Goal: Task Accomplishment & Management: Complete application form

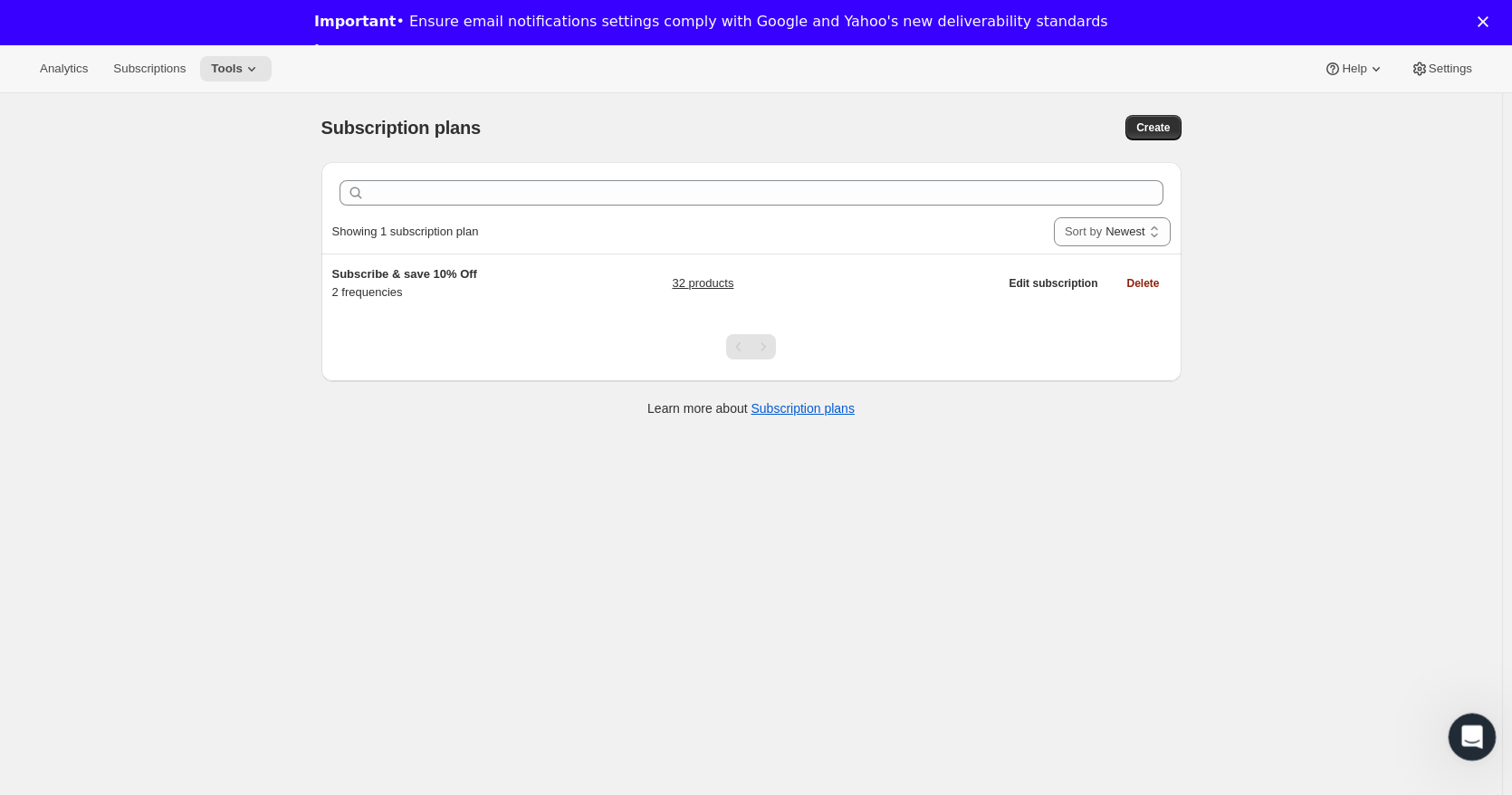
click at [1469, 725] on icon "Open Intercom Messenger" at bounding box center [1469, 734] width 30 height 30
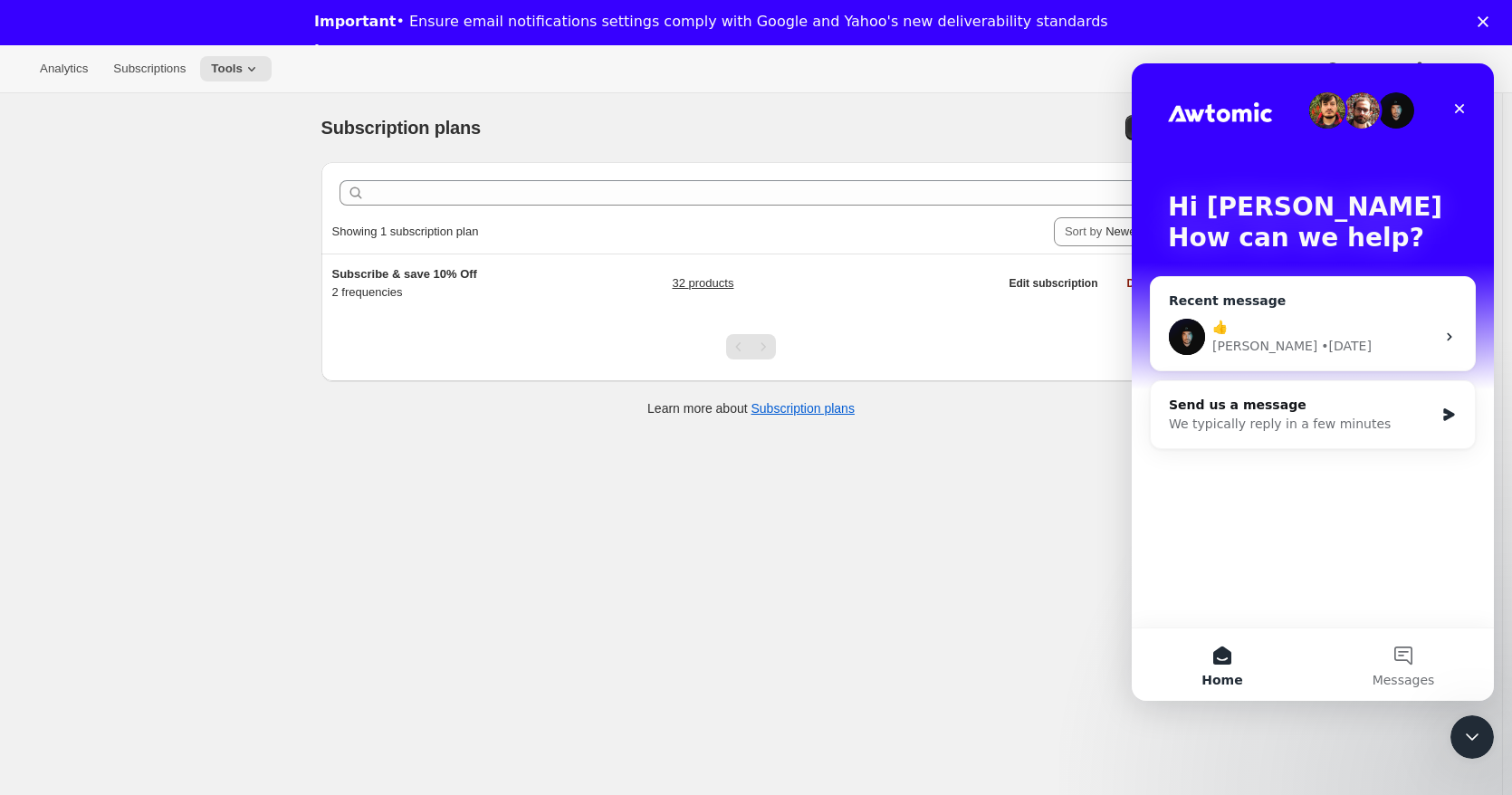
click at [1297, 325] on div "👍" at bounding box center [1323, 327] width 223 height 19
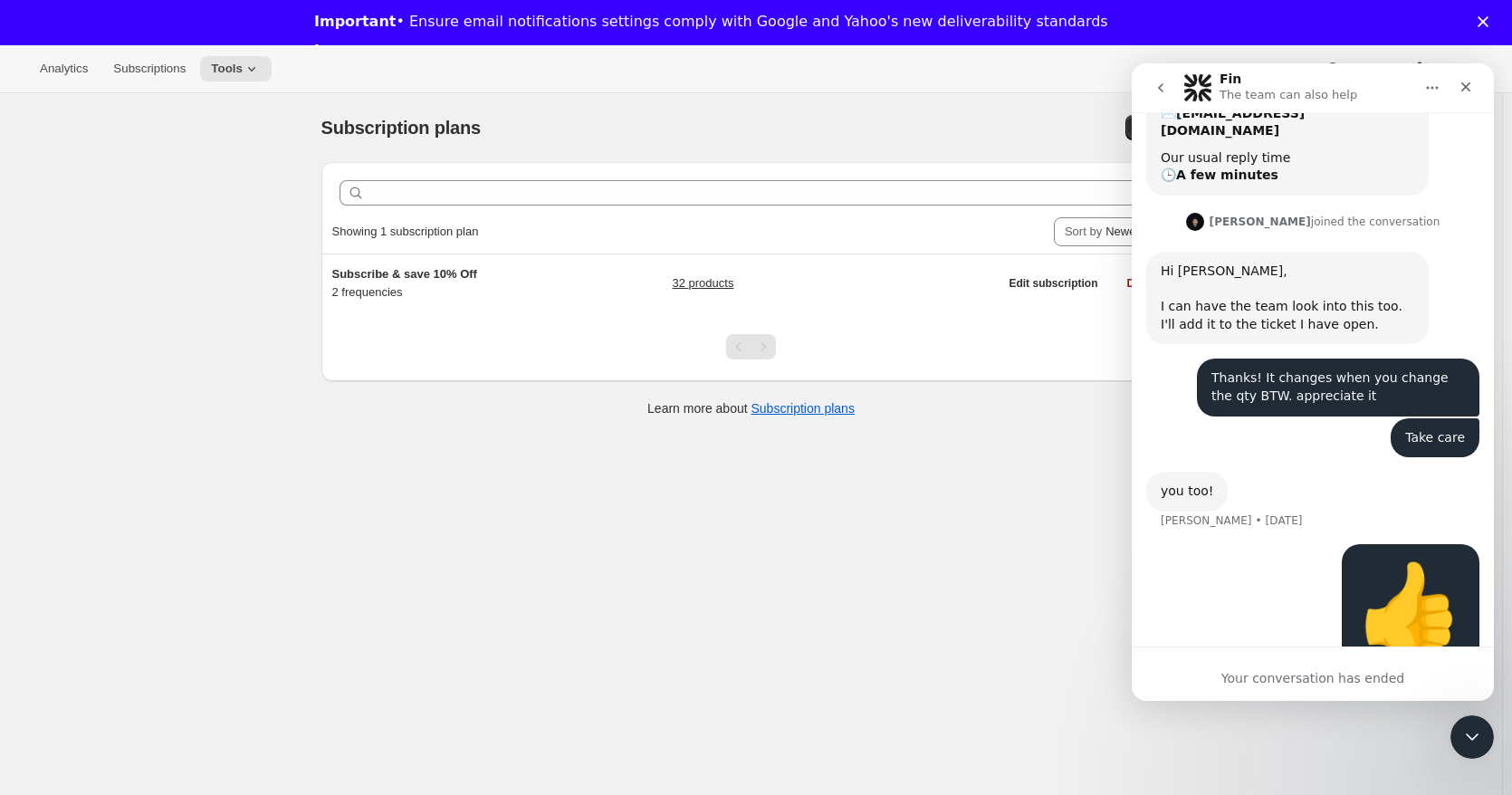
scroll to position [531, 0]
click at [1312, 687] on div "Your conversation has ended" at bounding box center [1312, 679] width 362 height 19
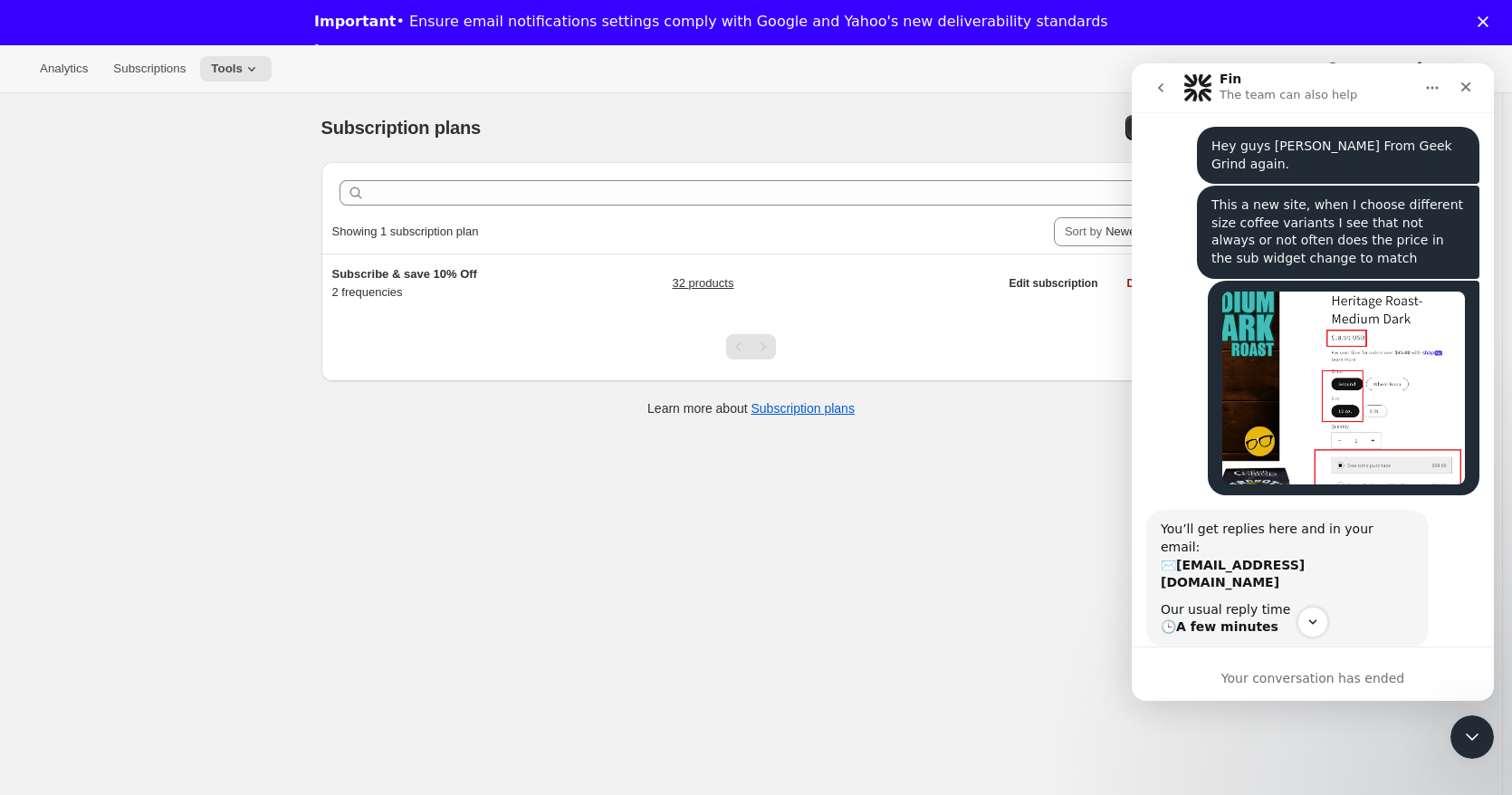
scroll to position [230, 0]
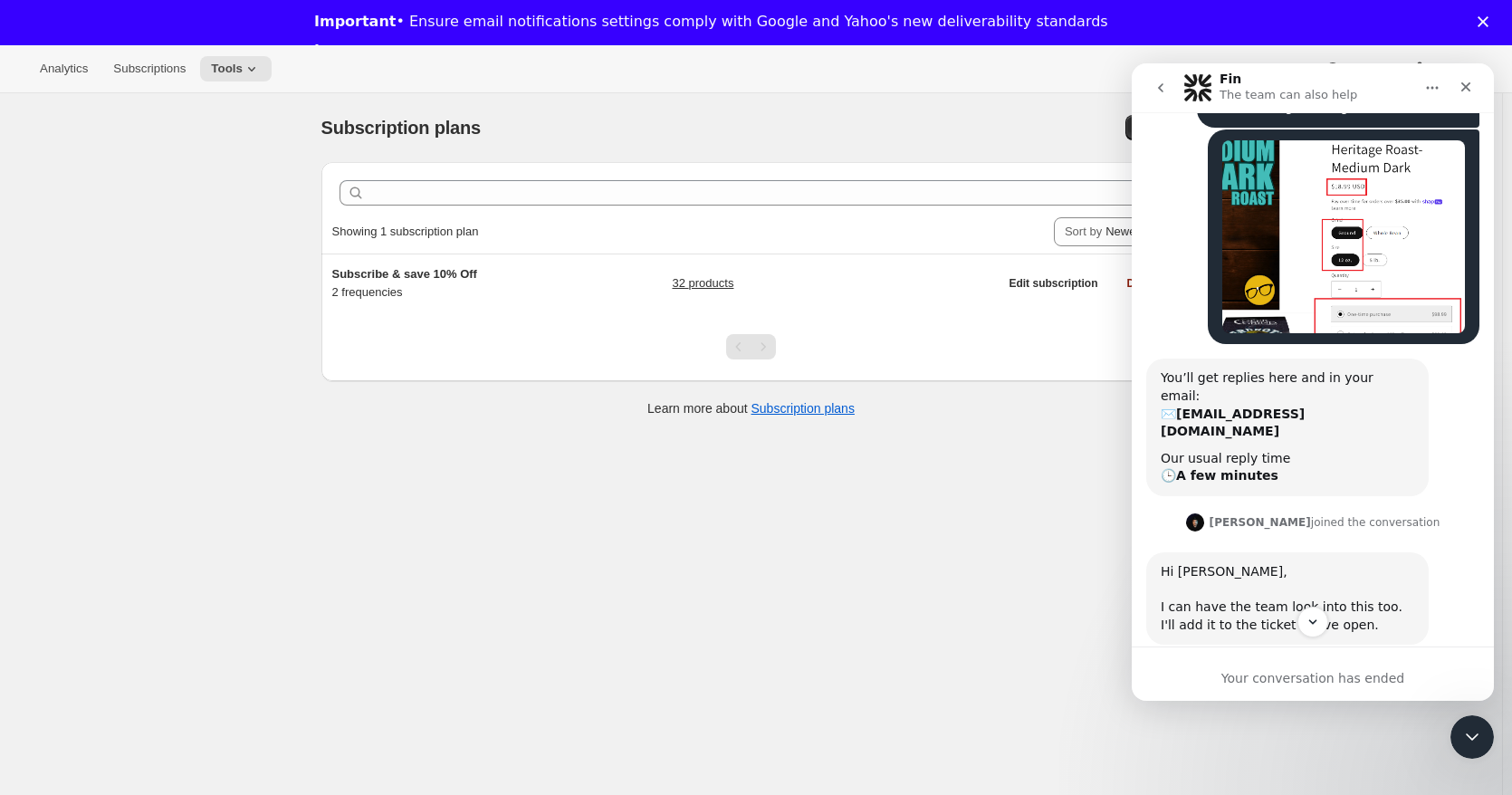
click at [1329, 675] on div "Your conversation has ended" at bounding box center [1312, 679] width 362 height 19
click at [1309, 629] on icon "Scroll to bottom" at bounding box center [1313, 622] width 16 height 16
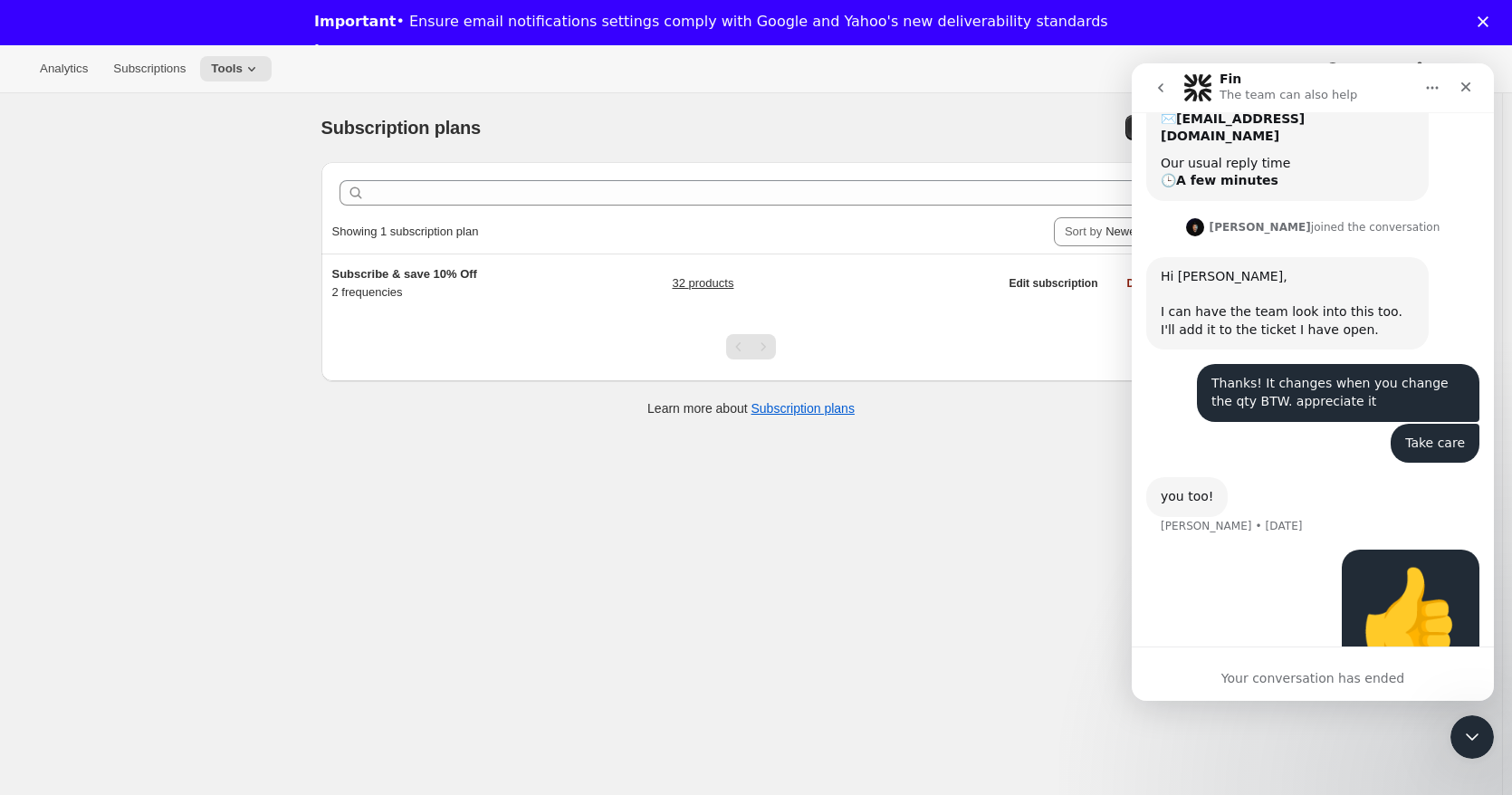
scroll to position [531, 0]
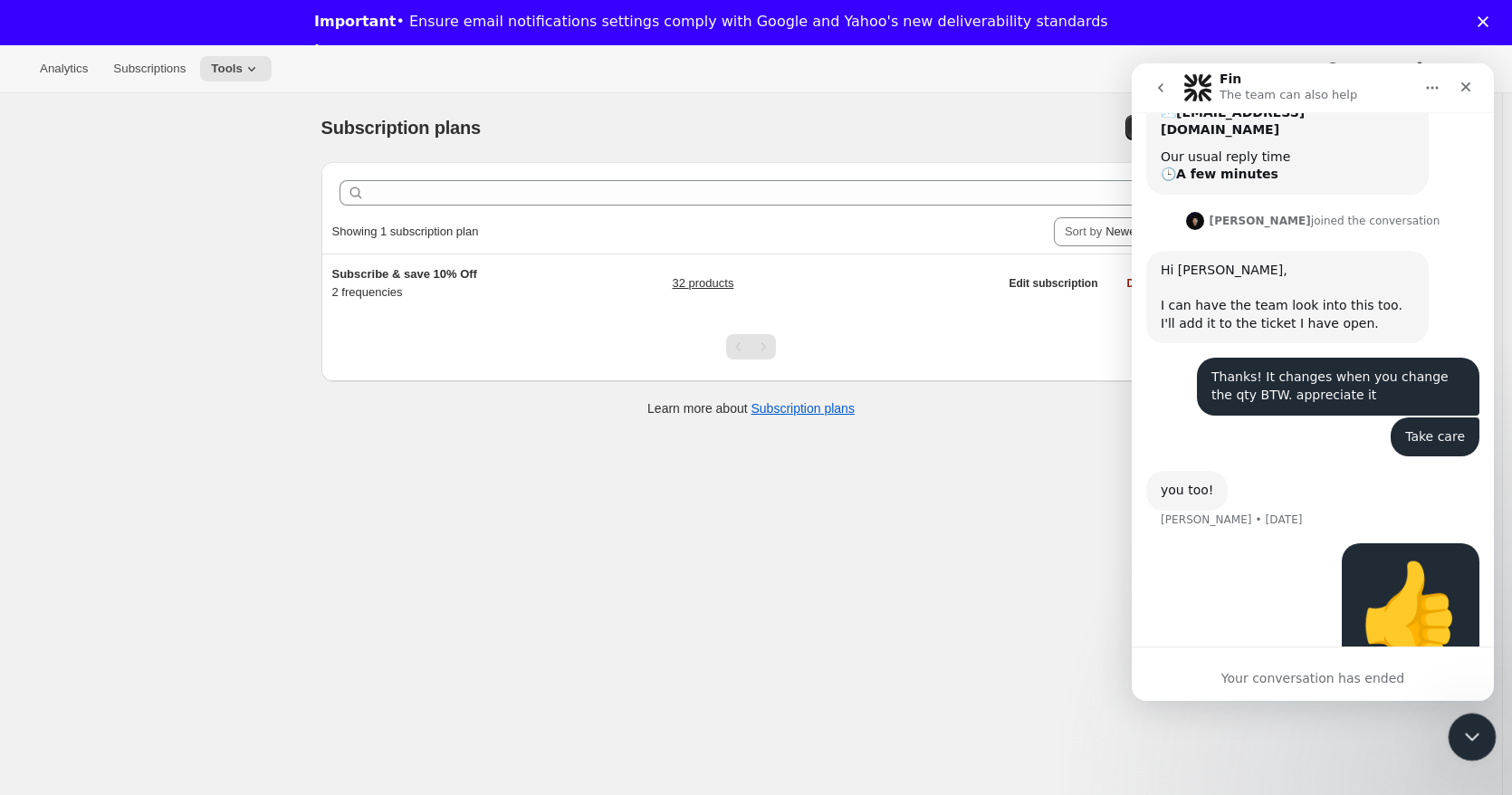
click at [1478, 737] on icon "Close Intercom Messenger" at bounding box center [1469, 734] width 22 height 22
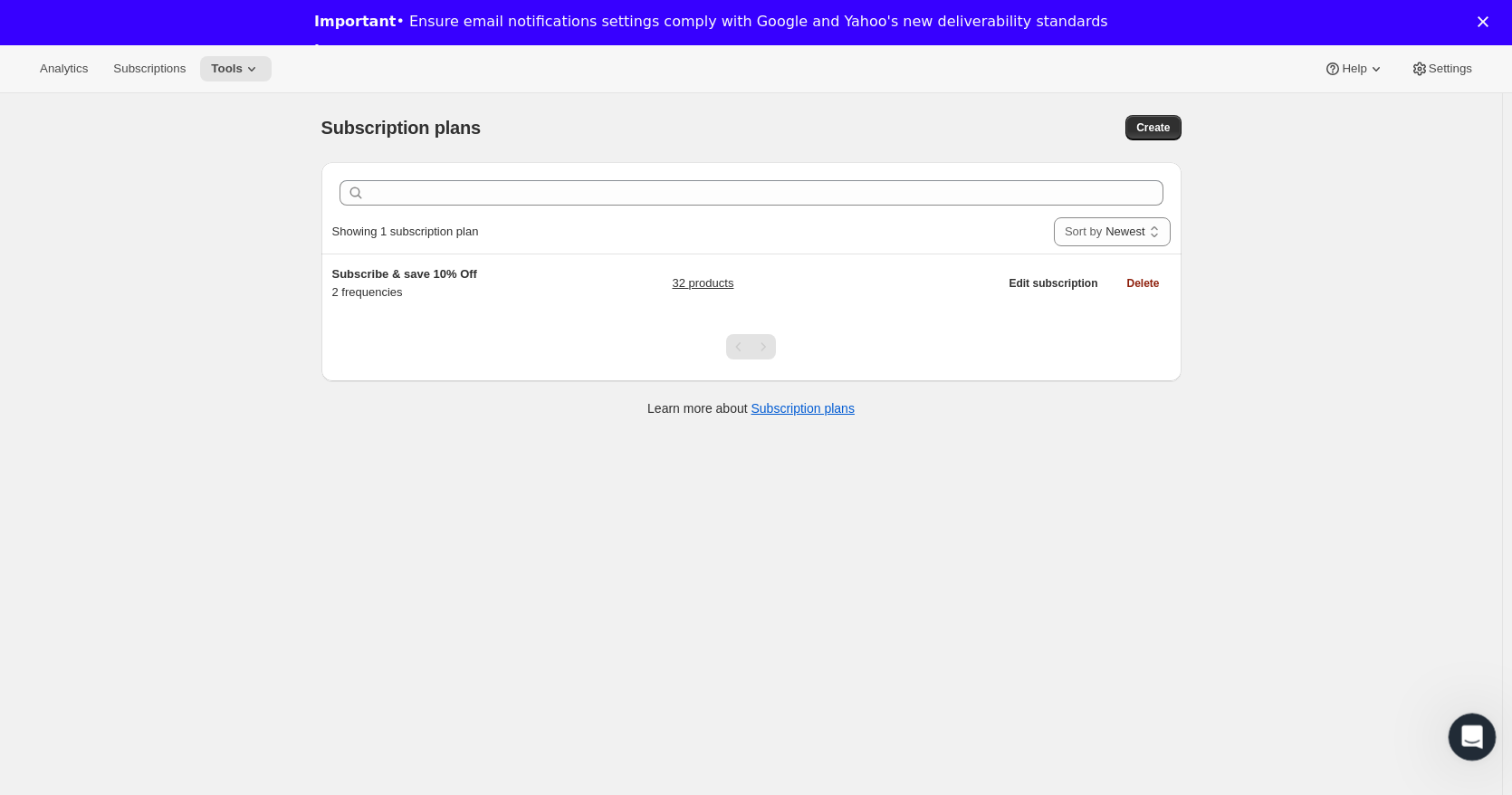
scroll to position [387, 0]
click at [1477, 737] on icon "Open Intercom Messenger" at bounding box center [1469, 734] width 30 height 30
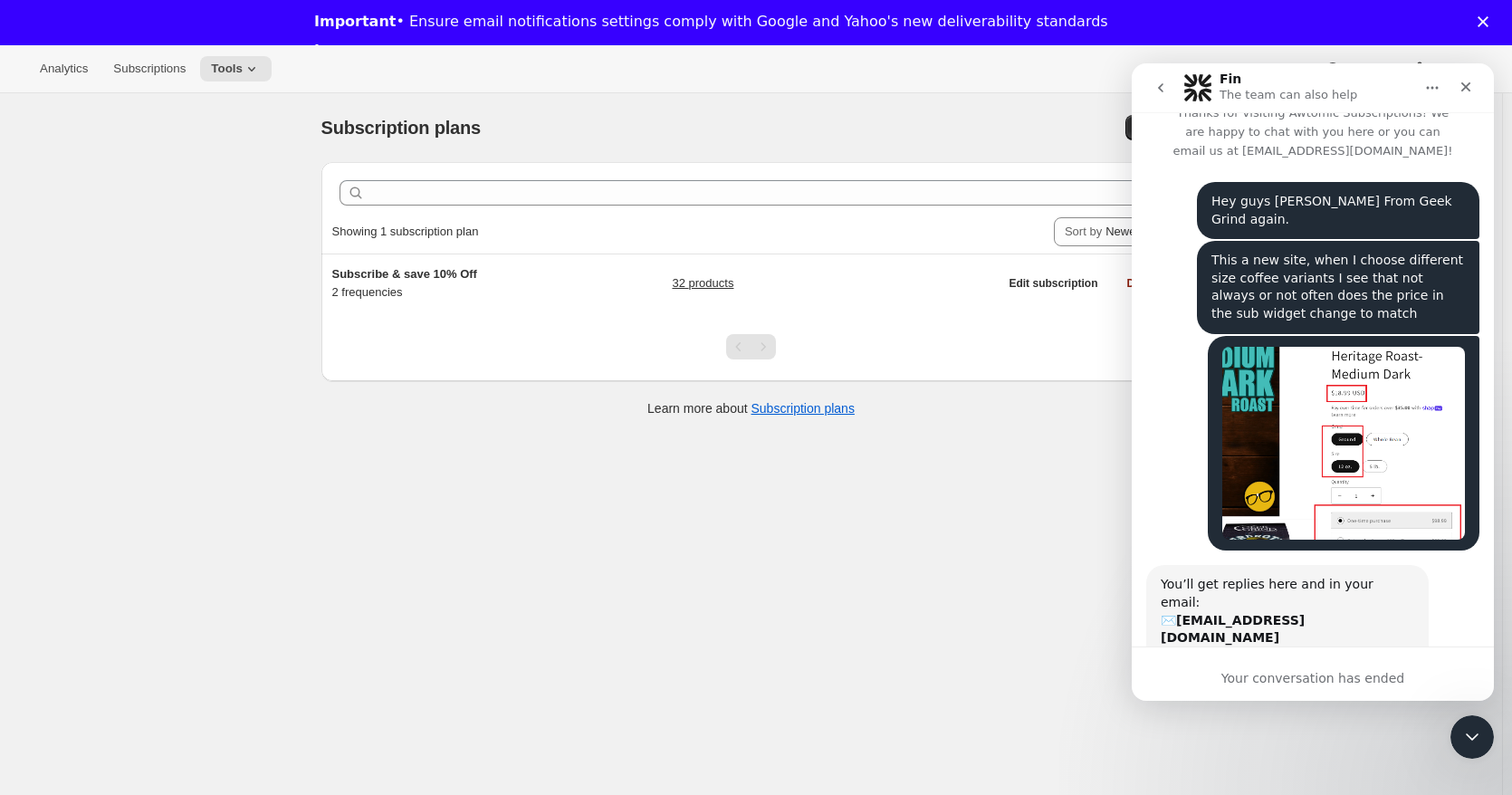
scroll to position [0, 0]
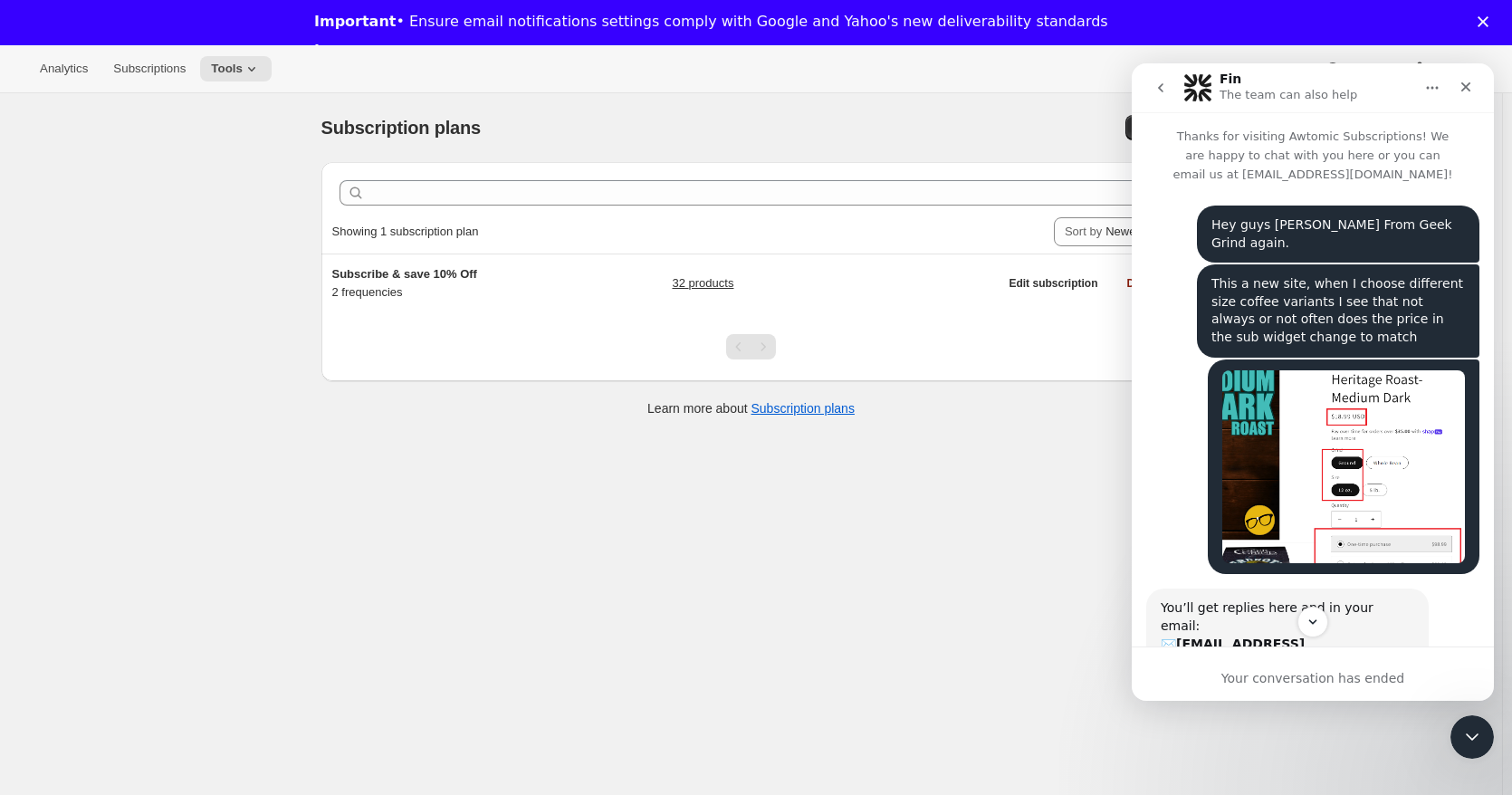
click at [1211, 75] on div "Intercom messenger" at bounding box center [1197, 88] width 29 height 29
click at [1152, 88] on button "go back" at bounding box center [1160, 88] width 35 height 35
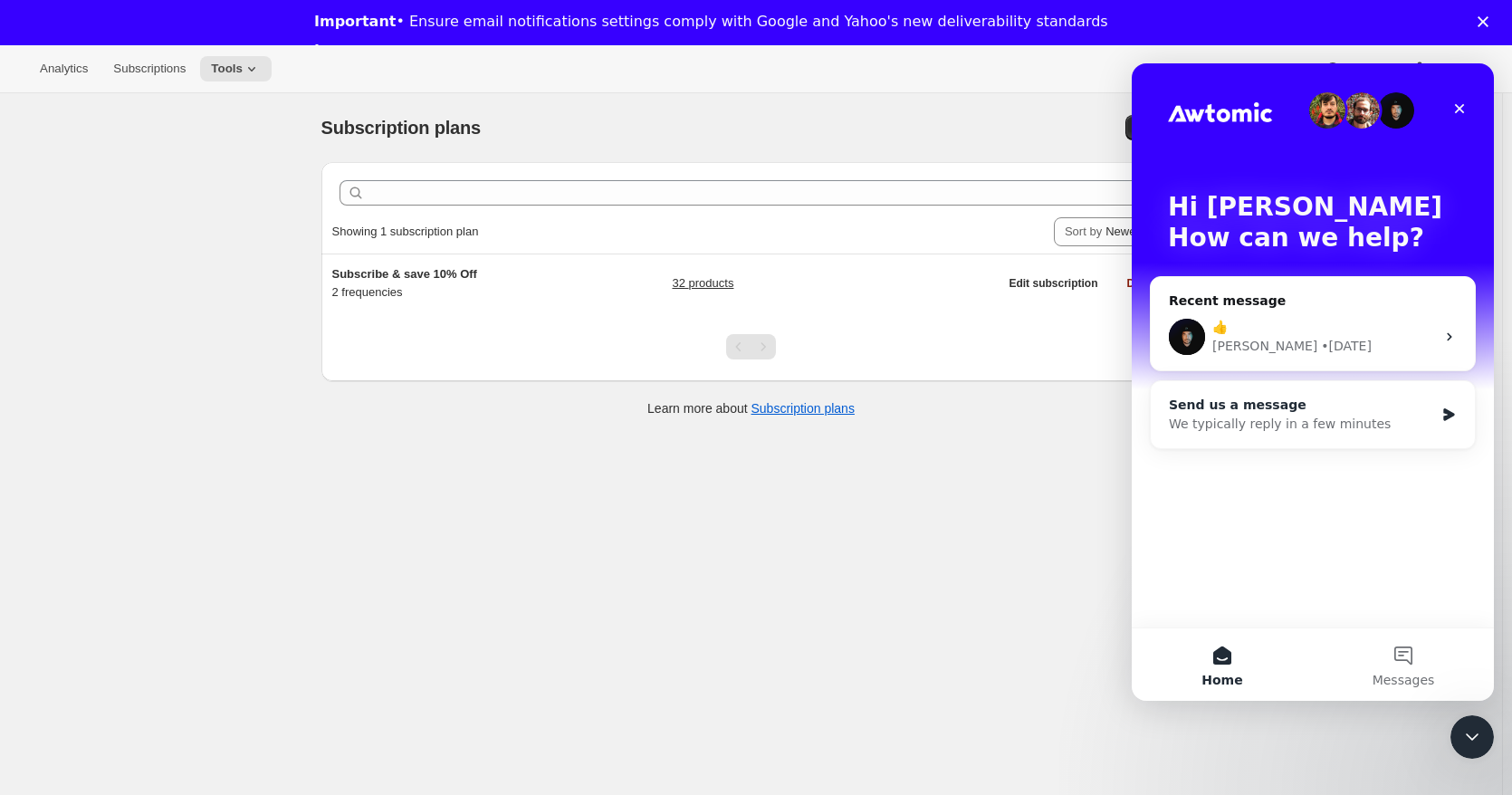
click at [1265, 409] on div "Send us a message" at bounding box center [1301, 405] width 265 height 19
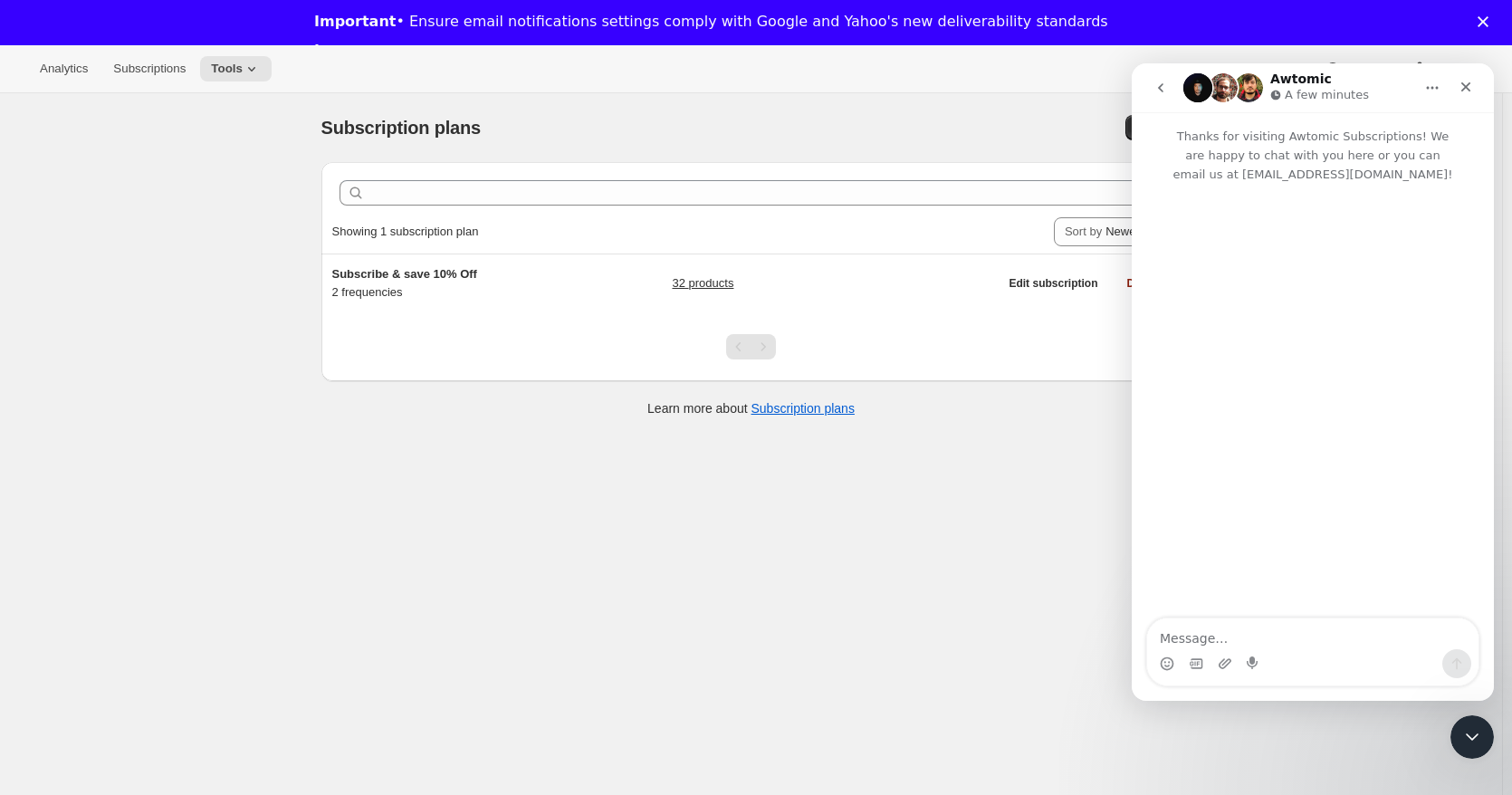
click at [1269, 628] on textarea "Message…" at bounding box center [1312, 634] width 331 height 31
type textarea "Hey"
click at [165, 175] on div "Subscription plans. This page is ready Subscription plans Create Clear Showing …" at bounding box center [751, 491] width 1502 height 795
click at [1475, 724] on icon "Close Intercom Messenger" at bounding box center [1469, 734] width 22 height 22
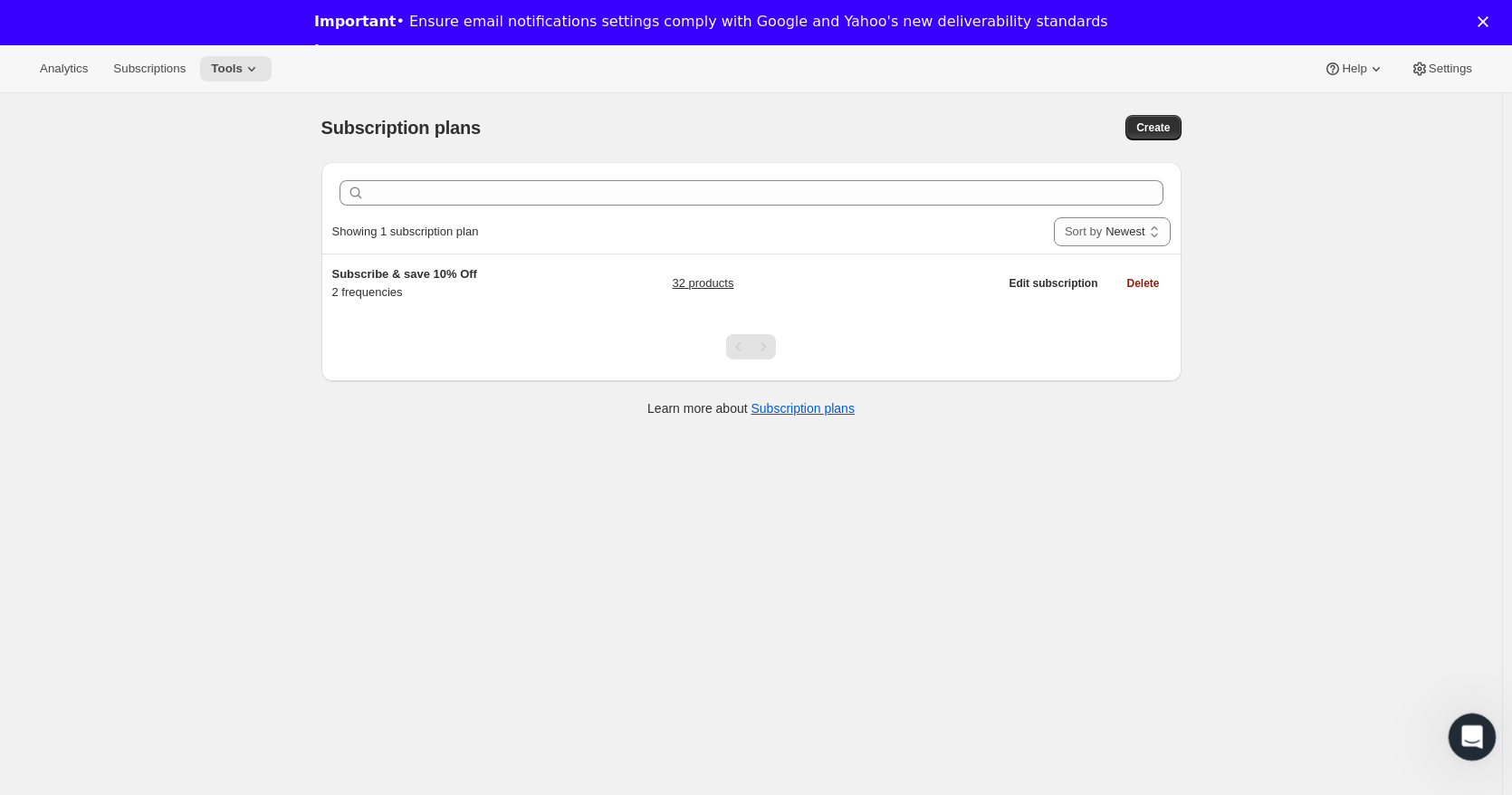
click at [1464, 739] on icon "Open Intercom Messenger" at bounding box center [1469, 734] width 30 height 30
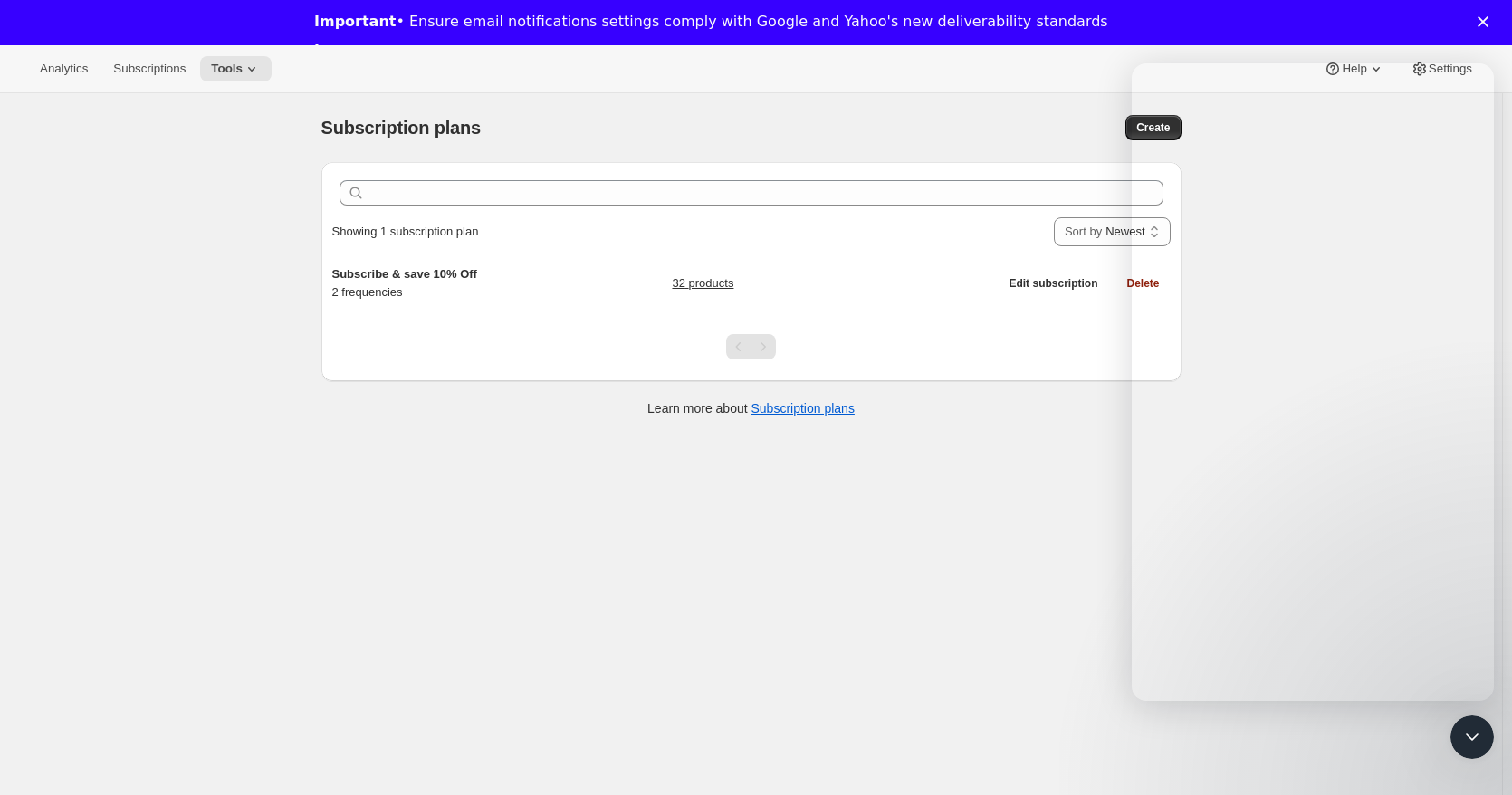
type textarea "Hey guys, [PERSON_NAME] from Geek Grind Coffee here, on this new site we create…"
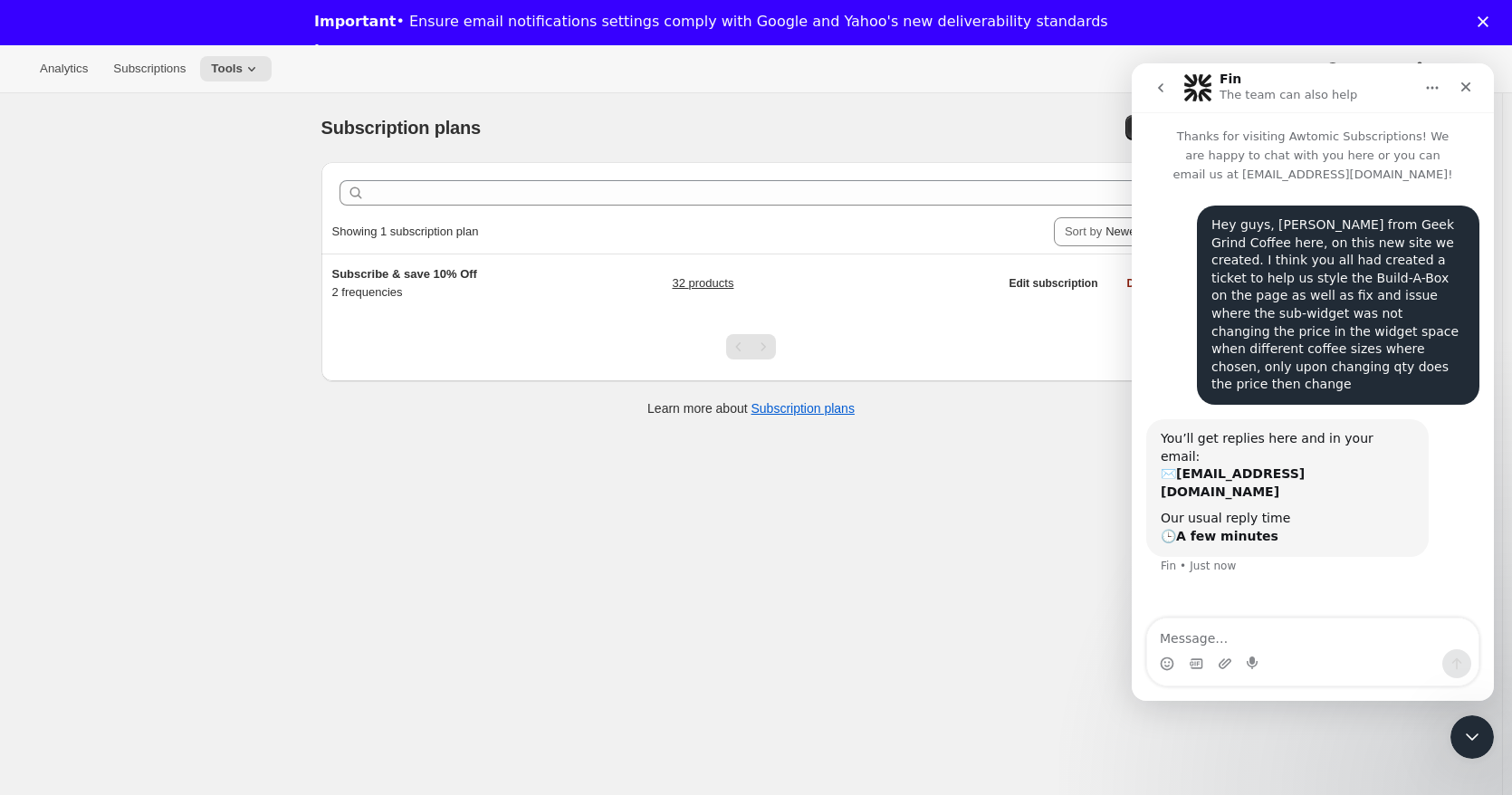
click at [638, 491] on div "Subscription plans. This page is ready Subscription plans Create Clear Showing …" at bounding box center [751, 491] width 1502 height 795
click at [223, 65] on span "Tools" at bounding box center [226, 69] width 32 height 15
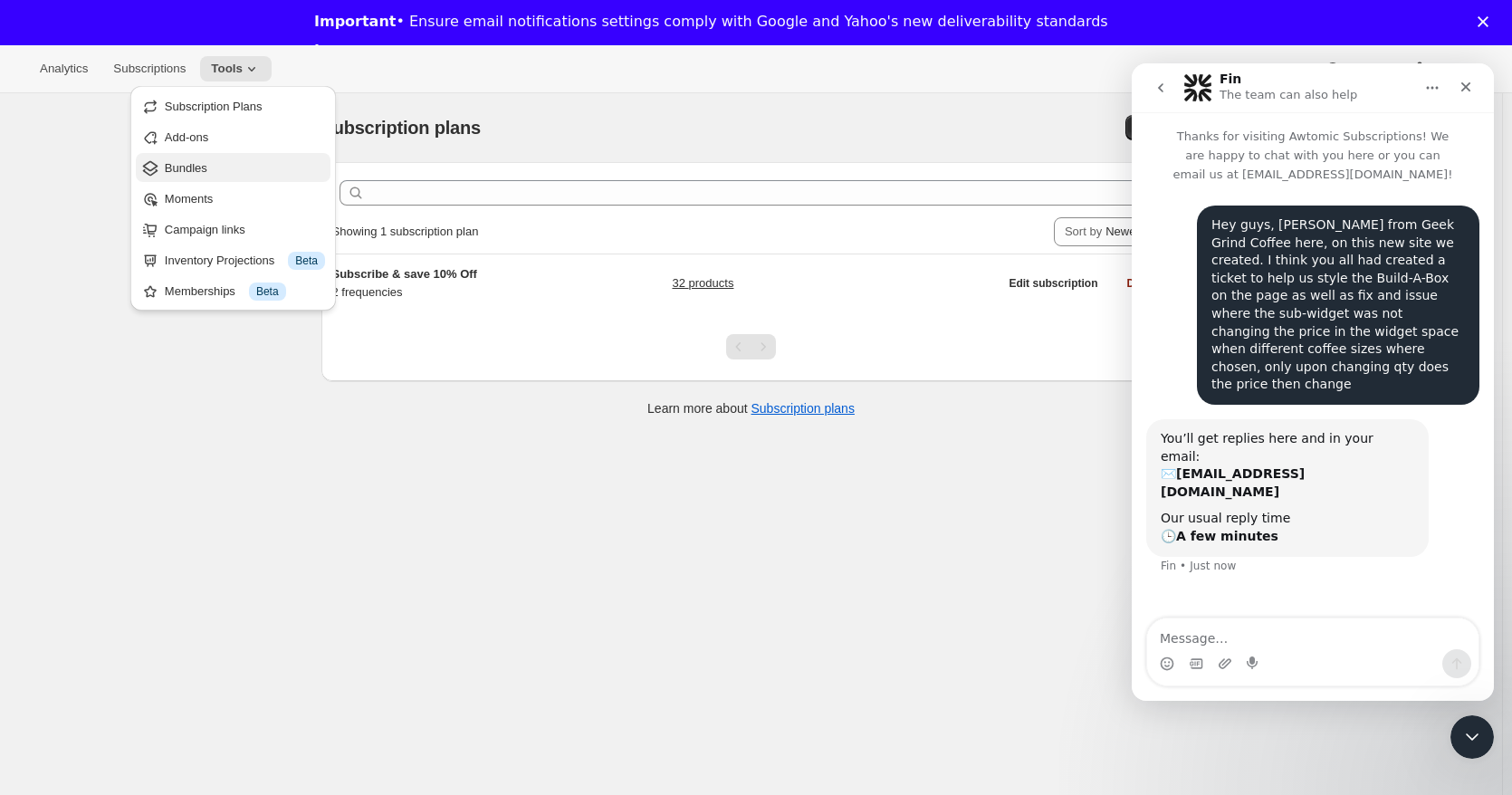
click at [178, 173] on span "Bundles" at bounding box center [185, 167] width 43 height 14
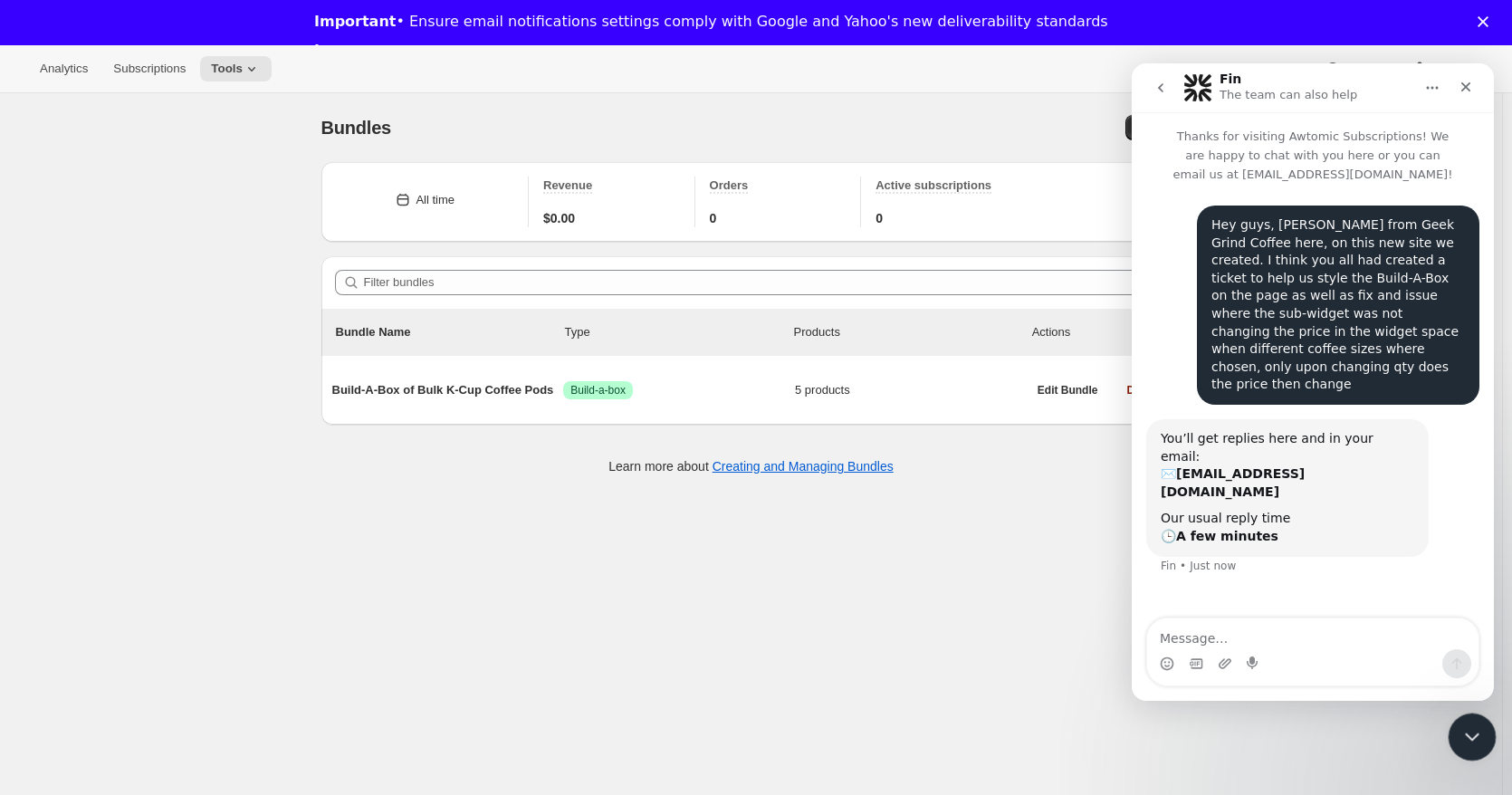
click at [1470, 746] on div "Close Intercom Messenger" at bounding box center [1469, 735] width 44 height 44
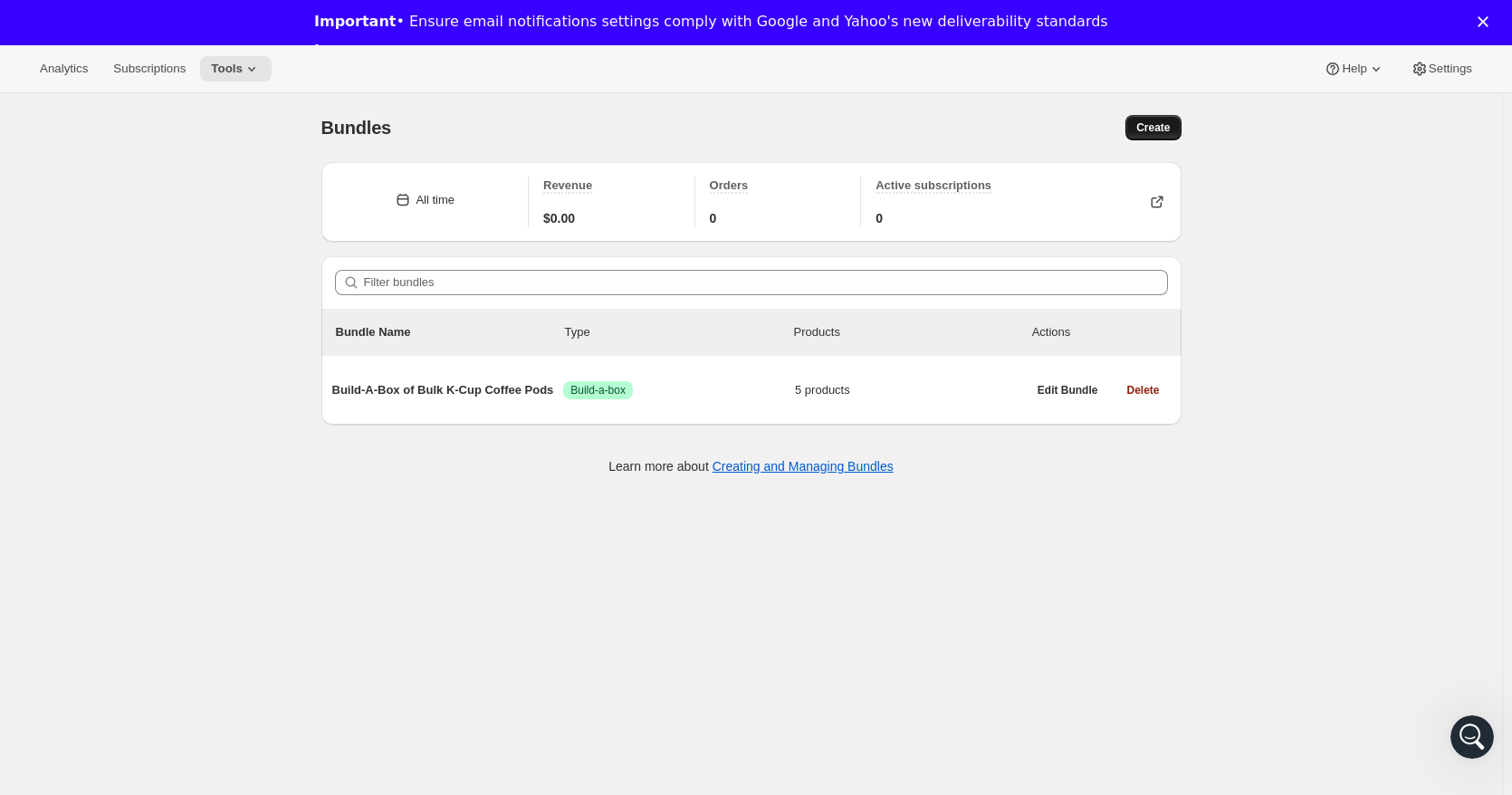
click at [1157, 128] on span "Create" at bounding box center [1152, 127] width 34 height 15
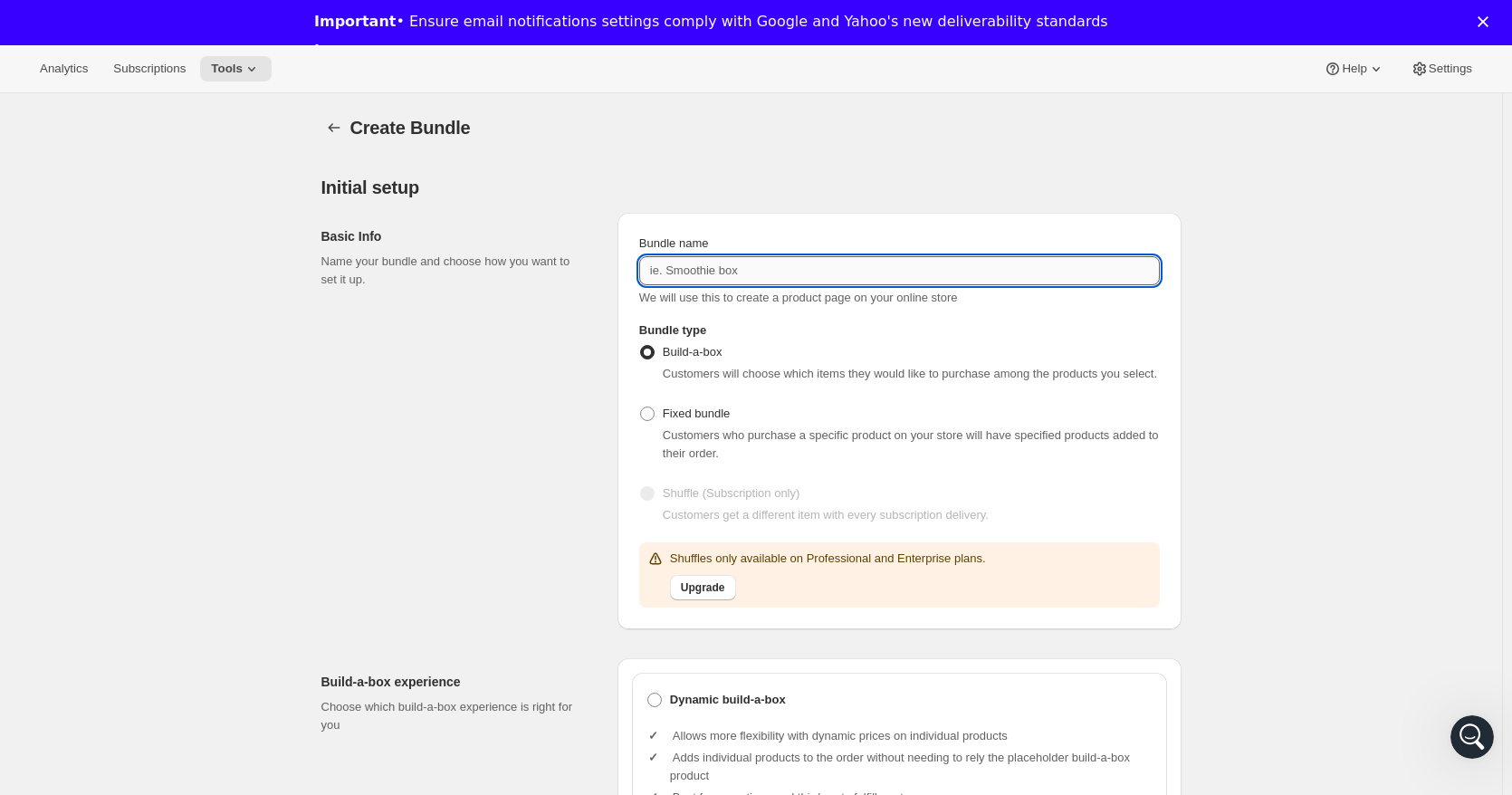
click at [797, 261] on input "Bundle name" at bounding box center [899, 271] width 520 height 29
paste input "Build-A-Box of 12oz Whole Bean Coffee"
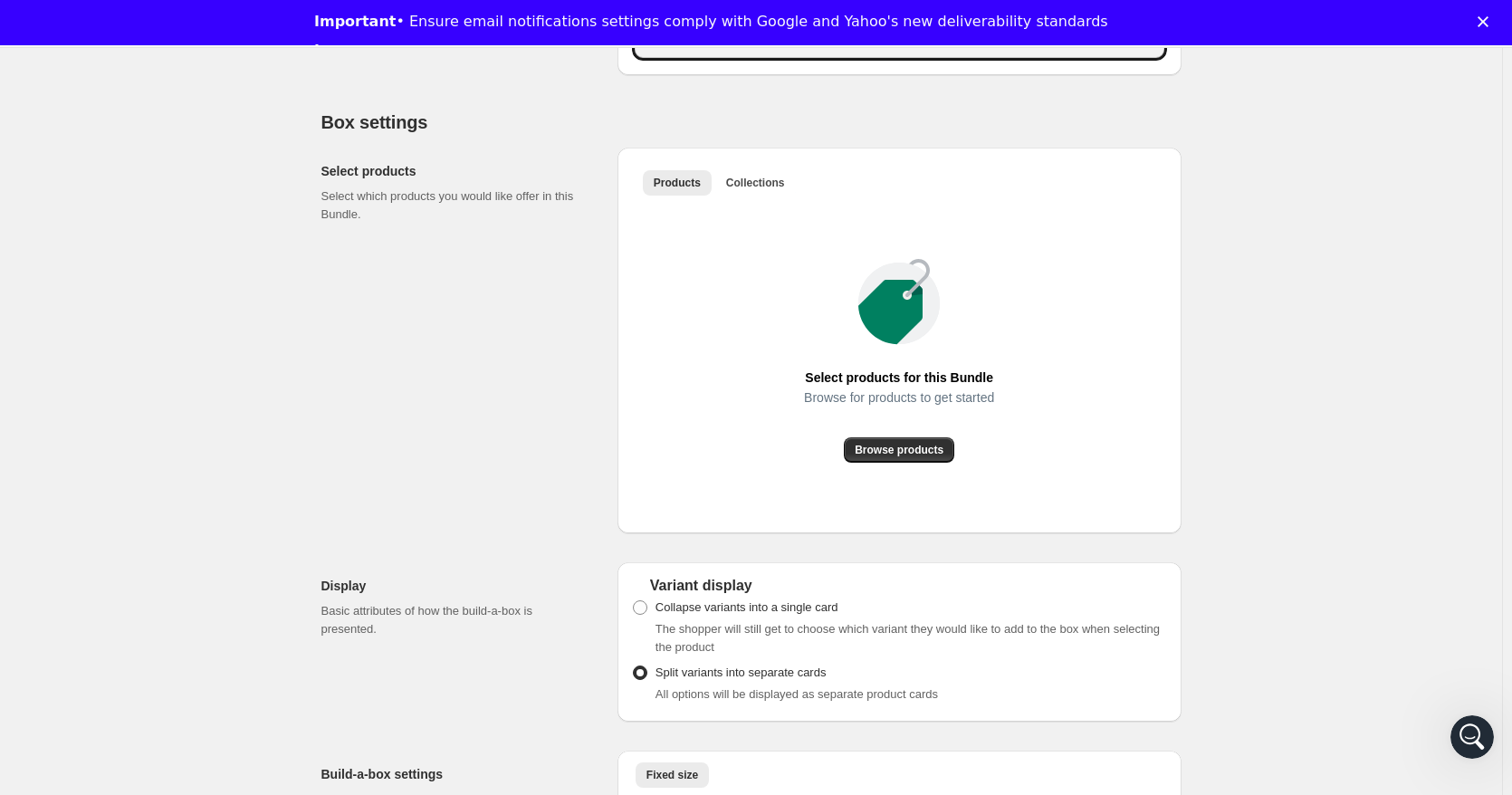
scroll to position [1057, 0]
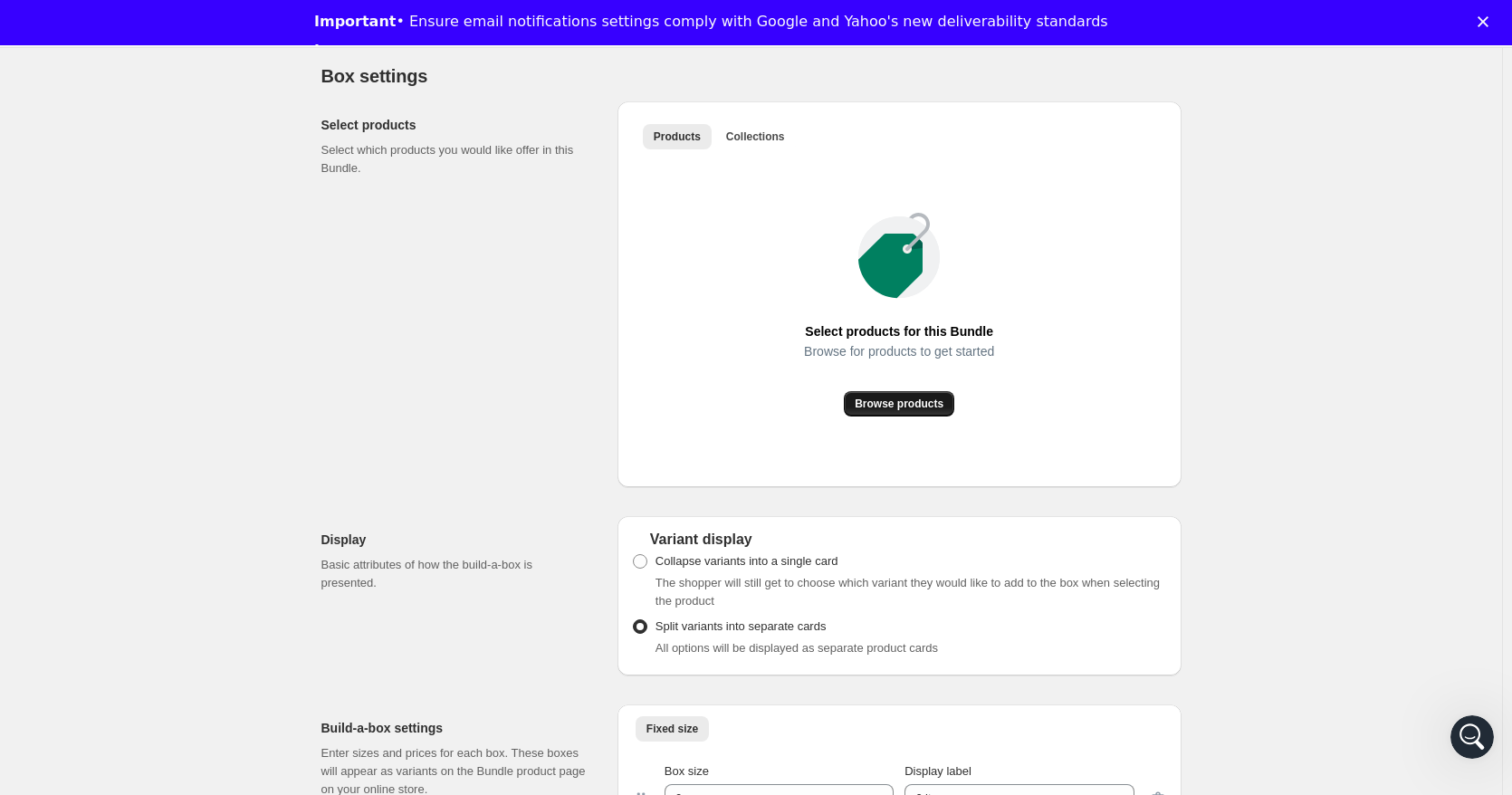
type input "Build-A-Box of 12oz Whole Bean Coffee"
click at [895, 411] on button "Browse products" at bounding box center [898, 404] width 110 height 25
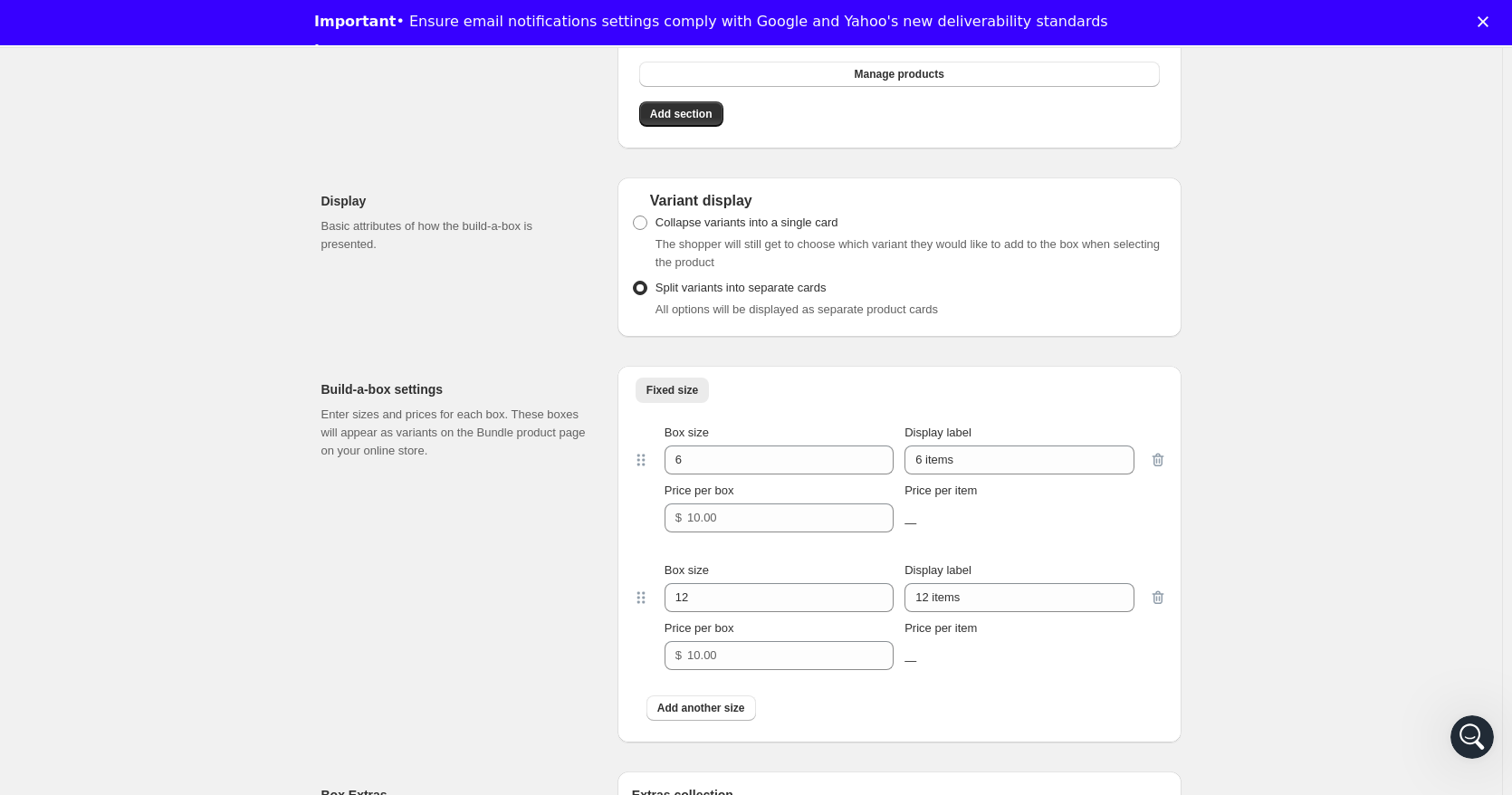
scroll to position [1510, 0]
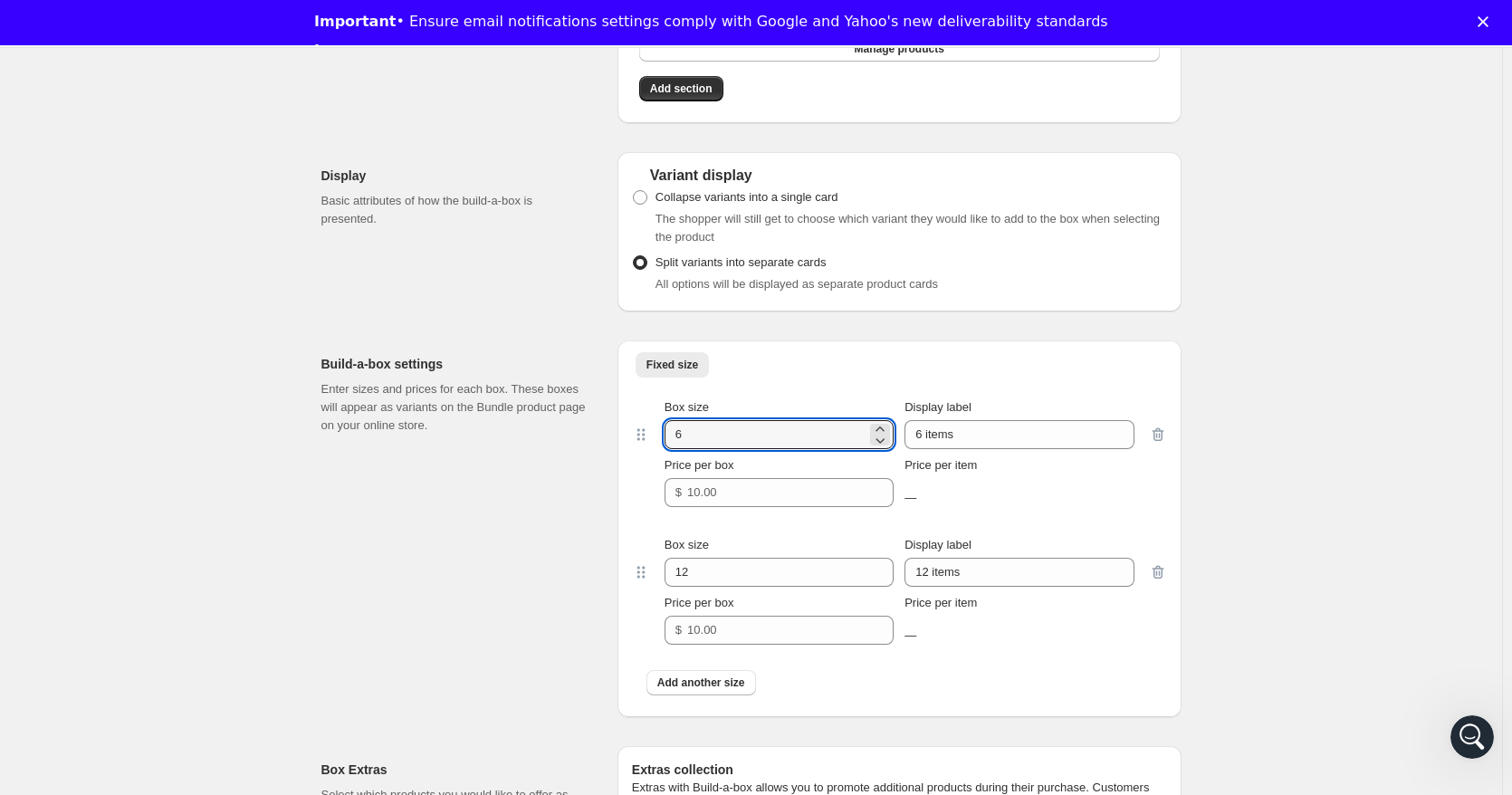
drag, startPoint x: 702, startPoint y: 440, endPoint x: 601, endPoint y: 444, distance: 101.1
click at [601, 444] on div "Build-a-box settings Enter sizes and prices for each box. These boxes will appe…" at bounding box center [751, 521] width 860 height 391
type input "3"
drag, startPoint x: 967, startPoint y: 436, endPoint x: 836, endPoint y: 440, distance: 131.1
click at [836, 440] on div "Box size 3 Display label 6 items" at bounding box center [899, 424] width 470 height 51
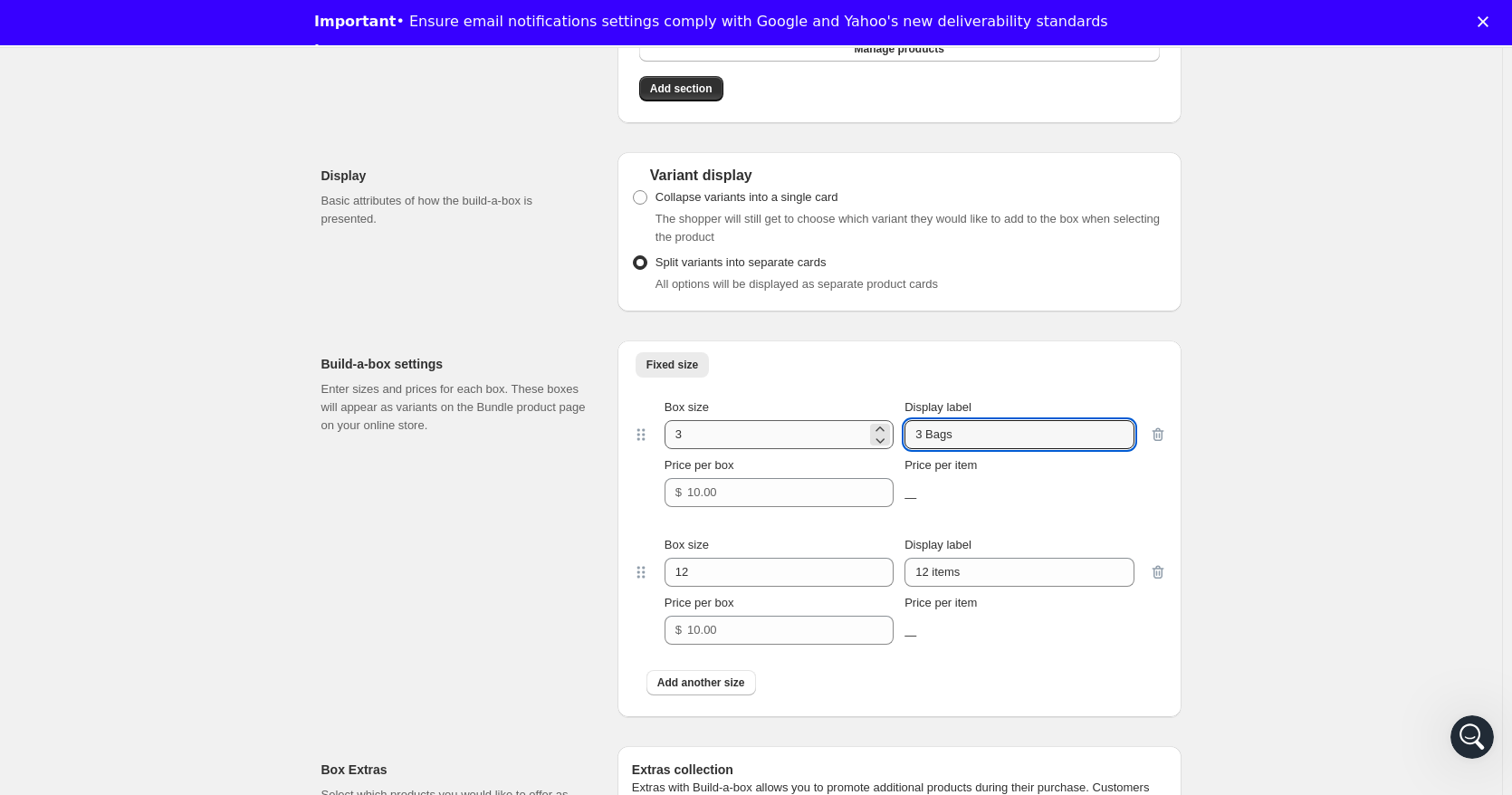
type input "3 Bags"
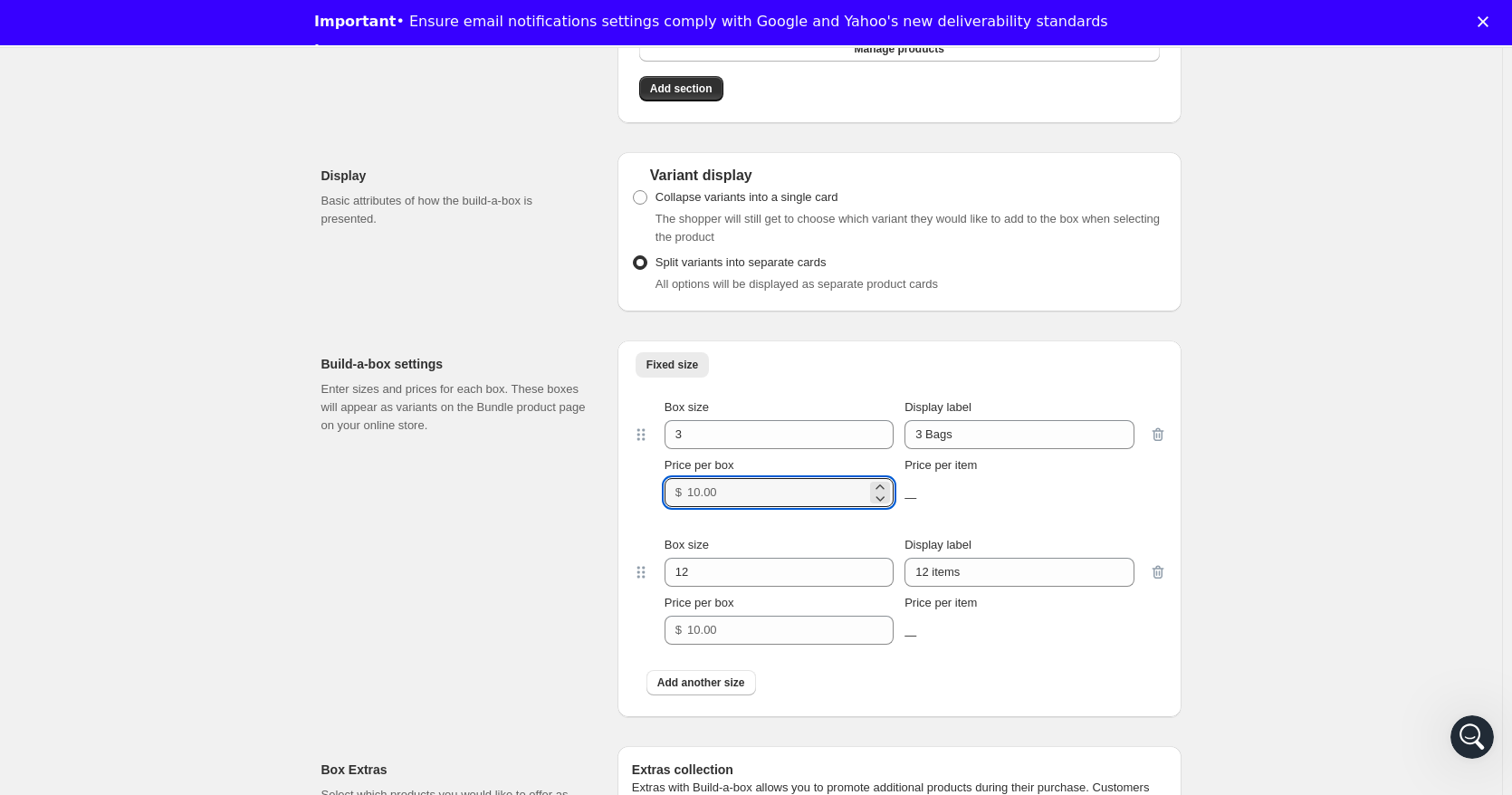
drag, startPoint x: 734, startPoint y: 496, endPoint x: 597, endPoint y: 502, distance: 137.1
click at [597, 502] on div "Build-a-box settings Enter sizes and prices for each box. These boxes will appe…" at bounding box center [751, 521] width 860 height 391
type input "49.99"
drag, startPoint x: 705, startPoint y: 573, endPoint x: 529, endPoint y: 555, distance: 176.9
click at [529, 555] on div "Build-a-box settings Enter sizes and prices for each box. These boxes will appe…" at bounding box center [751, 521] width 860 height 391
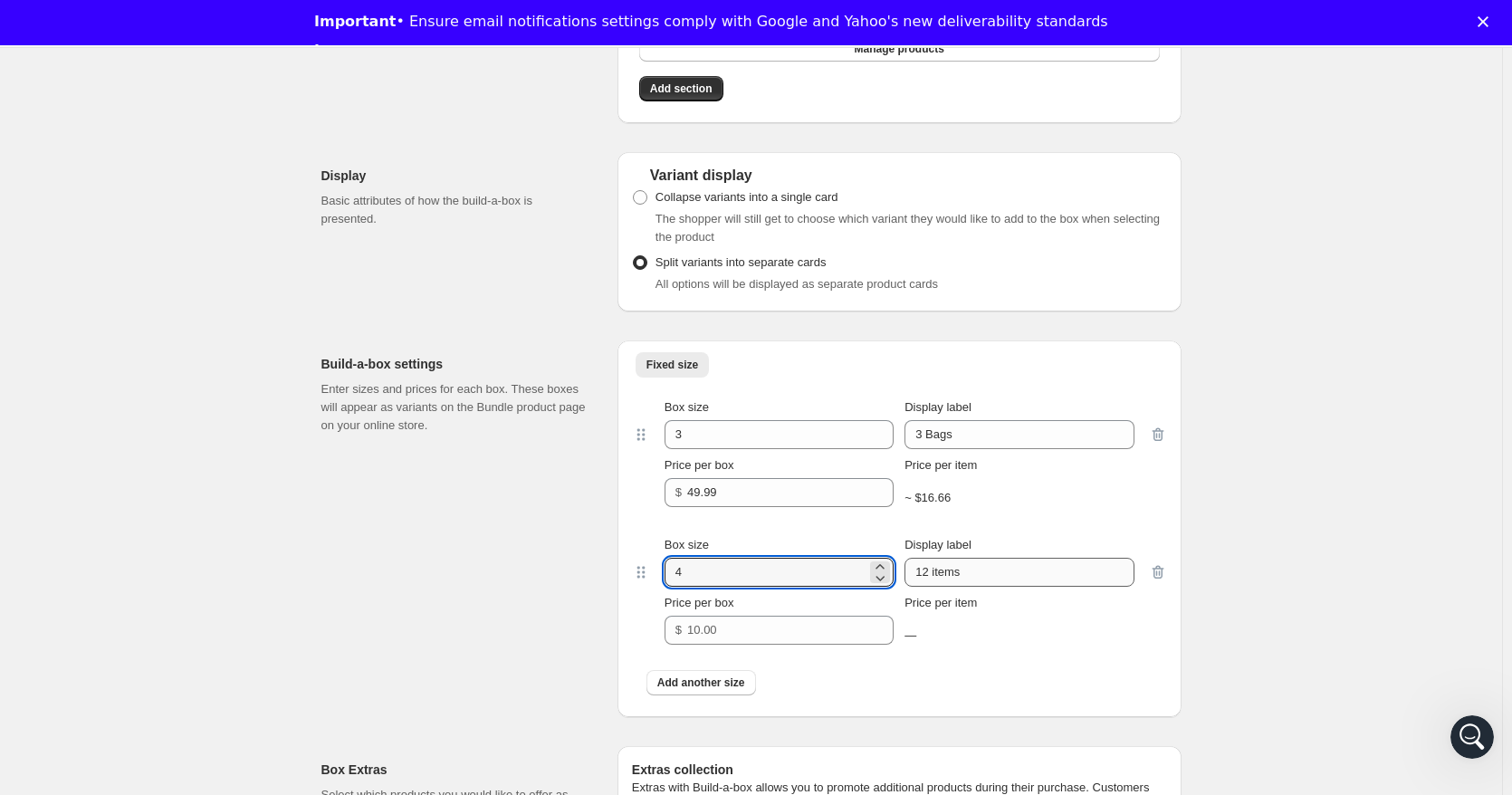
type input "4"
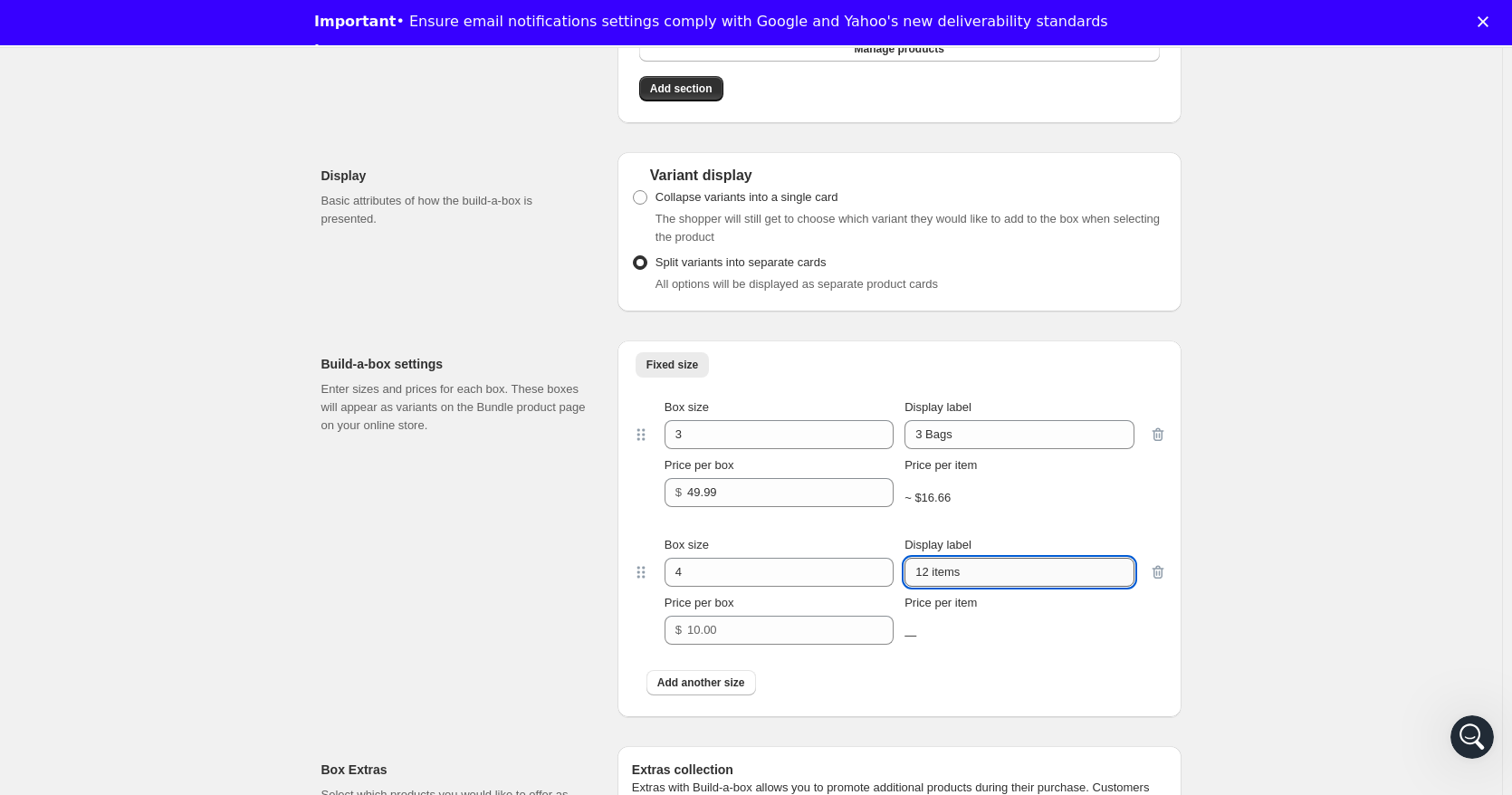
drag, startPoint x: 1003, startPoint y: 574, endPoint x: 913, endPoint y: 569, distance: 90.1
click at [913, 569] on input "12 items" at bounding box center [1019, 572] width 229 height 29
type input "4 Bags"
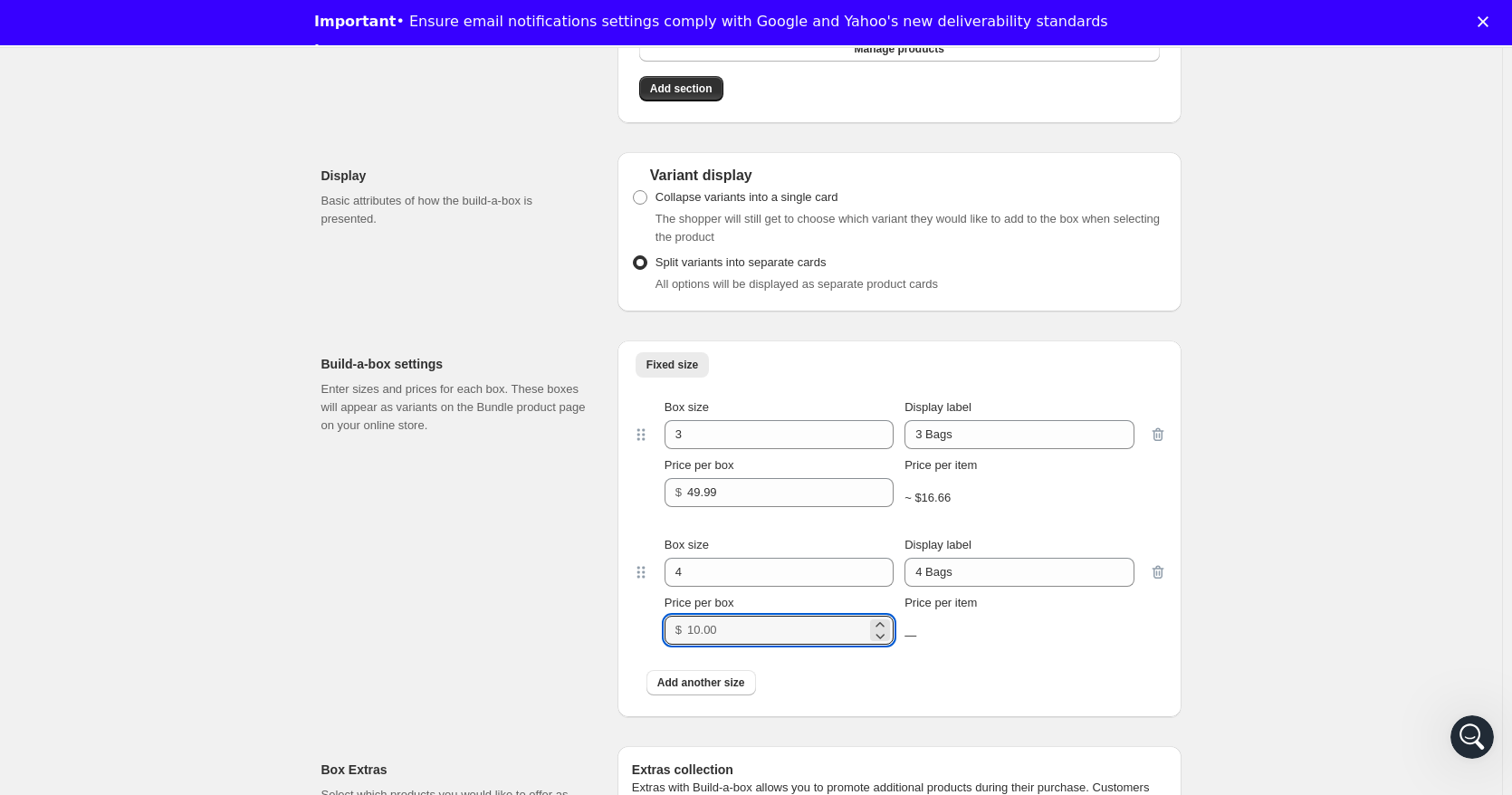
drag, startPoint x: 689, startPoint y: 629, endPoint x: 643, endPoint y: 621, distance: 46.7
click at [642, 623] on div "Box size 4 Display label 4 Bags Price per box $ Price per item —" at bounding box center [899, 589] width 535 height 137
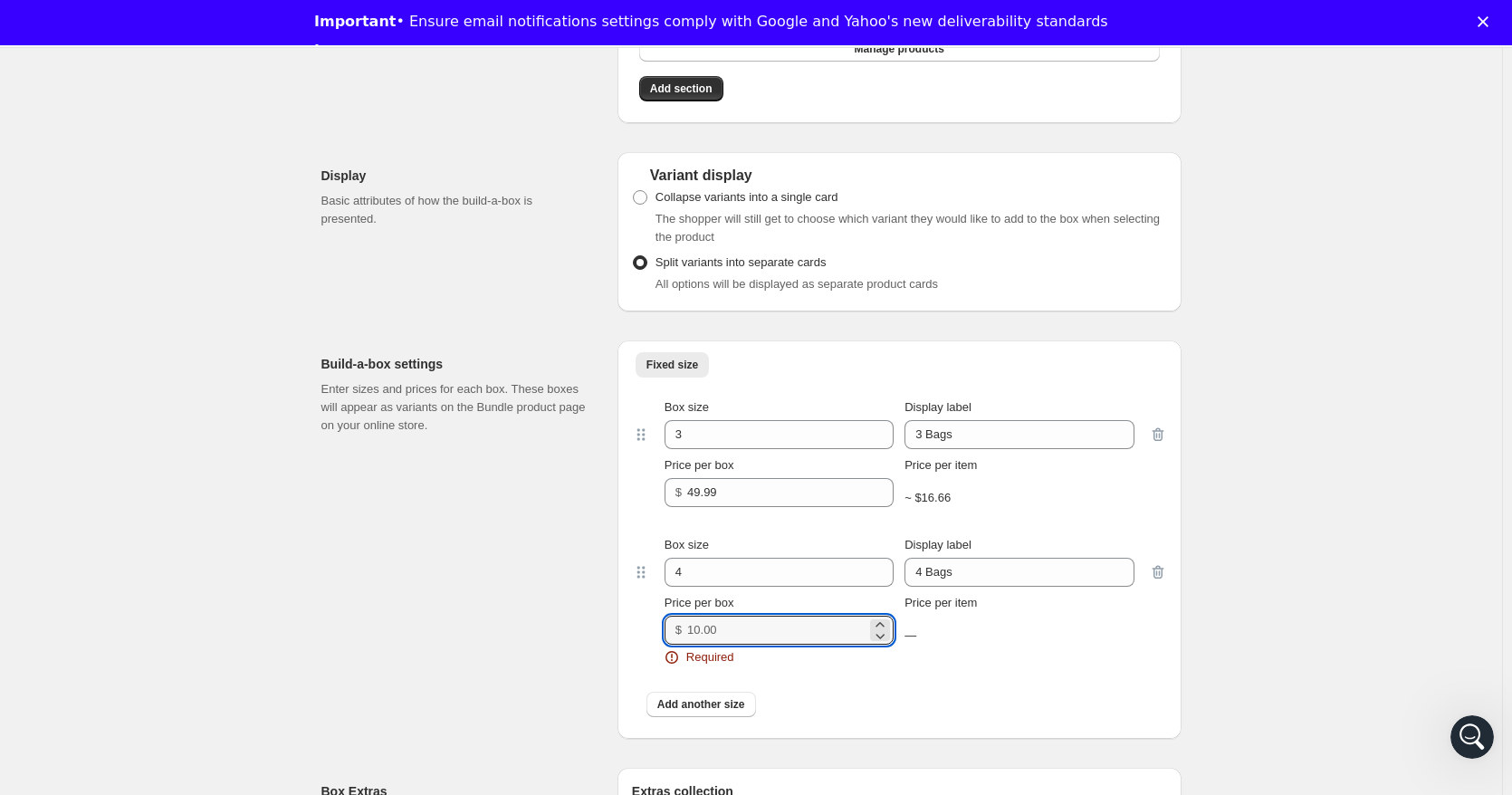
type input "3"
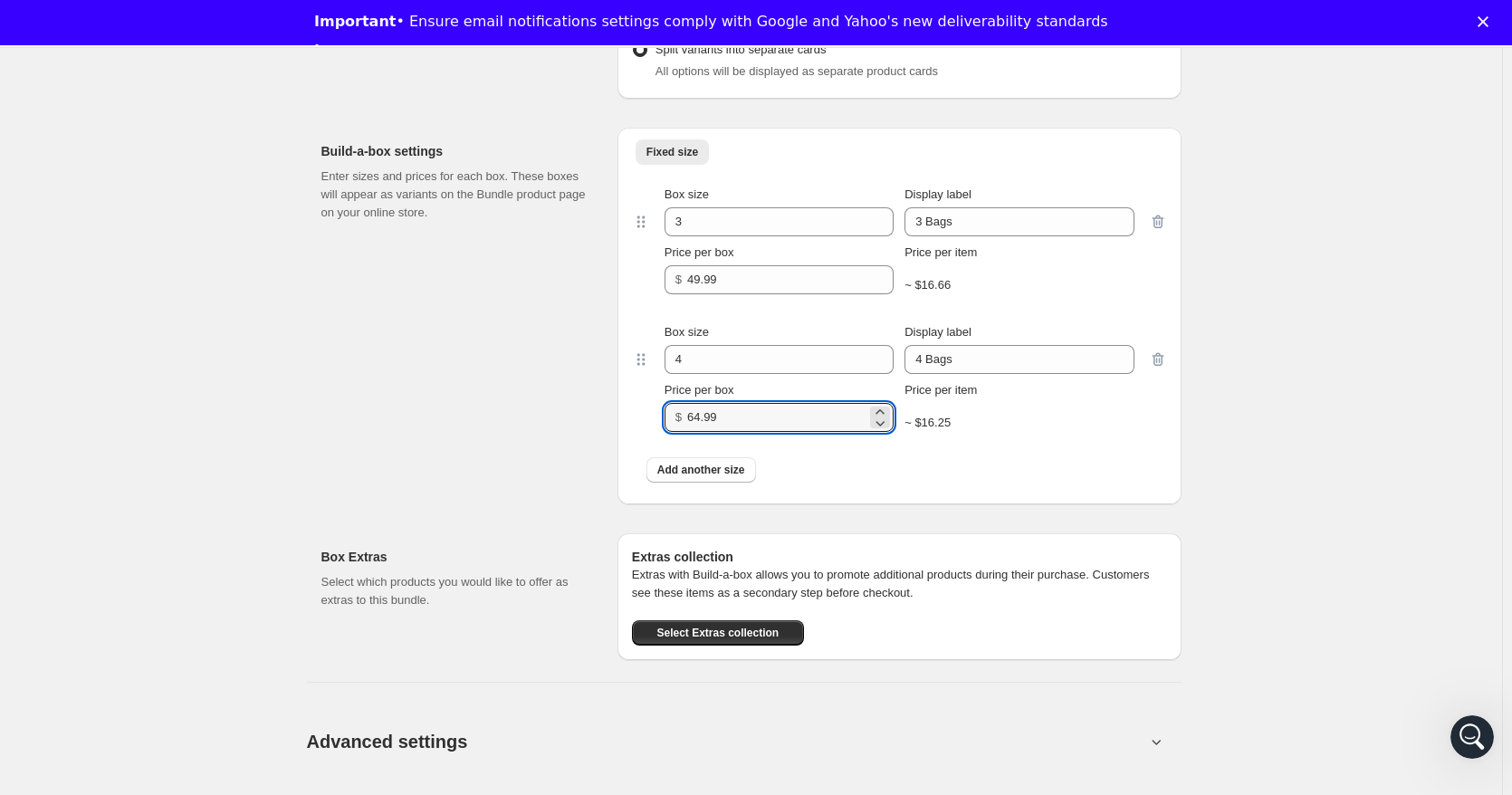
scroll to position [1811, 0]
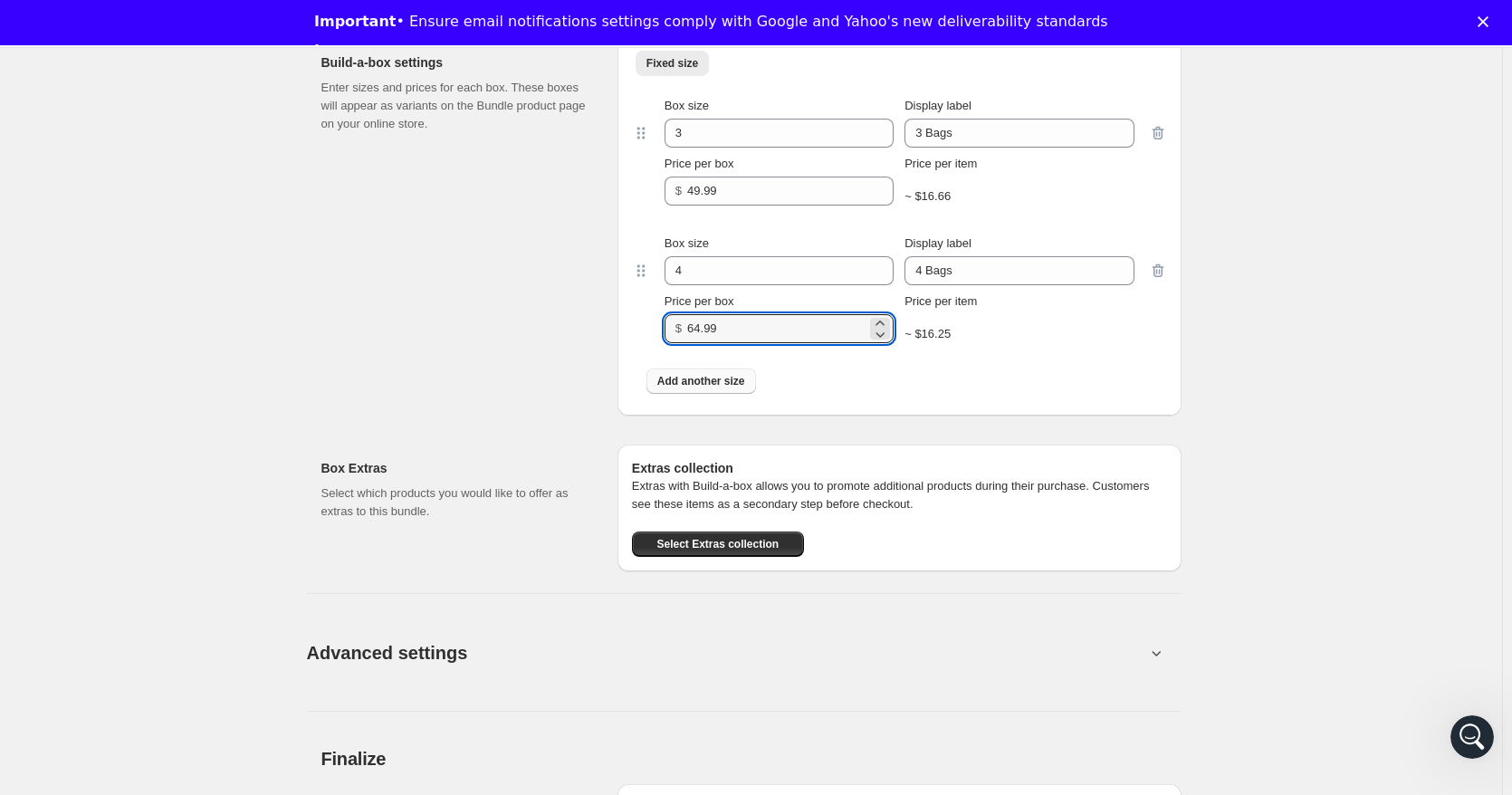
type input "64.99"
click at [744, 387] on span "Add another size" at bounding box center [701, 381] width 88 height 15
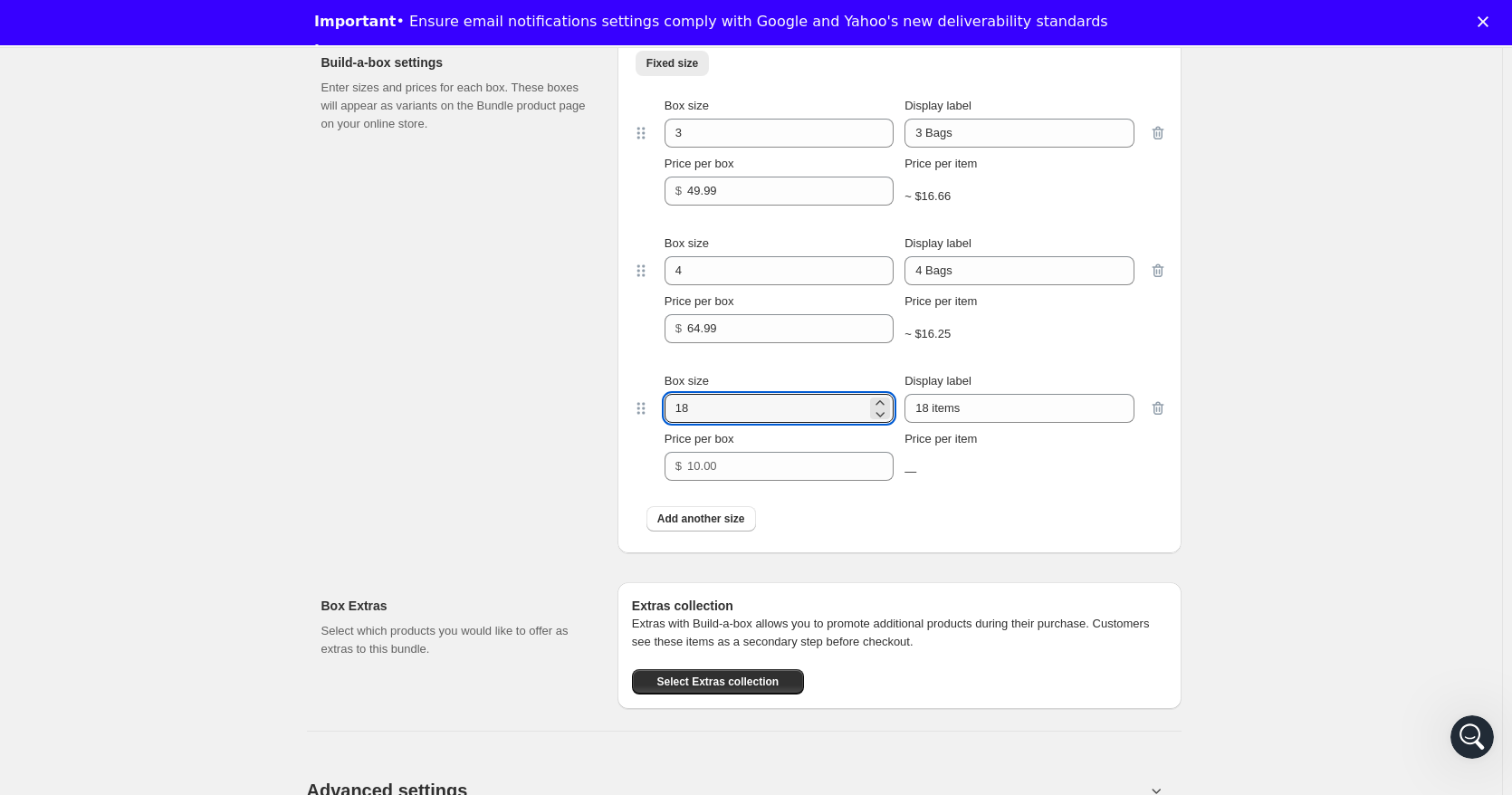
drag, startPoint x: 695, startPoint y: 421, endPoint x: 591, endPoint y: 432, distance: 104.6
click at [590, 431] on div "Build-a-box settings Enter sizes and prices for each box. These boxes will appe…" at bounding box center [751, 288] width 860 height 528
type input "5"
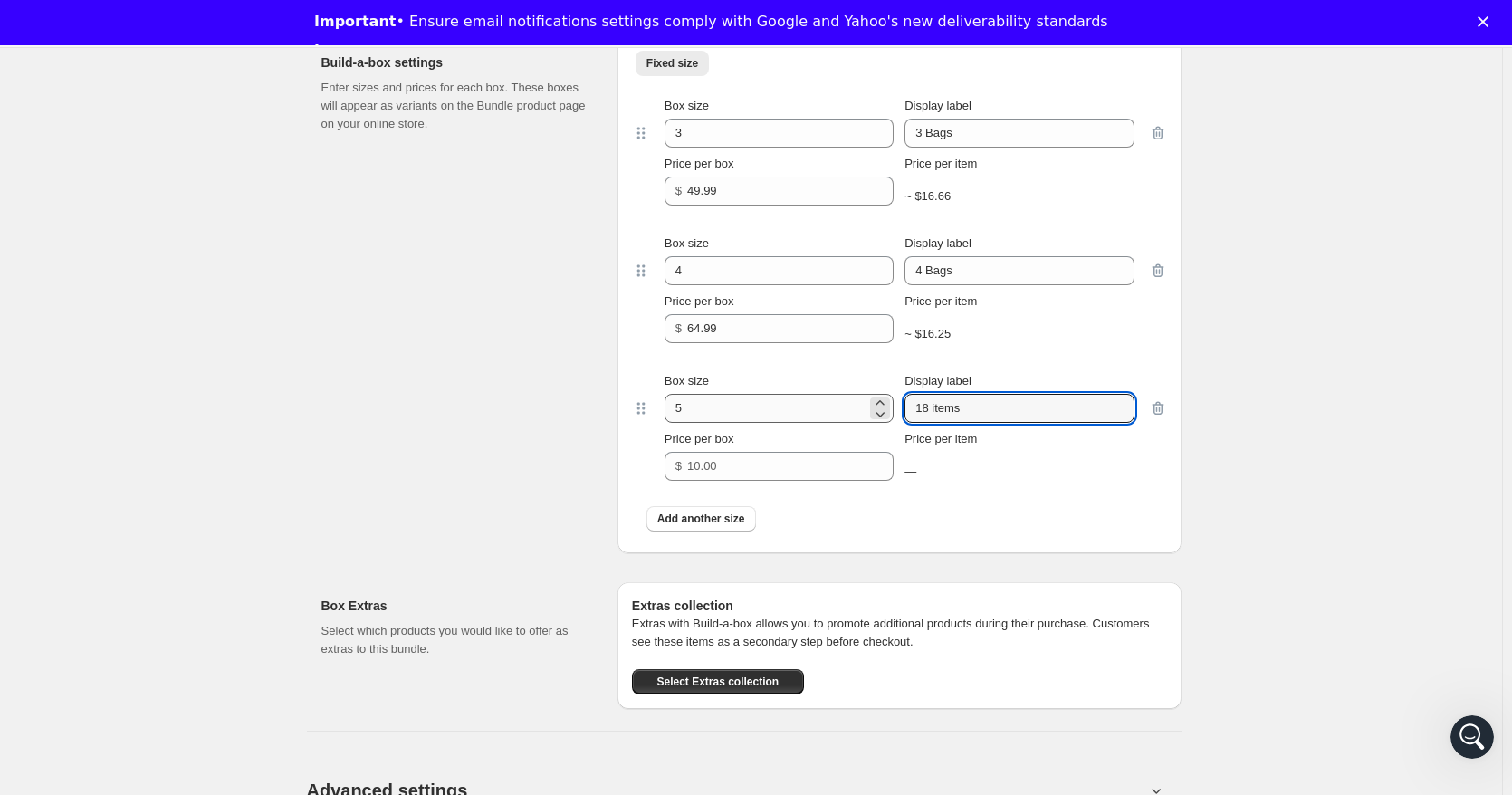
drag, startPoint x: 982, startPoint y: 416, endPoint x: 866, endPoint y: 406, distance: 116.4
click at [866, 406] on div "Box size 5 Display label 18 items" at bounding box center [899, 398] width 470 height 51
type input "5 Bags"
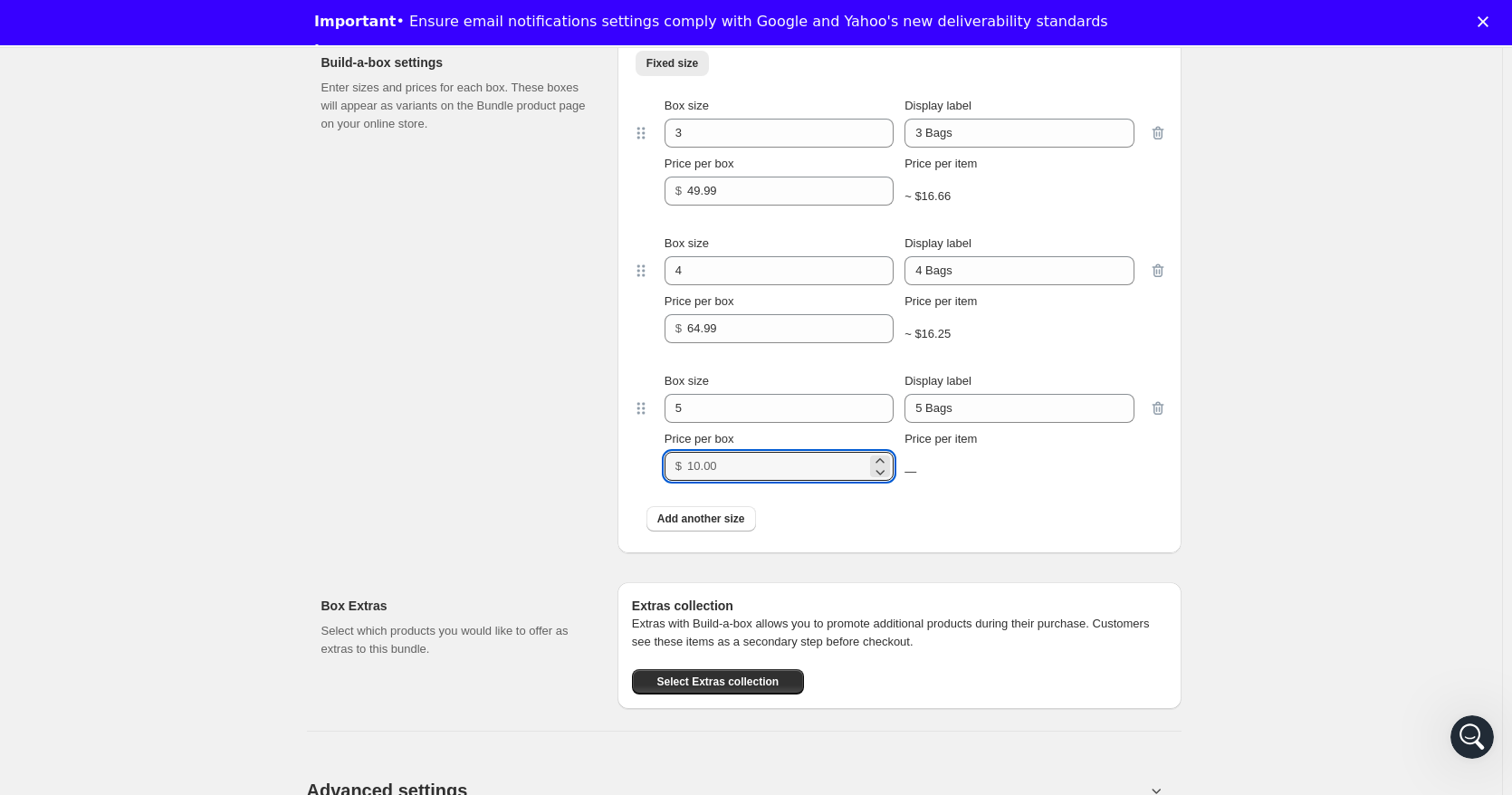
click at [606, 472] on div "Build-a-box settings Enter sizes and prices for each box. These boxes will appe…" at bounding box center [751, 288] width 860 height 528
type input "79.99"
click at [706, 524] on span "Add another size" at bounding box center [701, 519] width 88 height 15
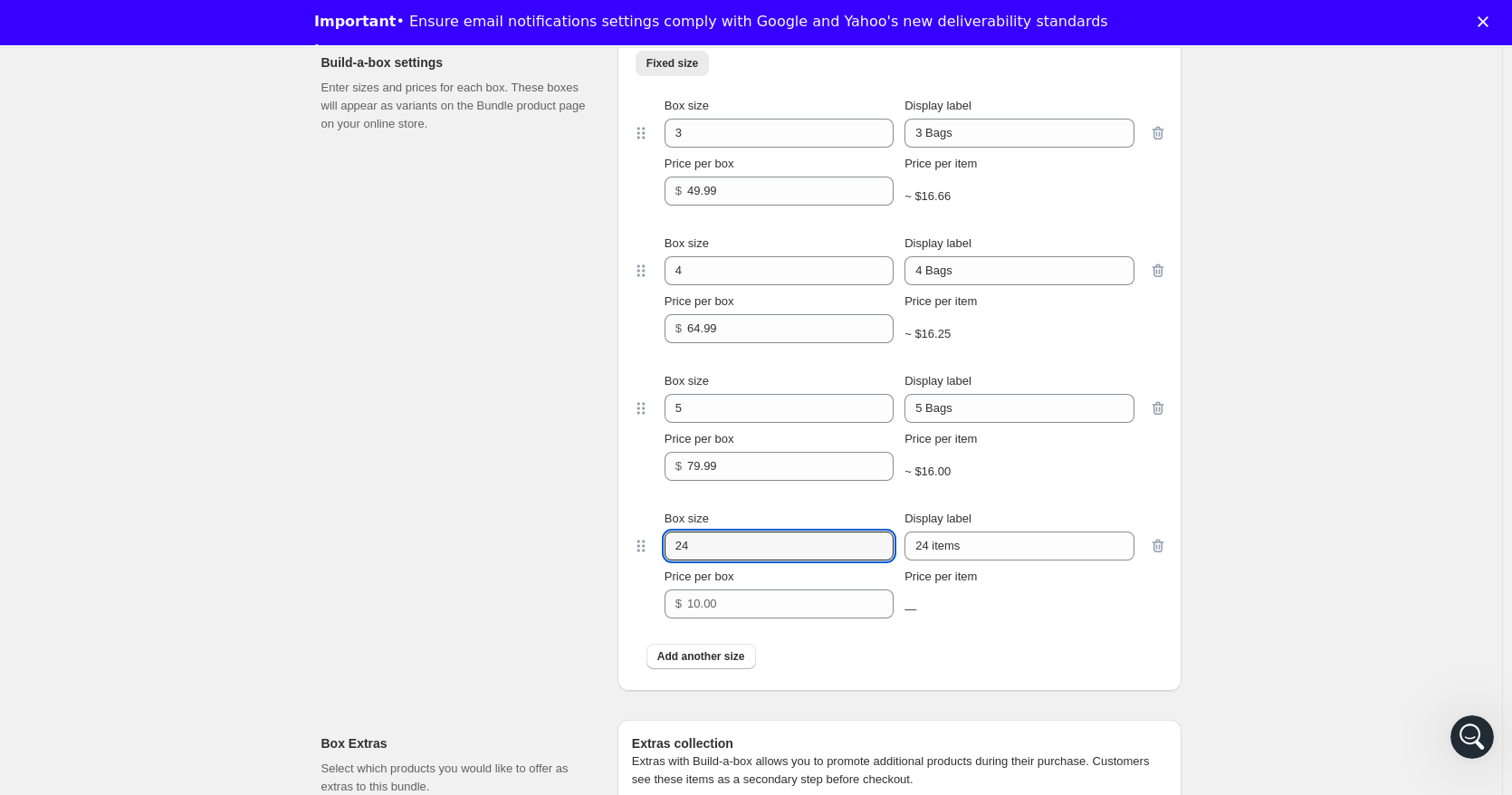
drag, startPoint x: 607, startPoint y: 540, endPoint x: 587, endPoint y: 548, distance: 21.5
click at [587, 548] on div "Build-a-box settings Enter sizes and prices for each box. These boxes will appe…" at bounding box center [751, 357] width 860 height 667
type input "6"
click at [756, 531] on div "Box size 6 Display label 24 items" at bounding box center [899, 536] width 470 height 51
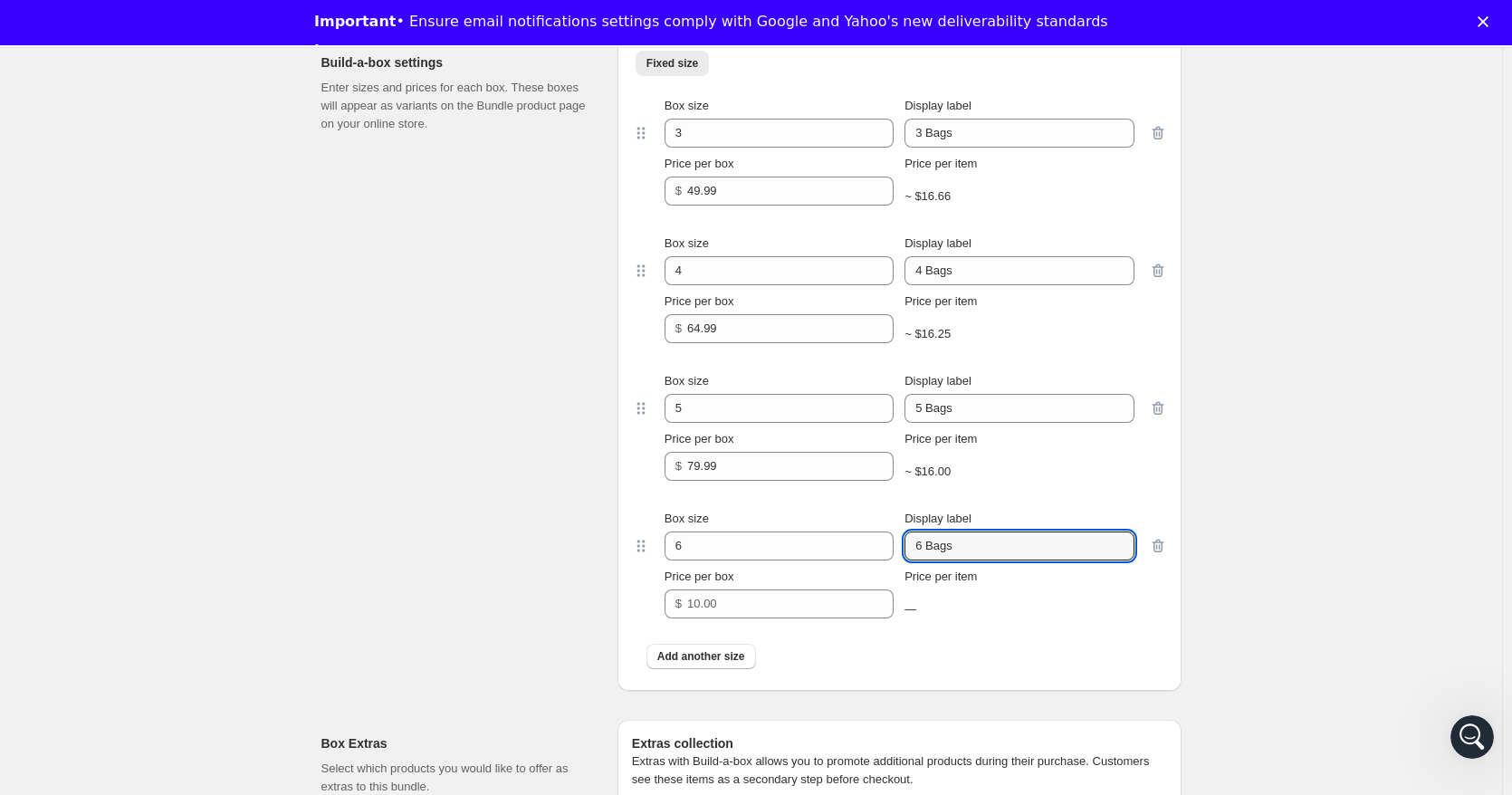
type input "6 Bags"
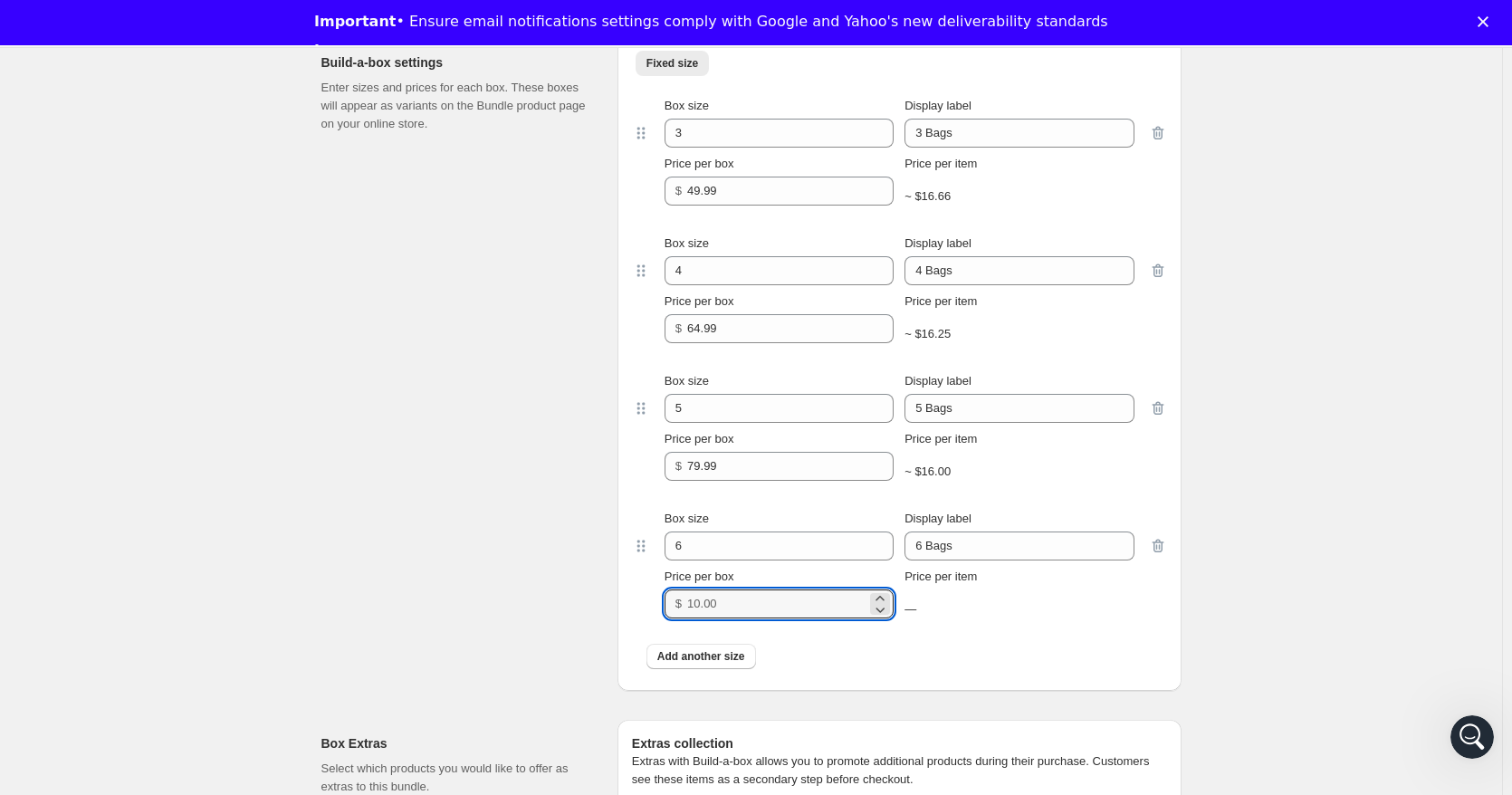
drag, startPoint x: 616, startPoint y: 600, endPoint x: 587, endPoint y: 599, distance: 29.0
click at [587, 599] on div "Build-a-box settings Enter sizes and prices for each box. These boxes will appe…" at bounding box center [751, 357] width 860 height 667
type input "94.99"
click at [725, 663] on span "Add another size" at bounding box center [701, 657] width 88 height 15
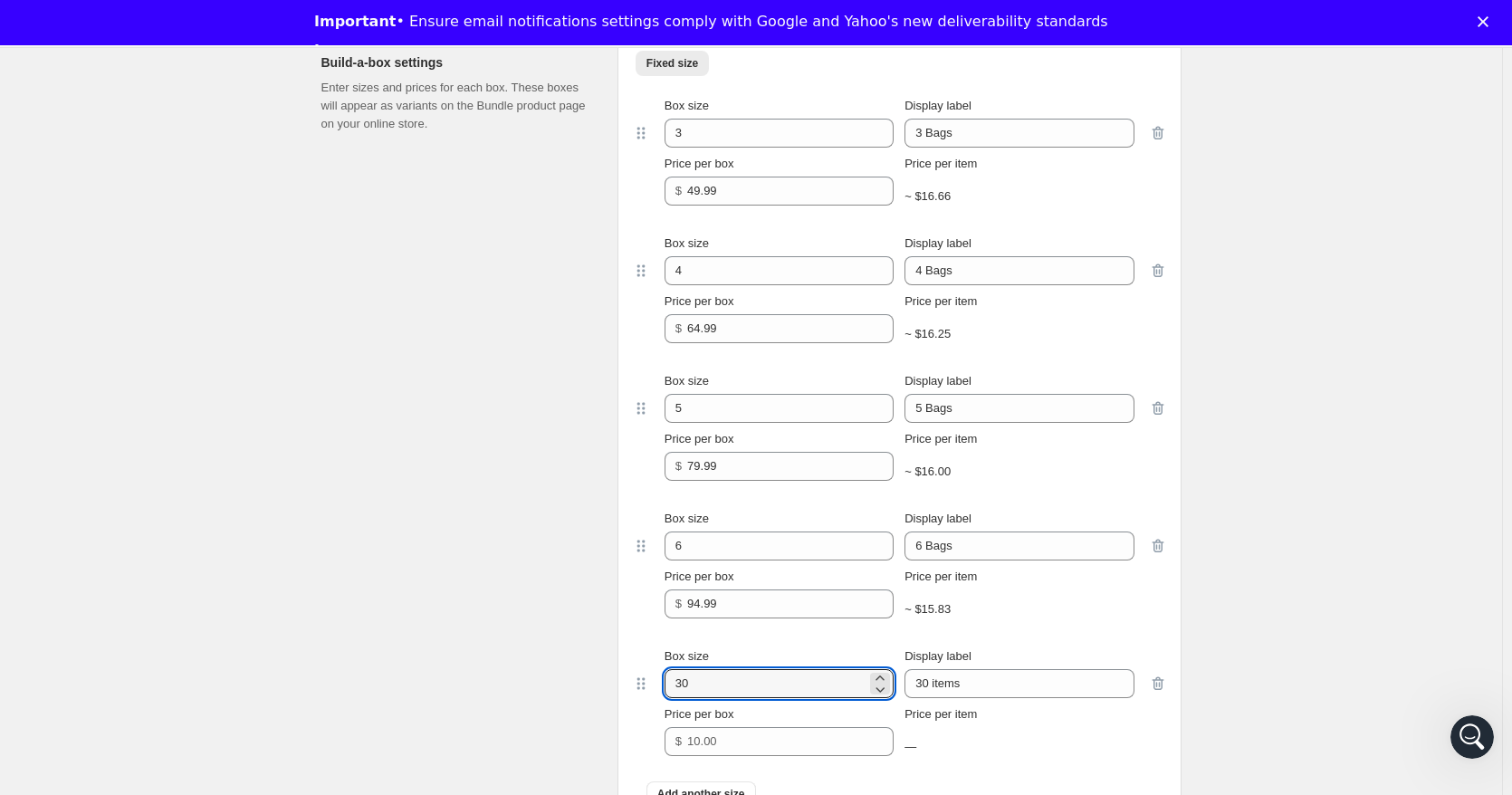
drag, startPoint x: 682, startPoint y: 688, endPoint x: 616, endPoint y: 692, distance: 66.1
click at [616, 692] on div "Build-a-box settings Enter sizes and prices for each box. These boxes will appe…" at bounding box center [751, 427] width 860 height 804
type input "7"
click at [1008, 690] on input "30 items" at bounding box center [1019, 684] width 229 height 29
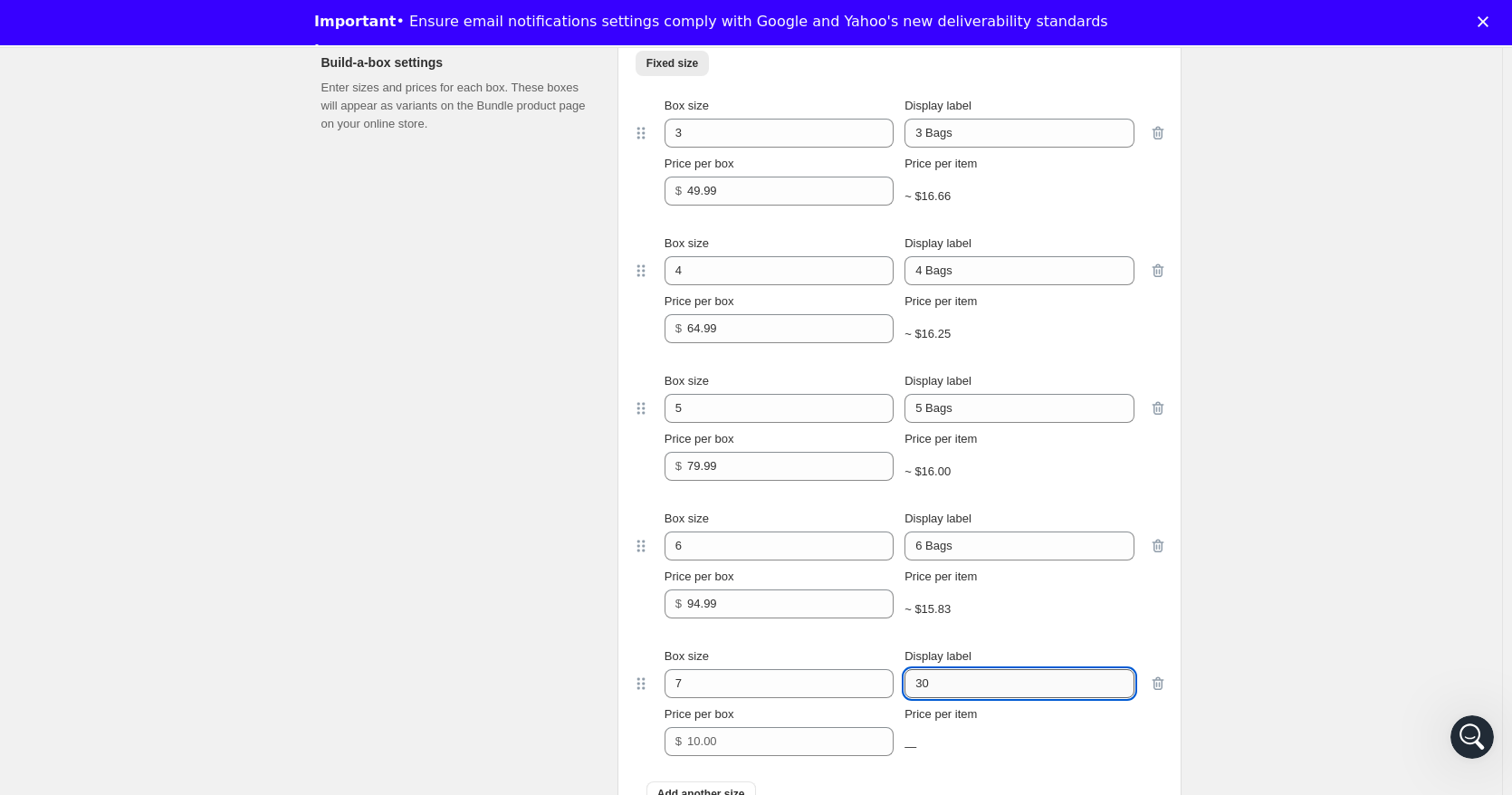
type input "3"
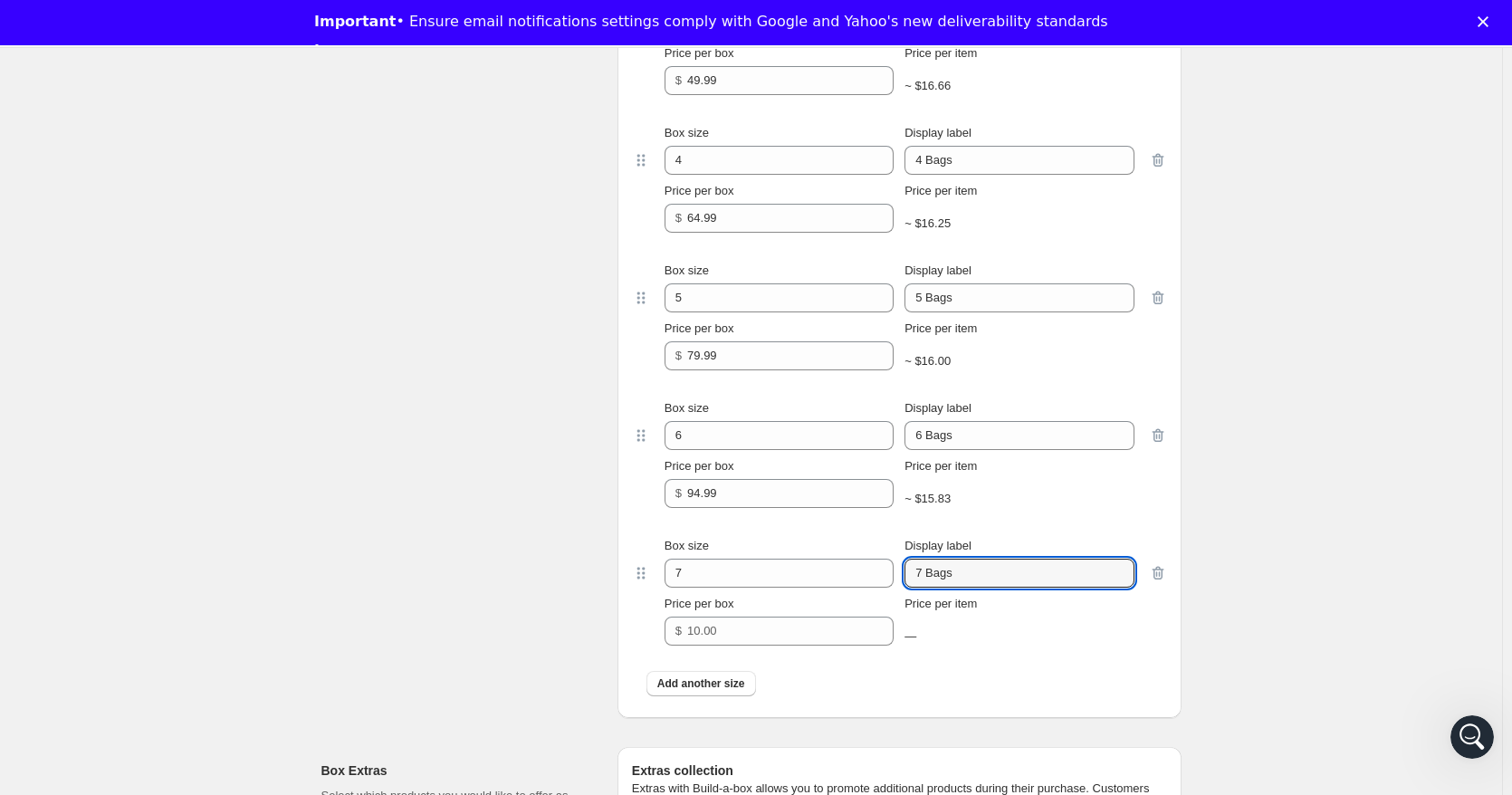
scroll to position [1962, 0]
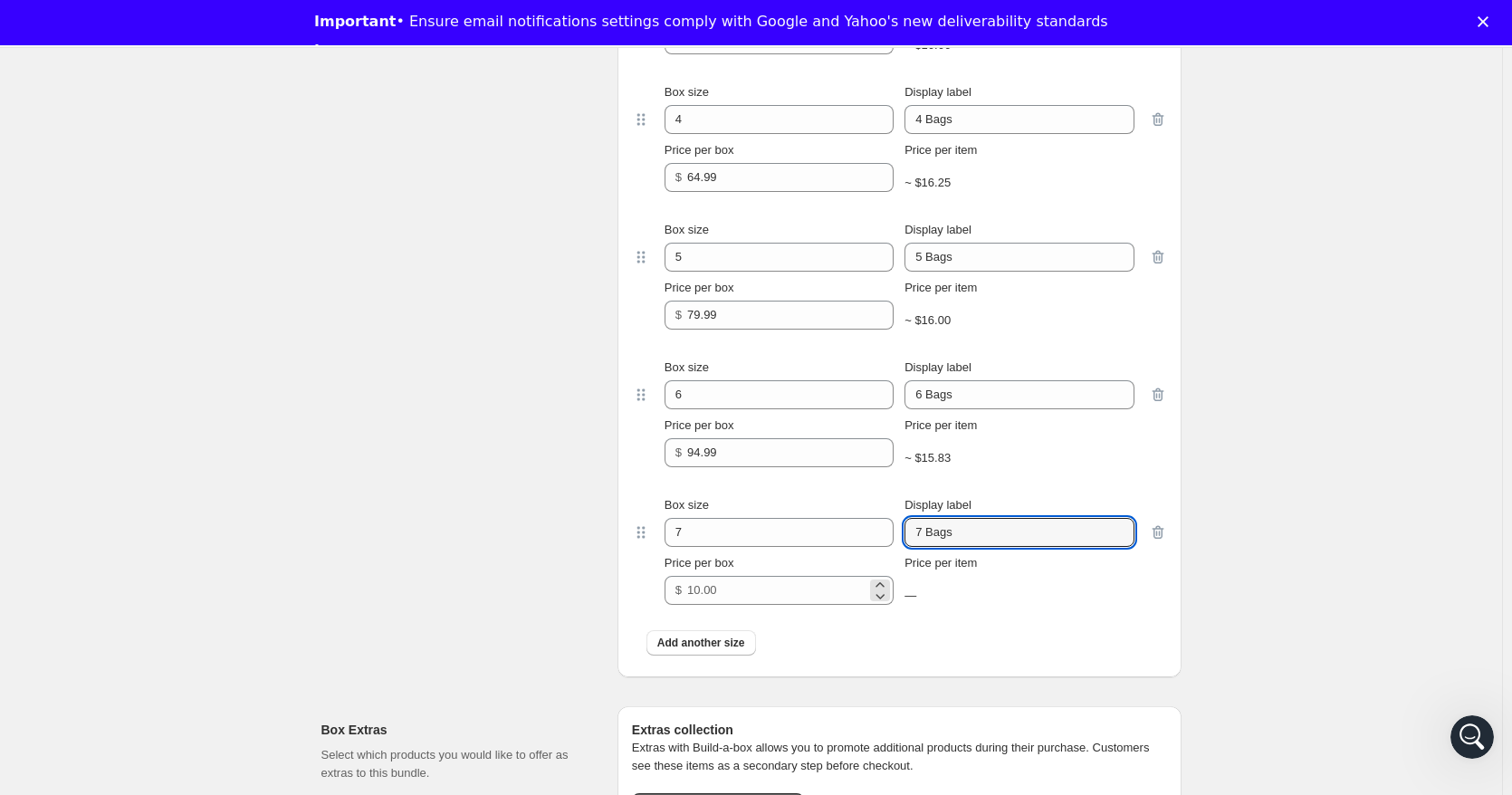
type input "7 Bags"
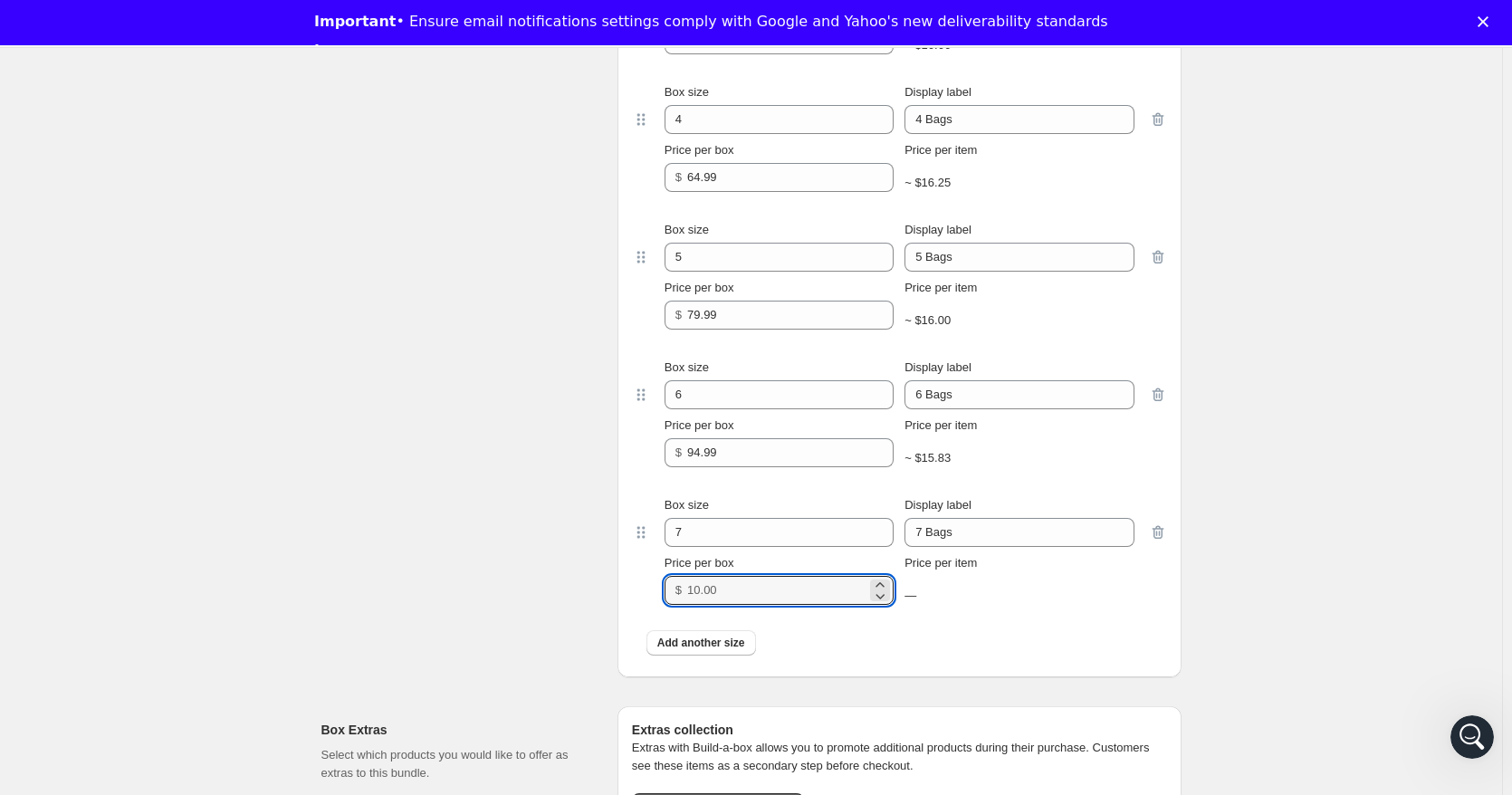
drag, startPoint x: 684, startPoint y: 592, endPoint x: 502, endPoint y: 619, distance: 184.0
click at [502, 619] on div "Build-a-box settings Enter sizes and prices for each box. These boxes will appe…" at bounding box center [751, 276] width 860 height 804
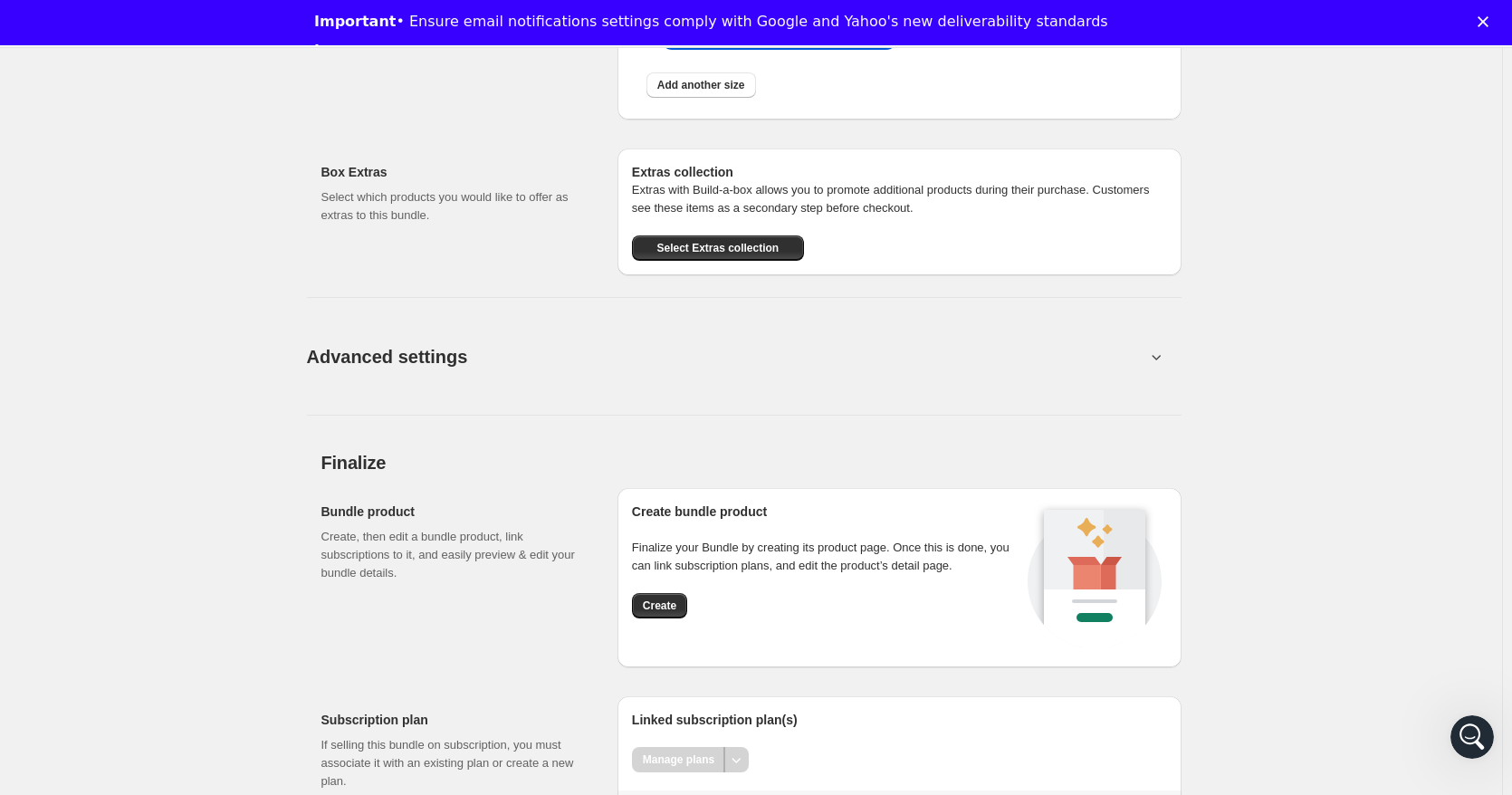
scroll to position [2613, 0]
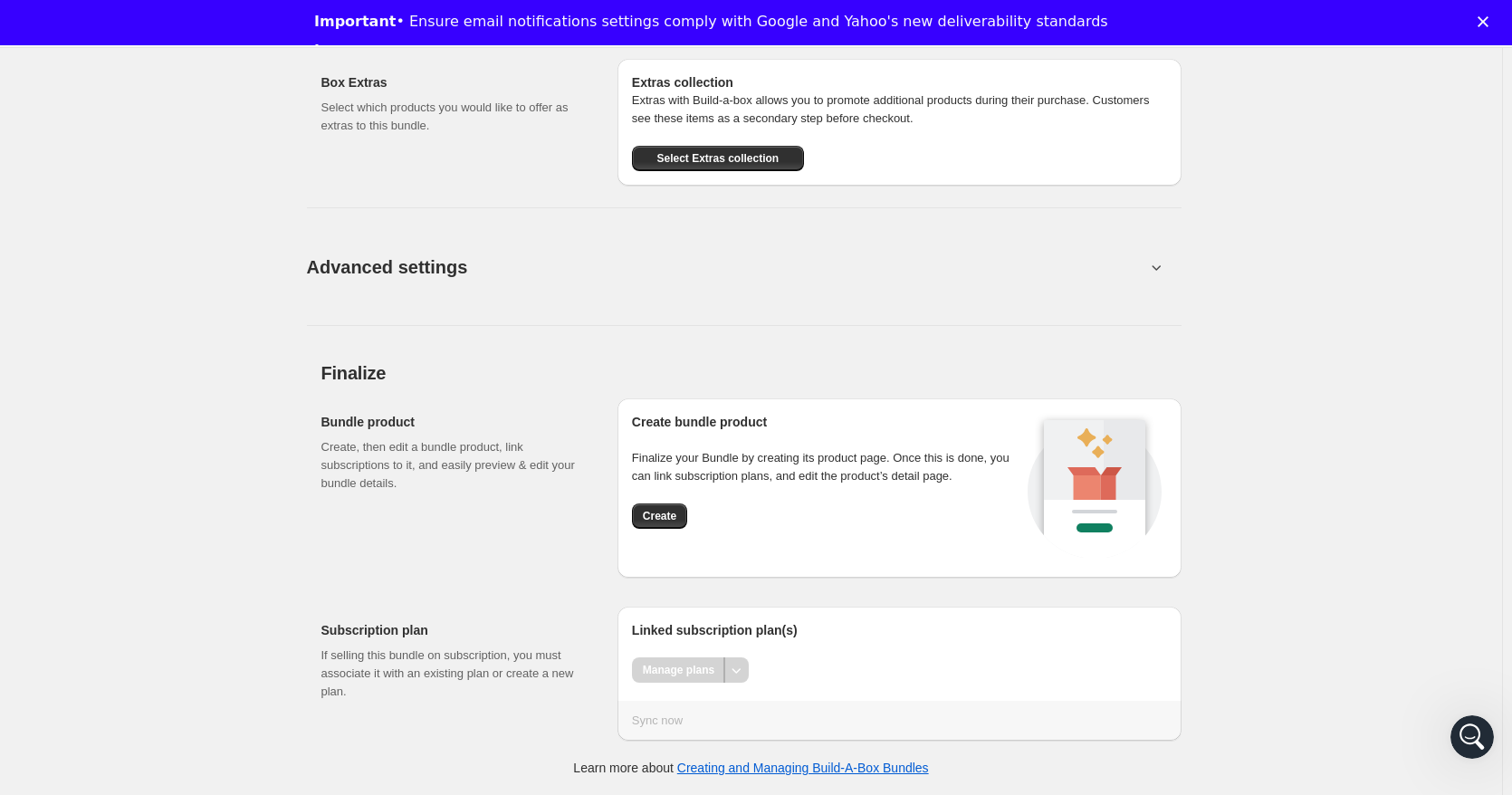
type input "105.99"
click at [687, 681] on div "Manage plans" at bounding box center [678, 670] width 94 height 25
click at [674, 520] on span "Create" at bounding box center [659, 517] width 34 height 15
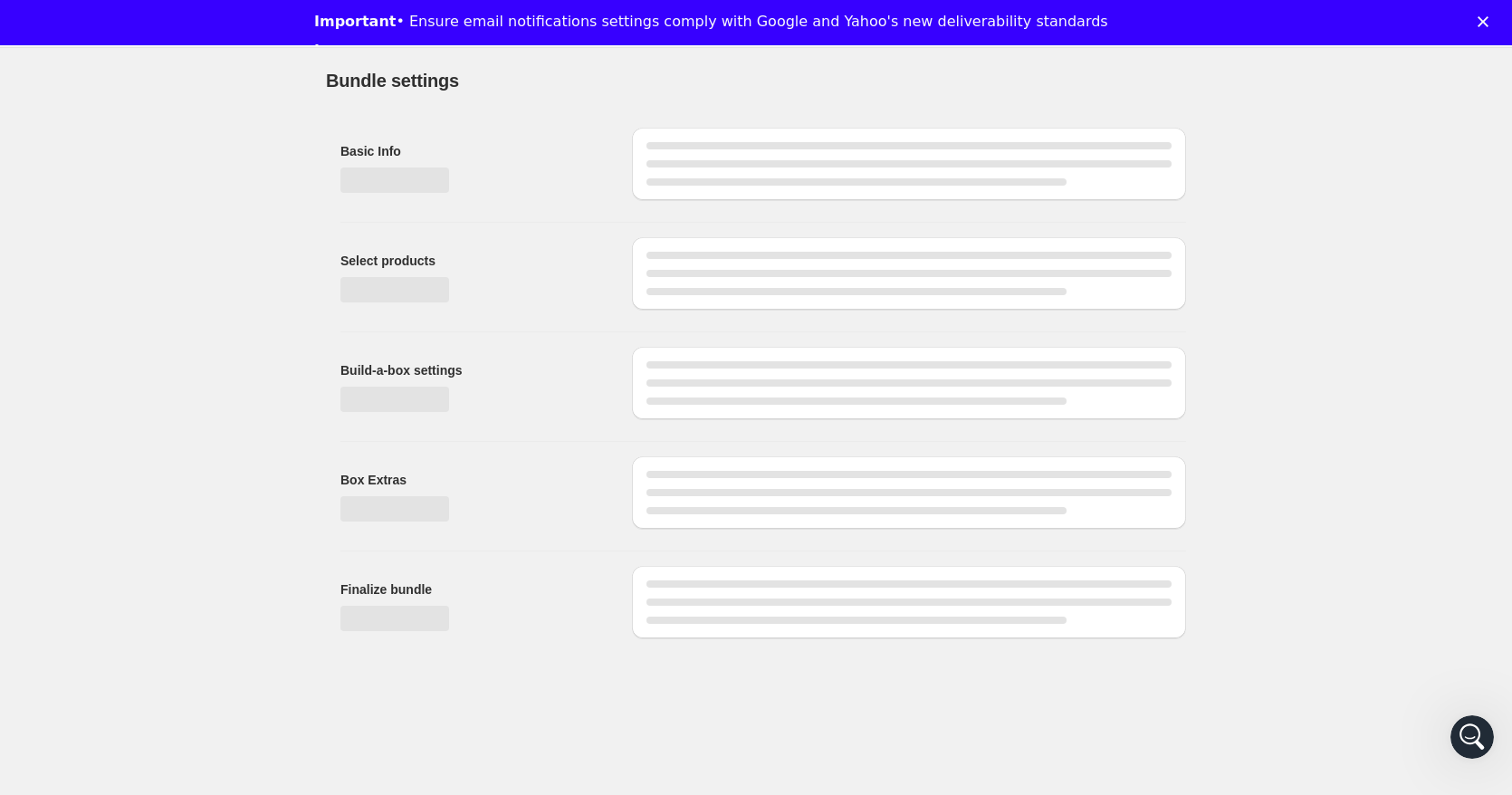
scroll to position [0, 0]
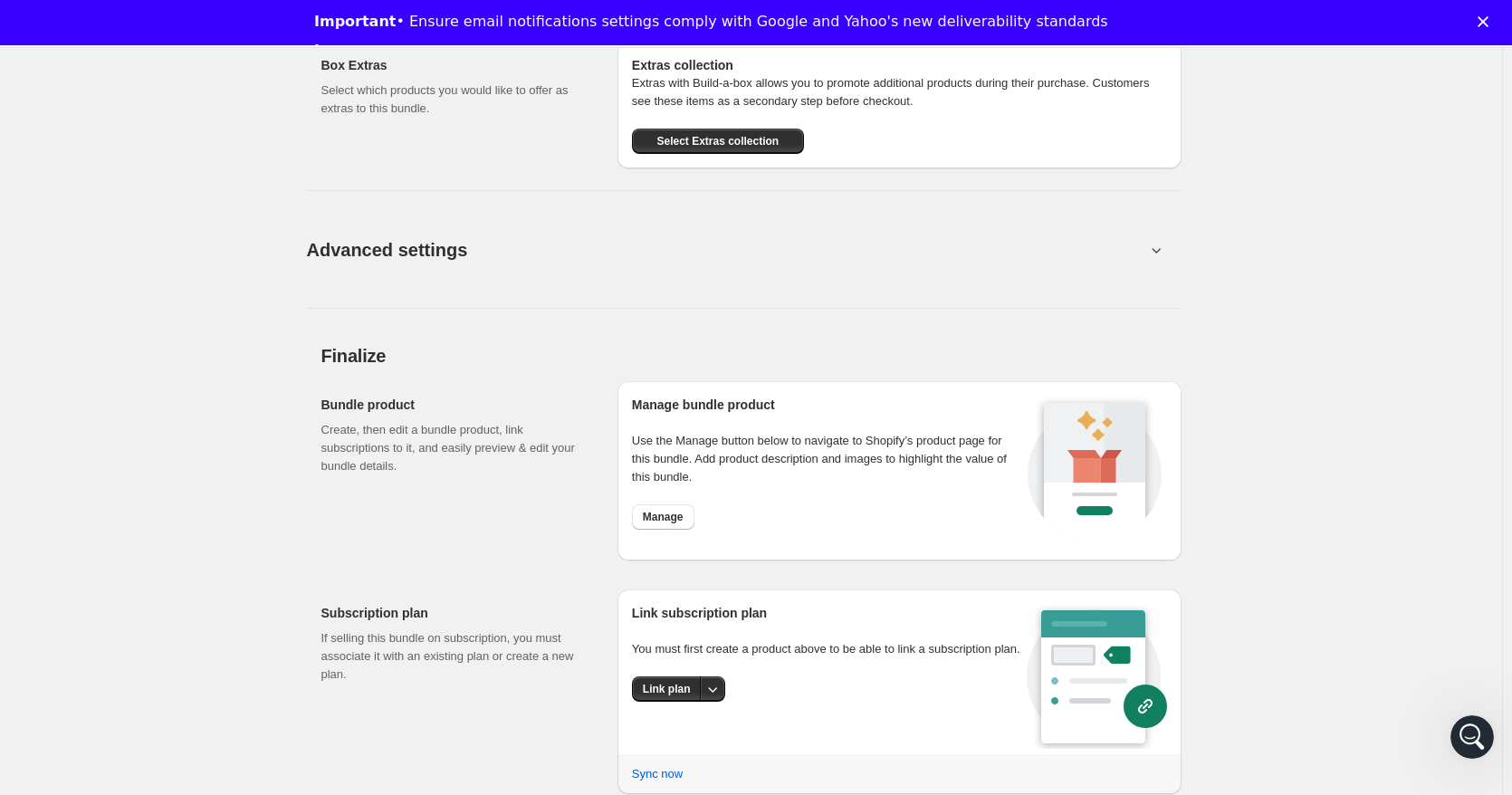
scroll to position [2019, 0]
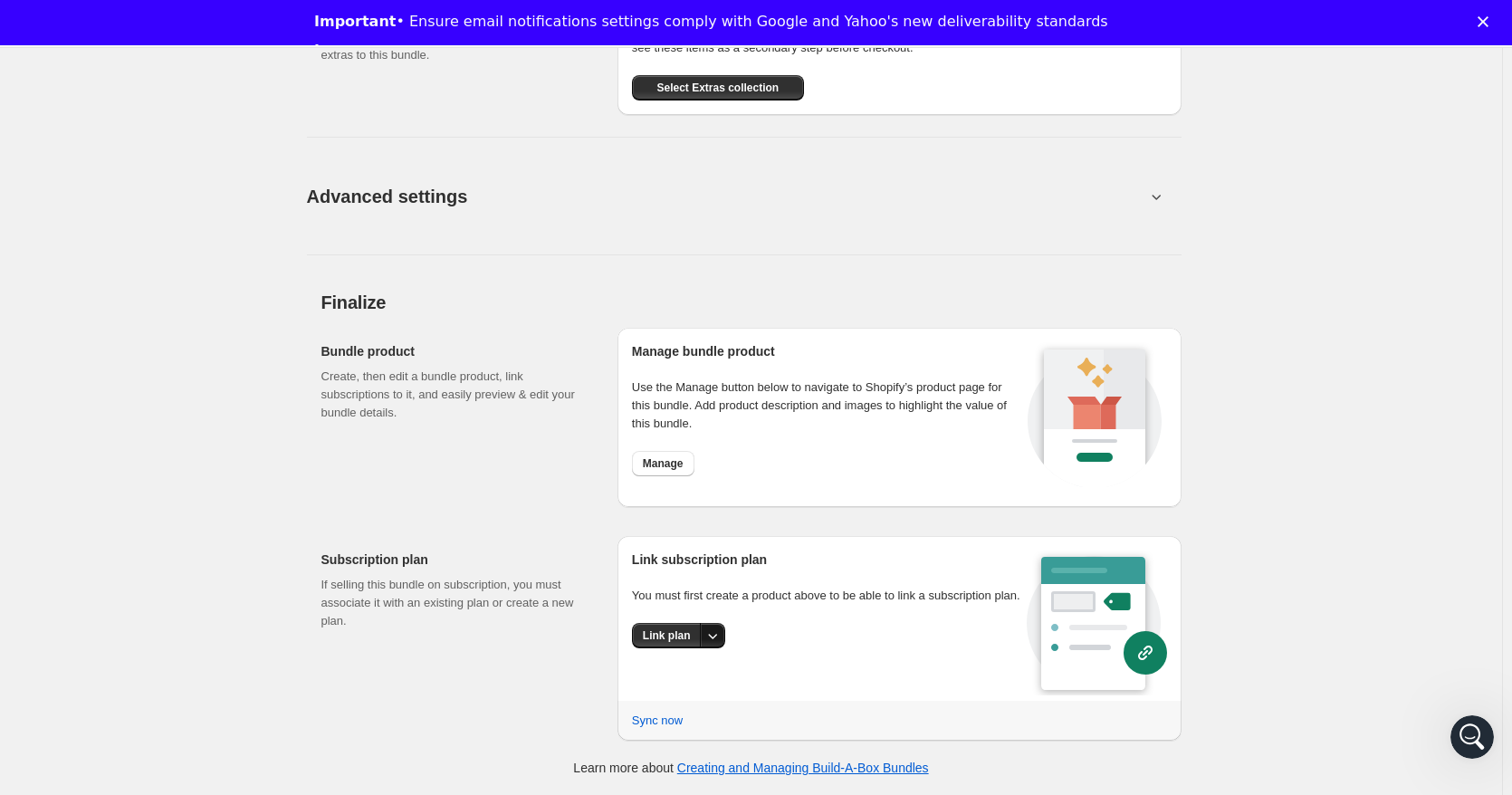
click at [723, 637] on button "More actions" at bounding box center [713, 636] width 25 height 25
click at [676, 676] on span "Link plan" at bounding box center [653, 677] width 47 height 14
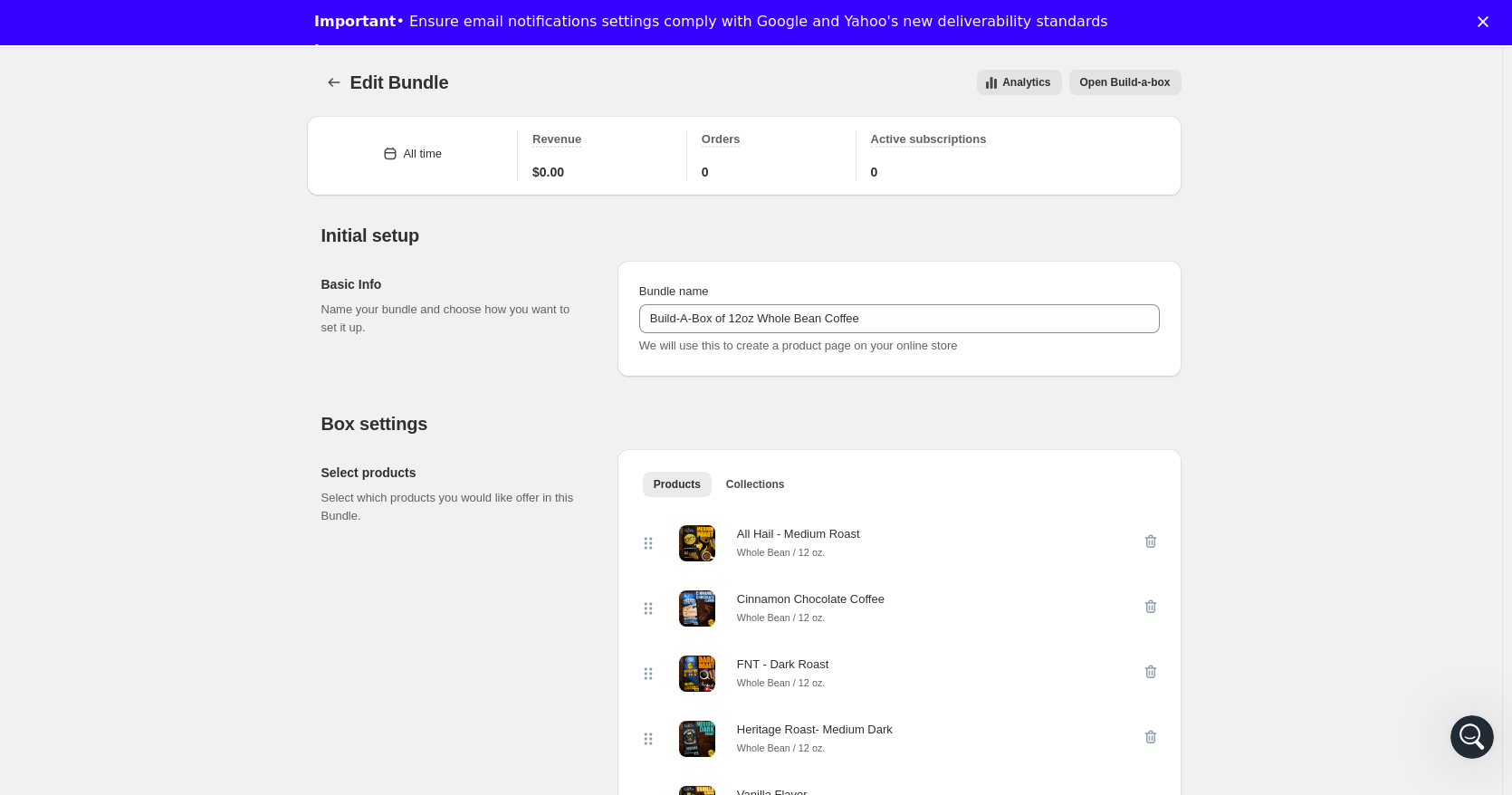
scroll to position [1974, 0]
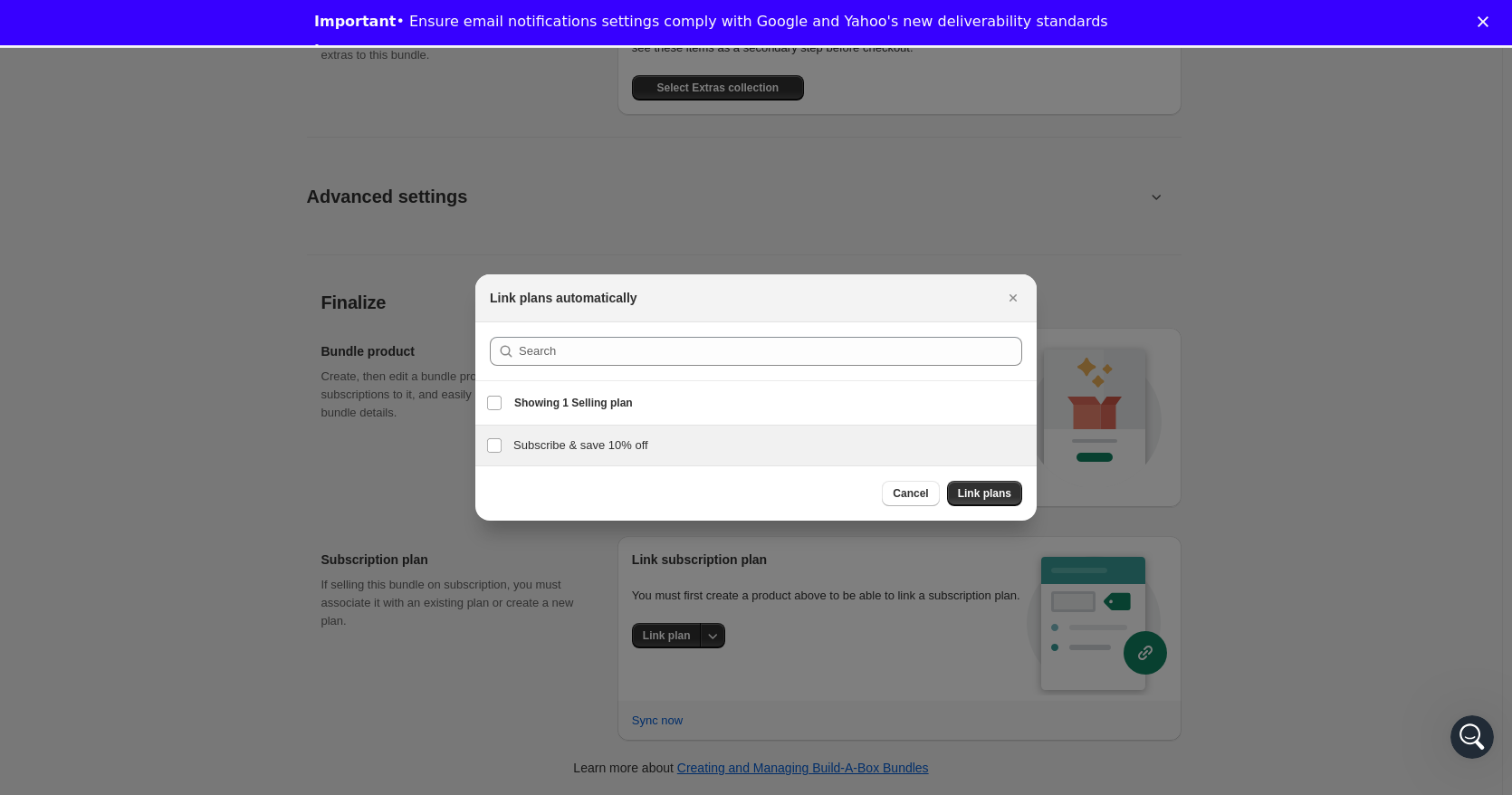
click at [626, 451] on h3 "Subscribe & save 10% off" at bounding box center [769, 446] width 513 height 18
checkbox input "true"
click at [996, 493] on span "Link plans" at bounding box center [984, 494] width 54 height 15
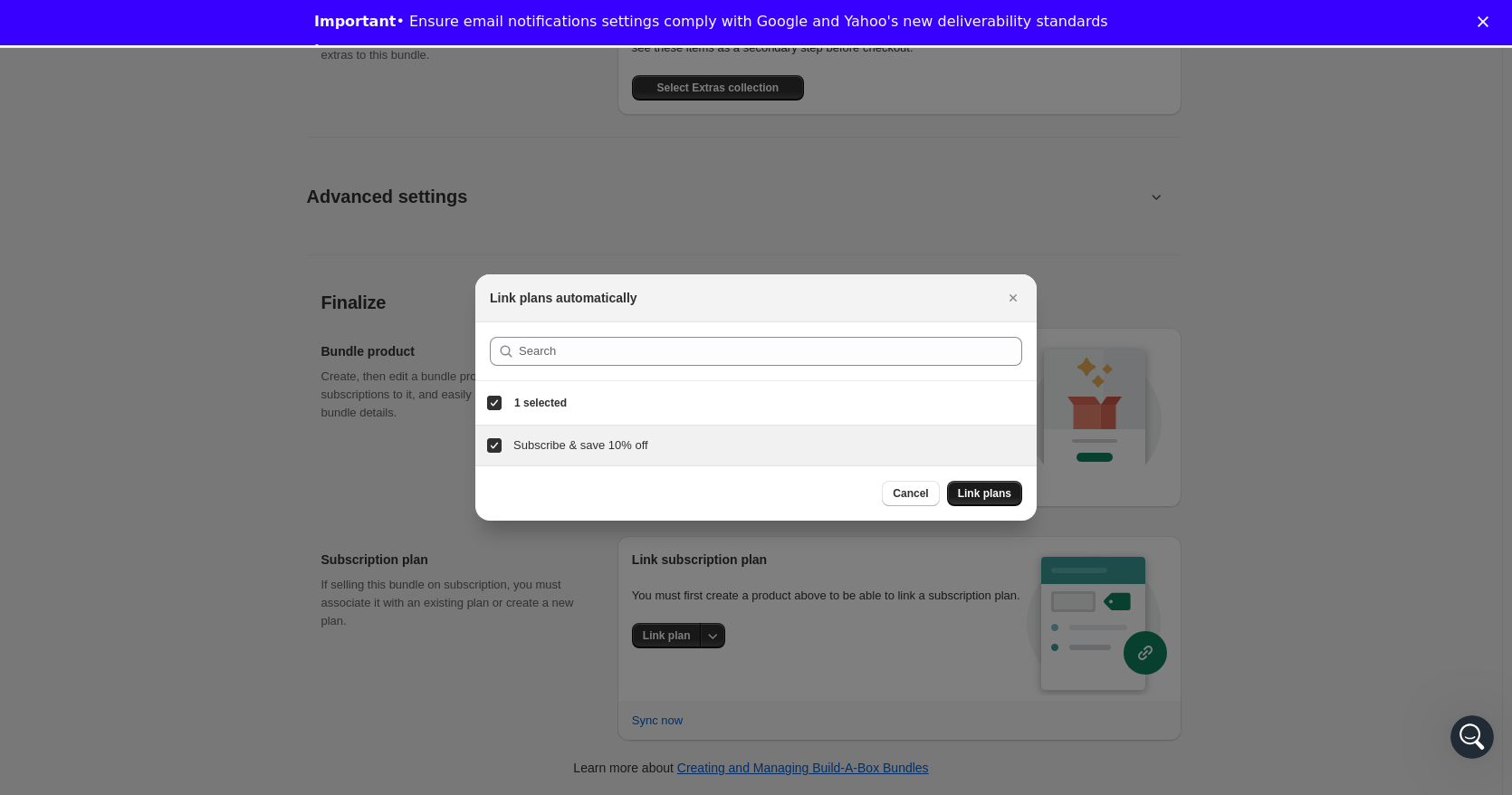
scroll to position [2019, 0]
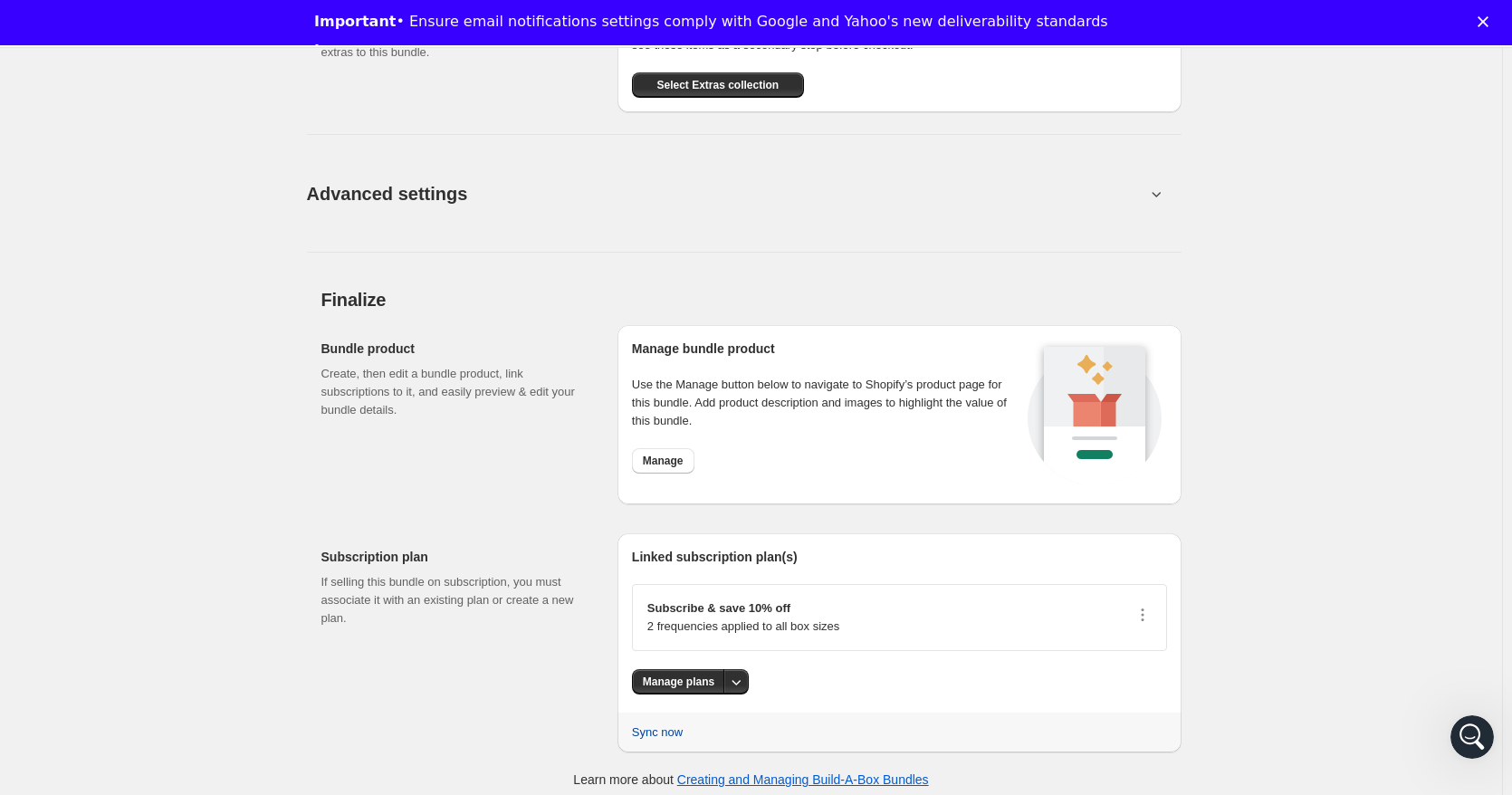
click at [659, 739] on span "Sync now" at bounding box center [657, 732] width 51 height 18
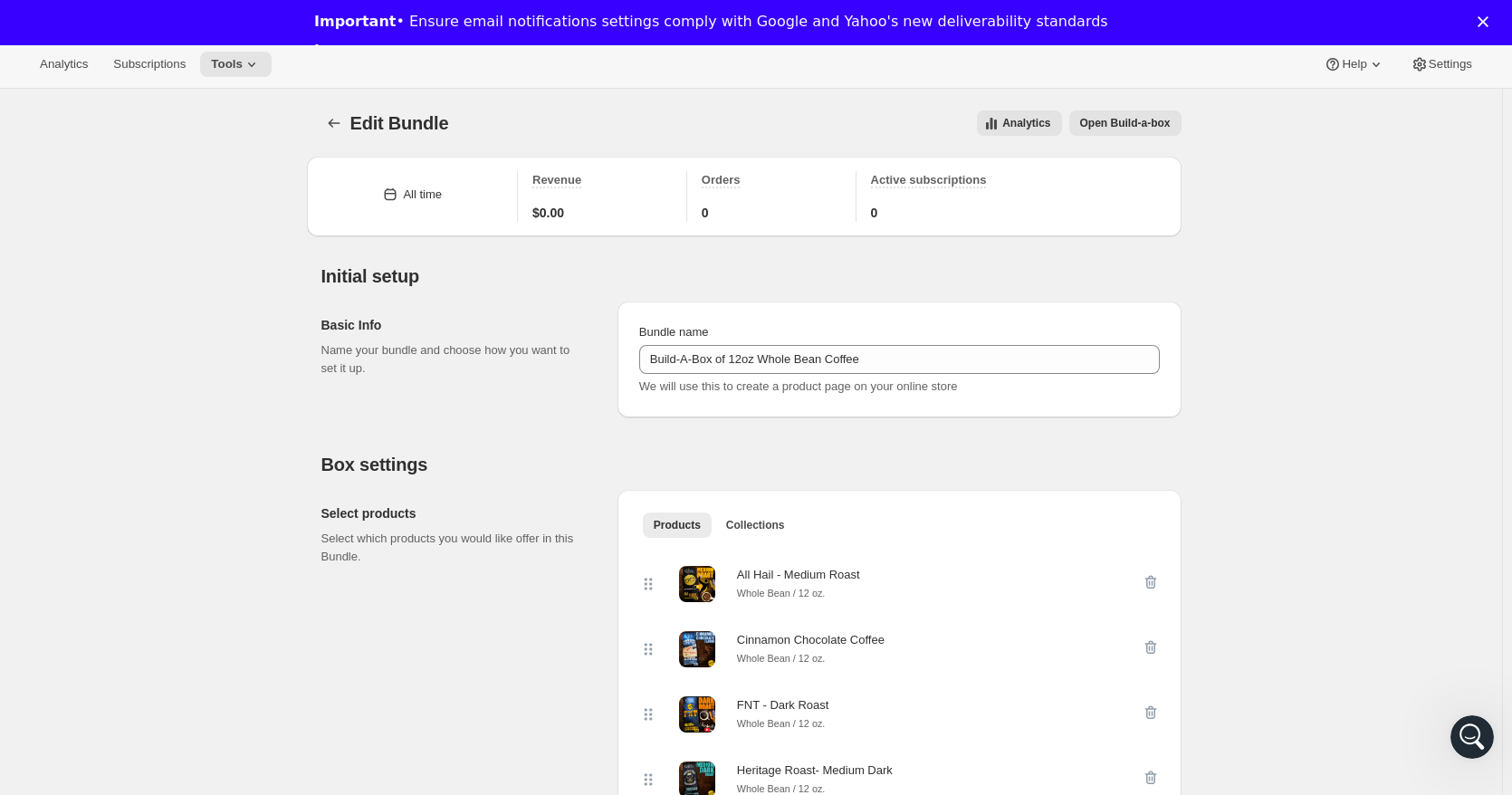
scroll to position [0, 0]
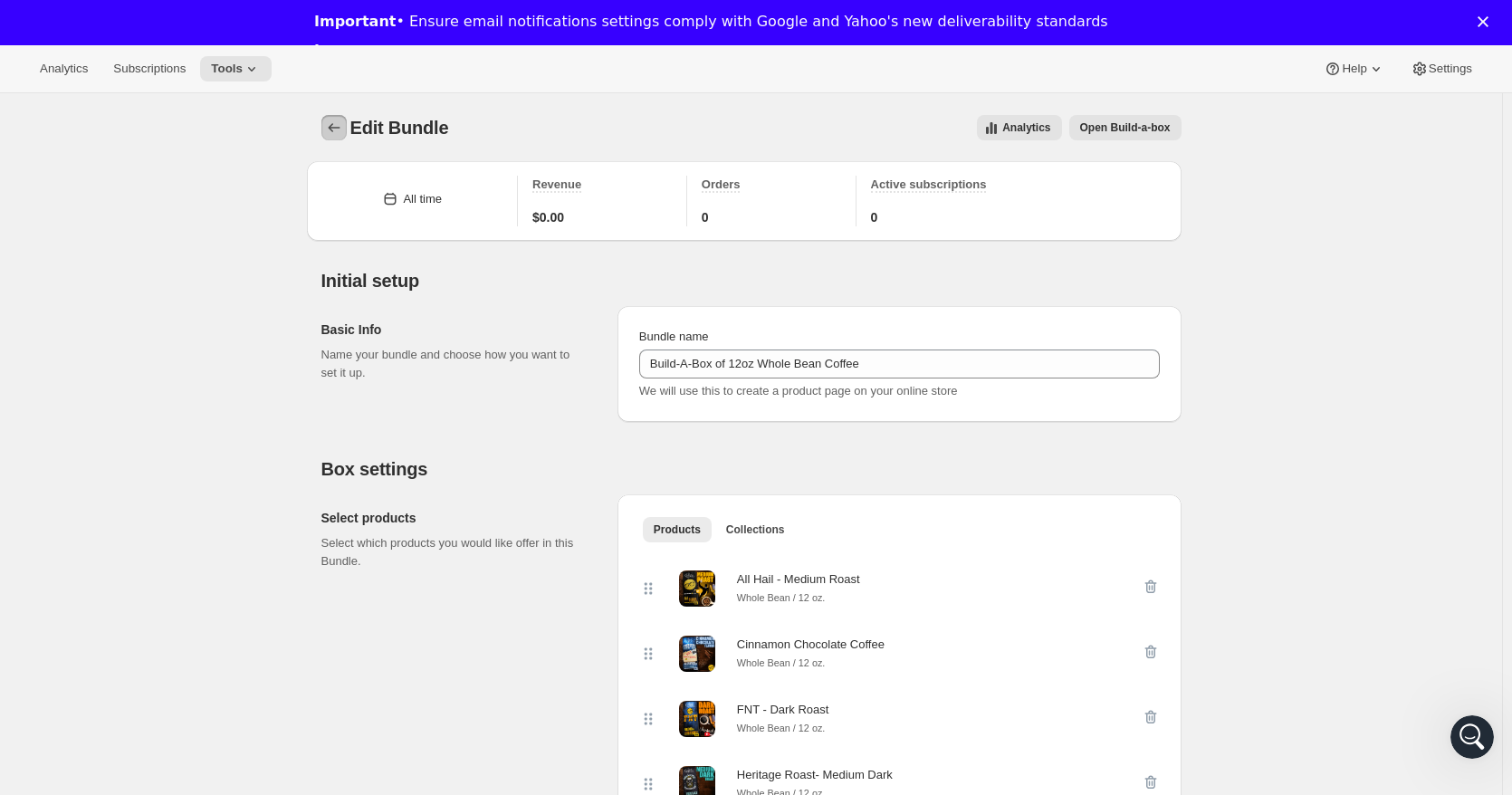
click at [331, 129] on icon "Bundles" at bounding box center [334, 127] width 18 height 18
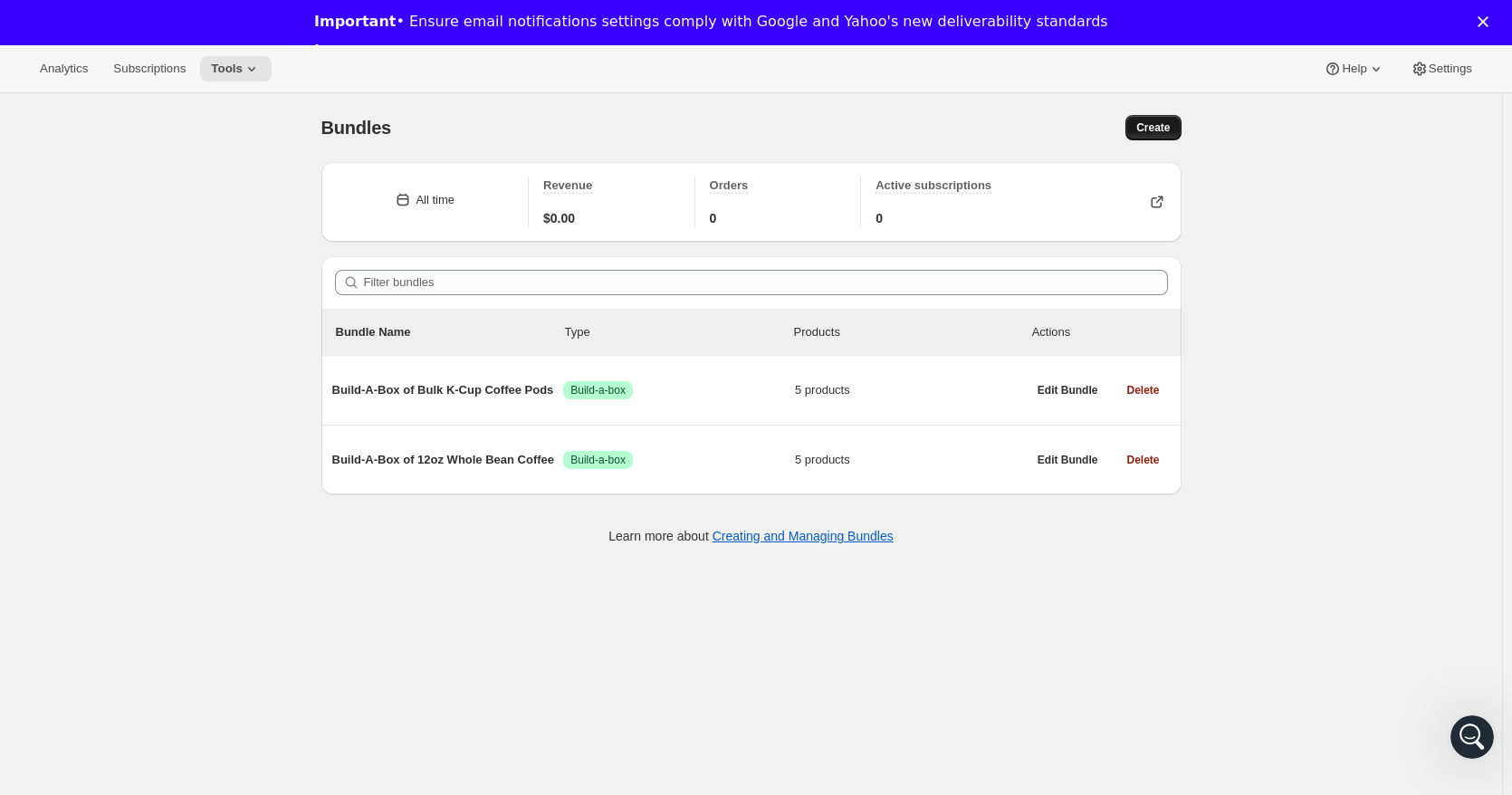
click at [1157, 116] on button "Create" at bounding box center [1153, 127] width 55 height 25
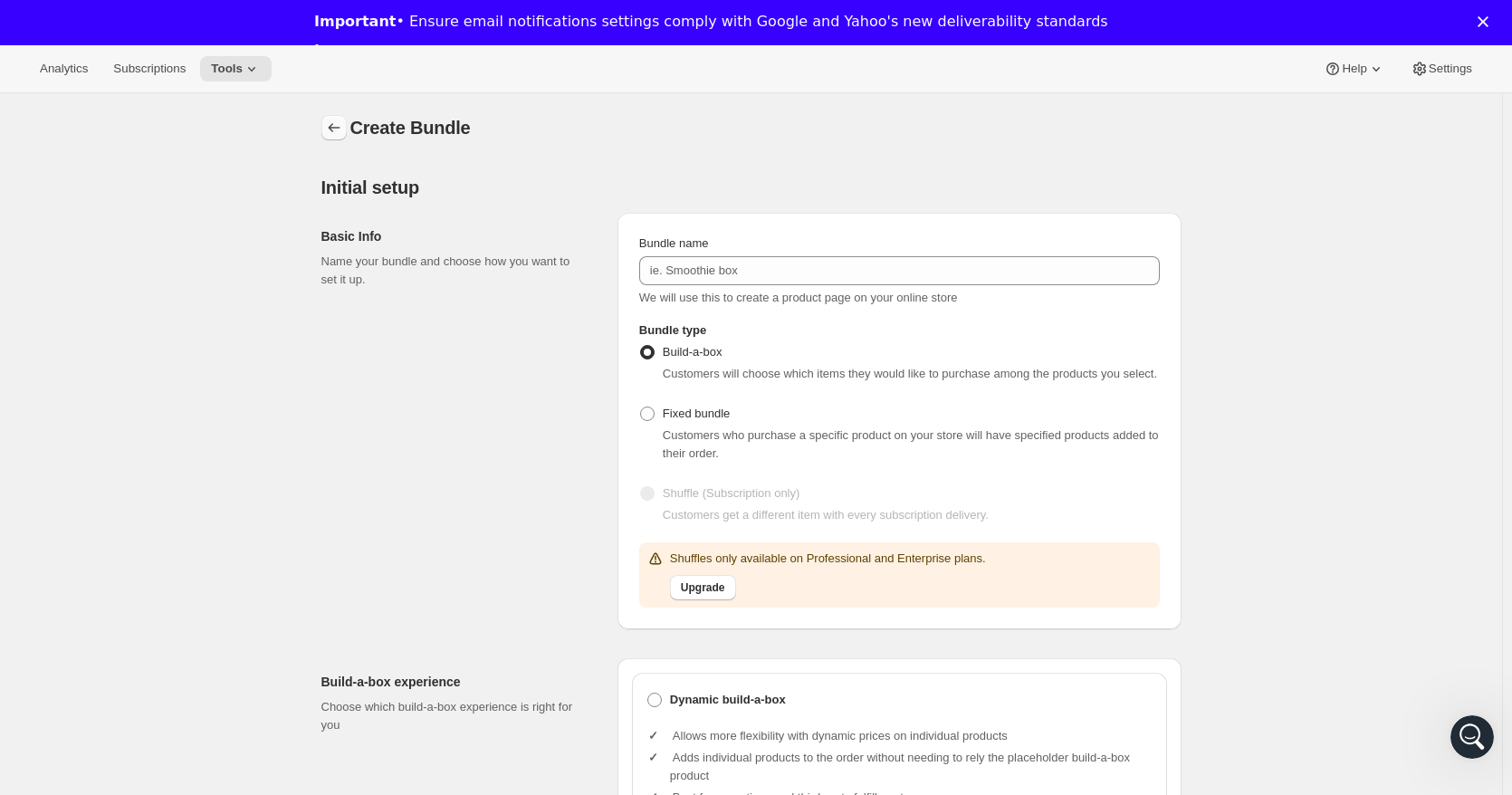
click at [343, 130] on icon "Bundles" at bounding box center [334, 127] width 18 height 18
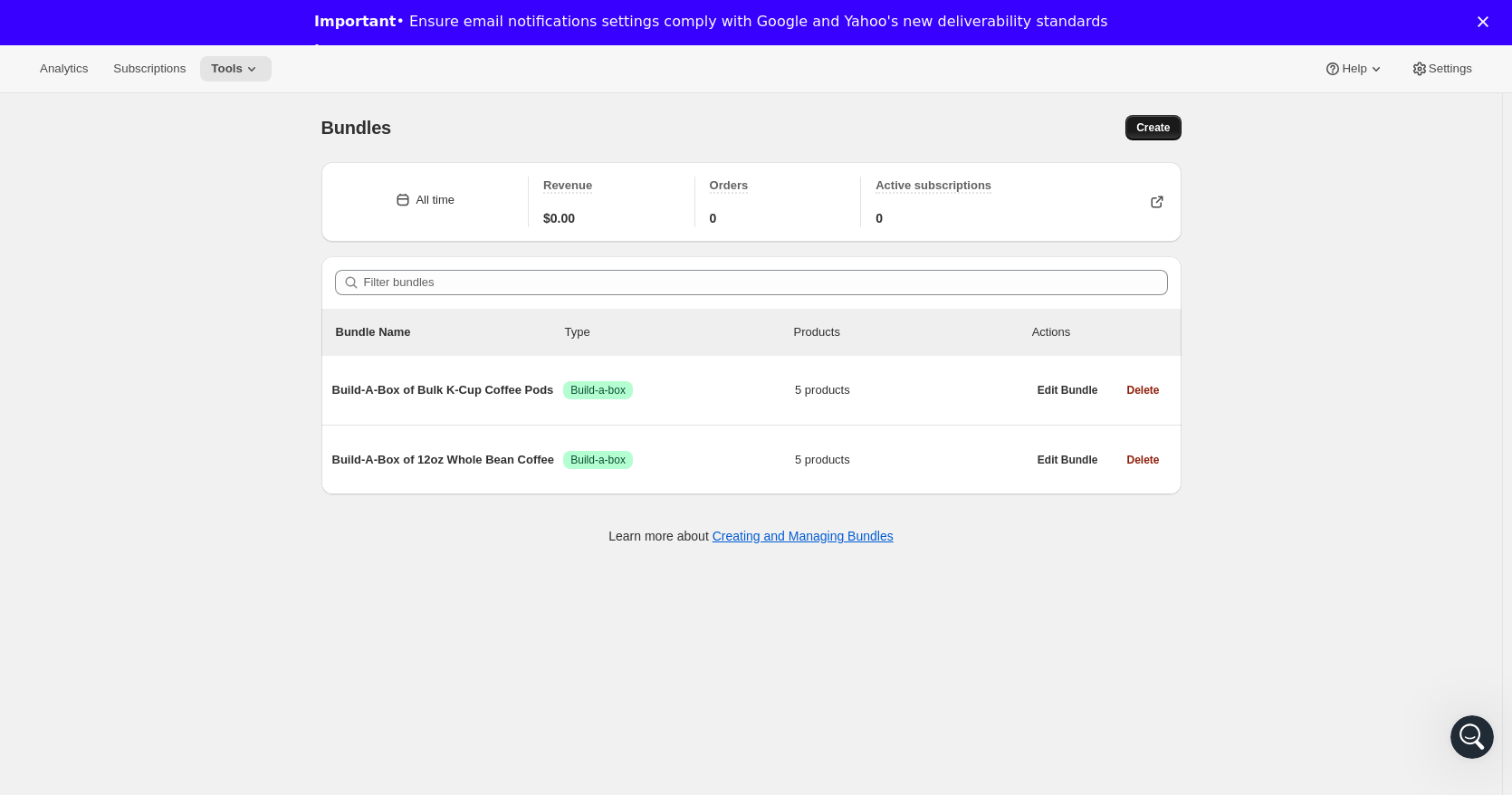
click at [1166, 124] on span "Create" at bounding box center [1152, 127] width 34 height 15
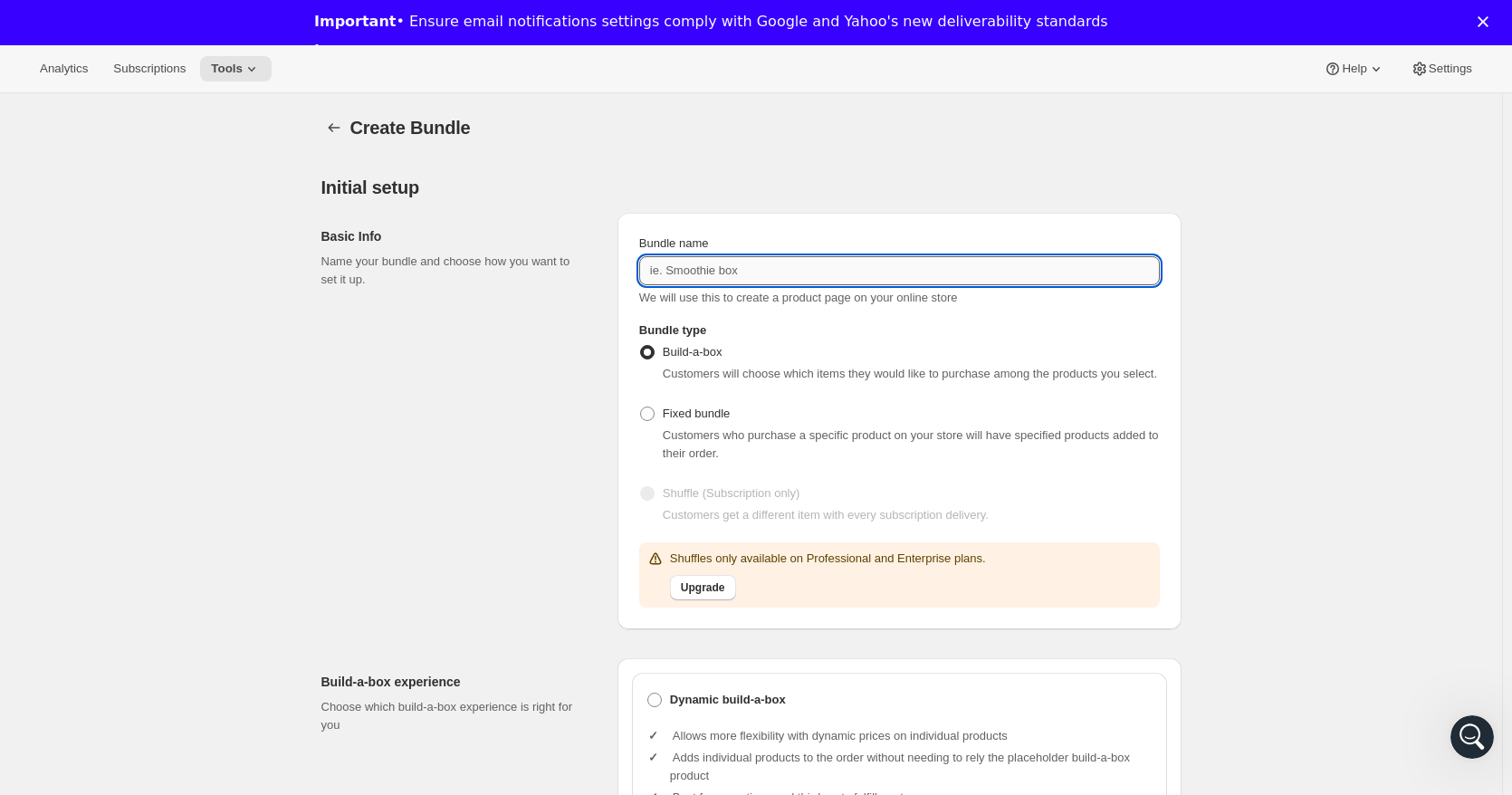
click at [728, 275] on input "Bundle name" at bounding box center [899, 271] width 520 height 29
drag, startPoint x: 785, startPoint y: 270, endPoint x: 827, endPoint y: 269, distance: 42.0
click at [827, 269] on input "Build-A-Box of 12oz Whole Bean Coffee" at bounding box center [899, 271] width 520 height 29
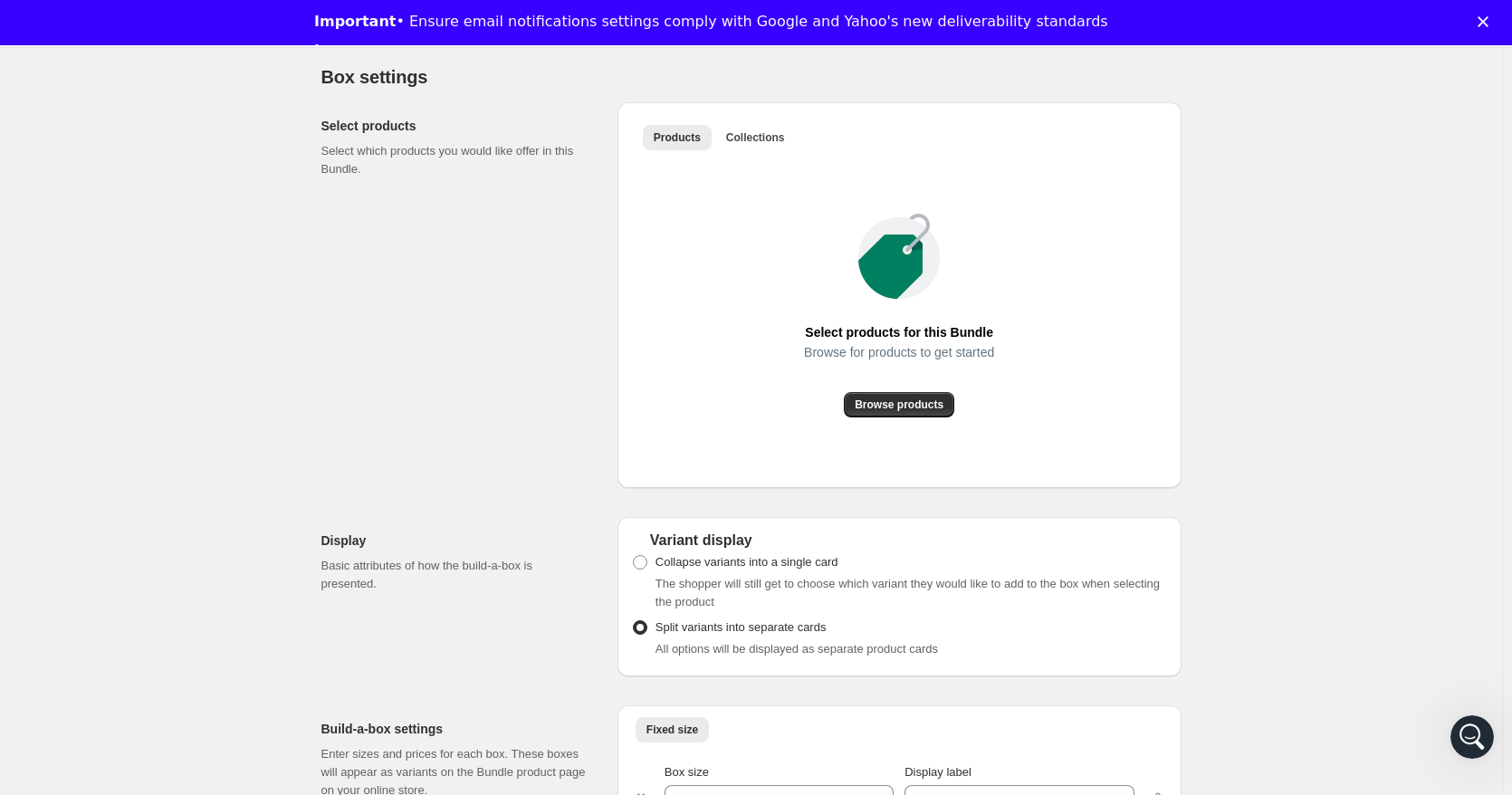
scroll to position [1057, 0]
type input "Build-A-Box of 12oz Ground Coffee"
click at [921, 408] on span "Browse products" at bounding box center [899, 404] width 89 height 15
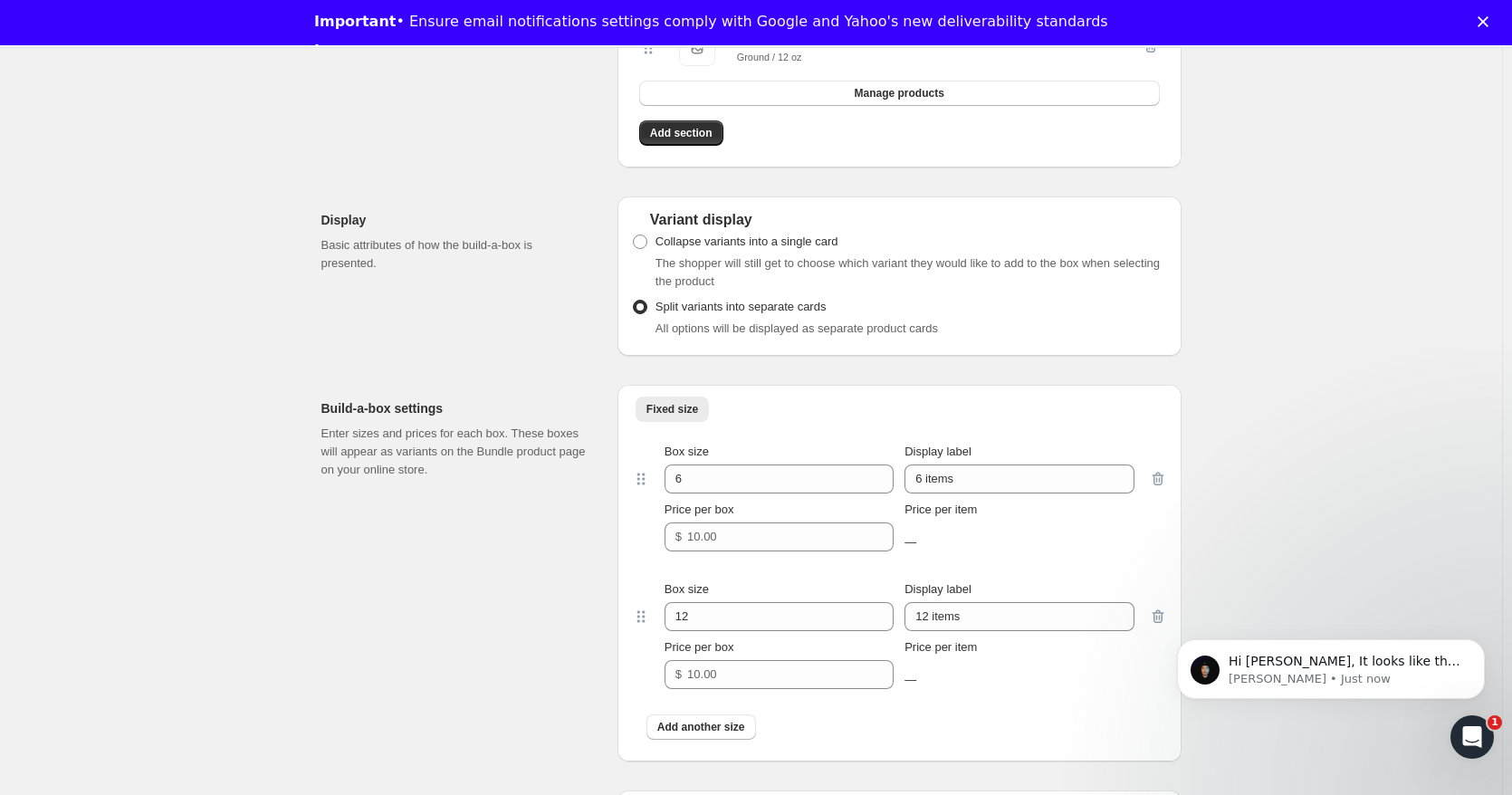
scroll to position [1510, 0]
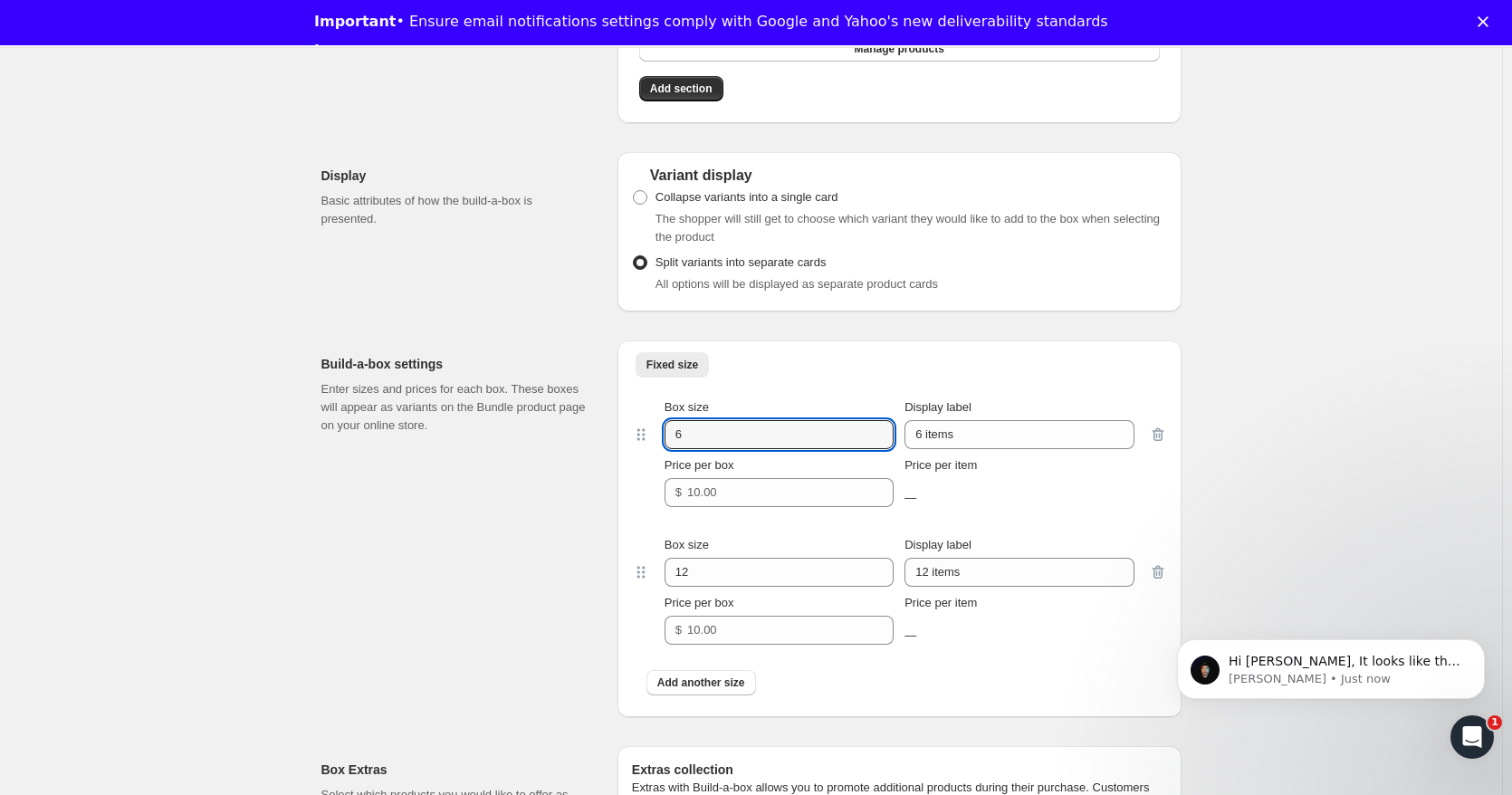
drag, startPoint x: 694, startPoint y: 439, endPoint x: 576, endPoint y: 456, distance: 119.2
click at [576, 456] on div "Build-a-box settings Enter sizes and prices for each box. These boxes will appe…" at bounding box center [751, 521] width 860 height 391
type input "3"
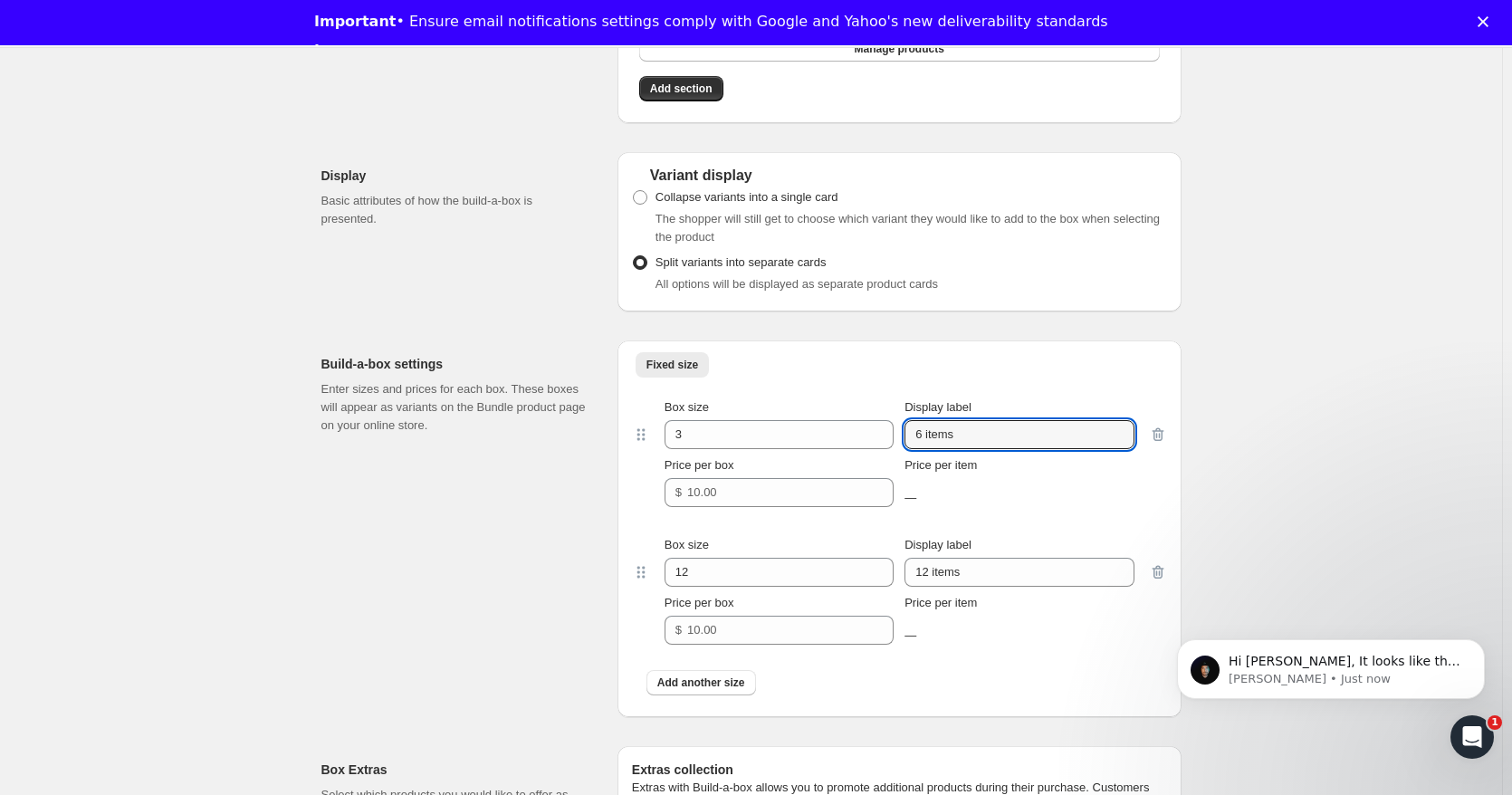
drag, startPoint x: 968, startPoint y: 446, endPoint x: 796, endPoint y: 461, distance: 172.7
click at [796, 461] on div "Box size 3 Display label 6 items Price per box $ Price per item —" at bounding box center [899, 452] width 499 height 108
type input "3 Bags"
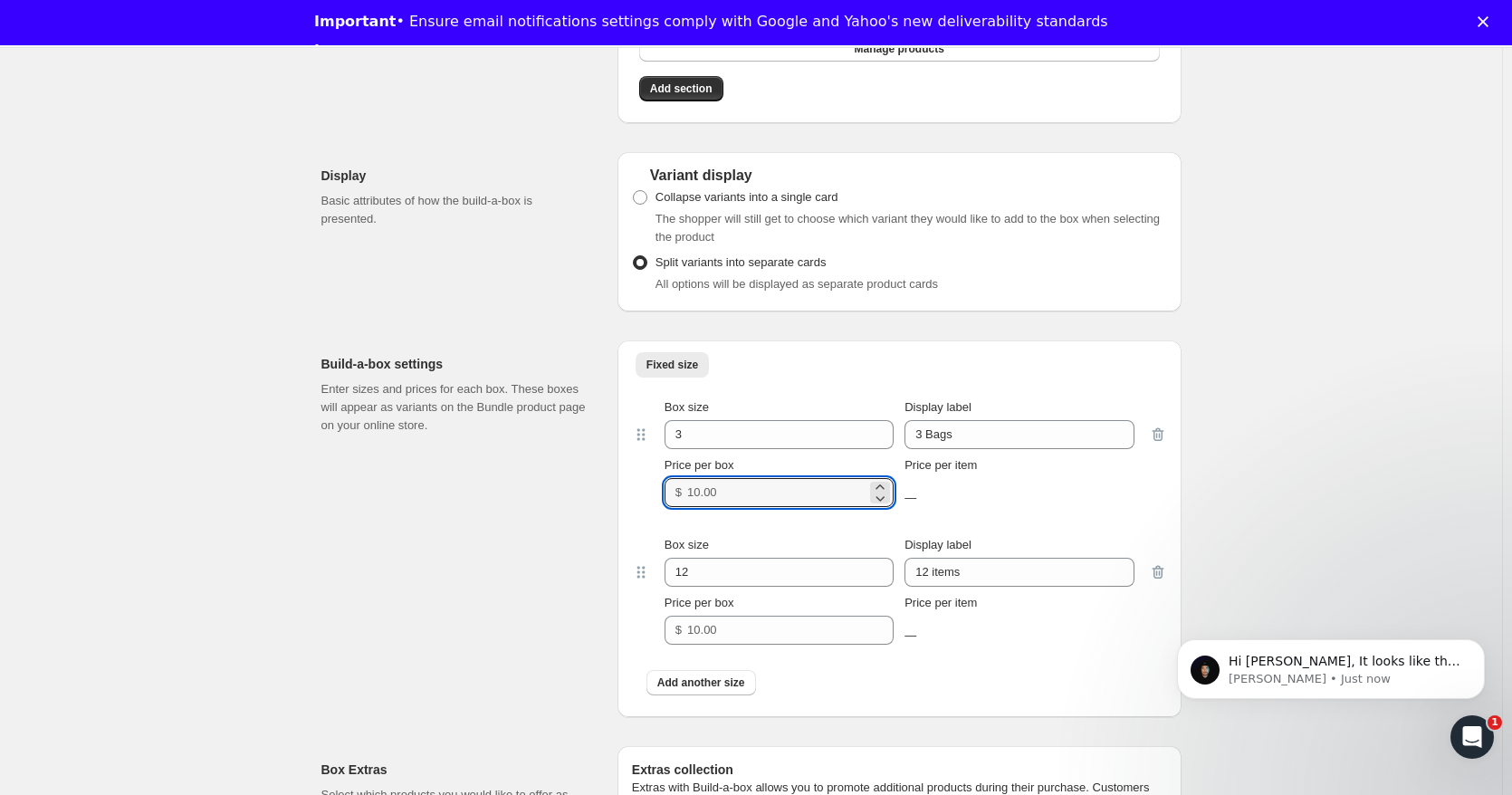
drag, startPoint x: 728, startPoint y: 491, endPoint x: 639, endPoint y: 501, distance: 89.6
click at [639, 501] on div "Box size 3 Display label 3 Bags Price per box $ Price per item —" at bounding box center [899, 452] width 535 height 137
type input "49.99"
click at [1474, 735] on icon "Open Intercom Messenger" at bounding box center [1469, 734] width 30 height 30
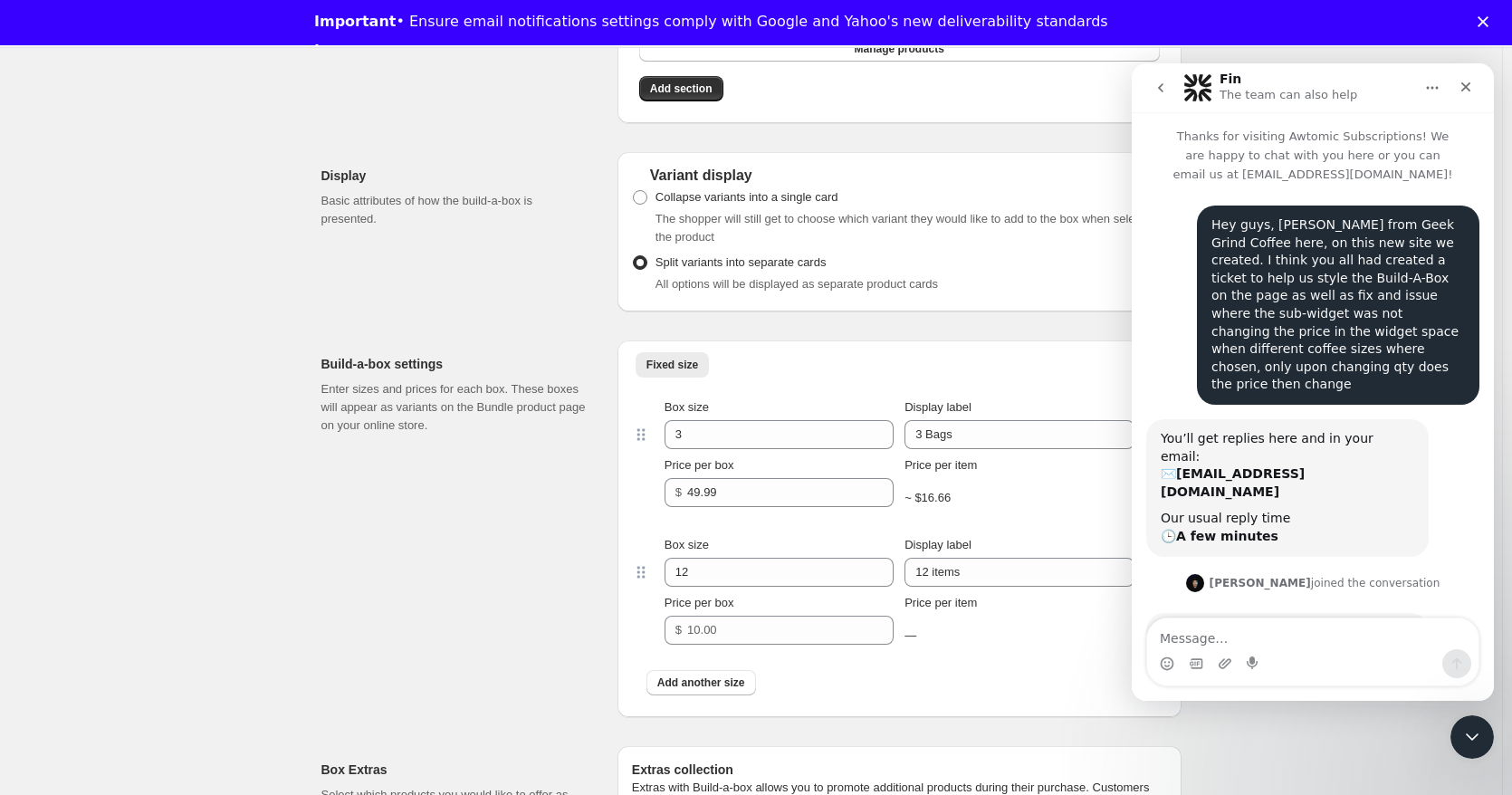
scroll to position [72, 0]
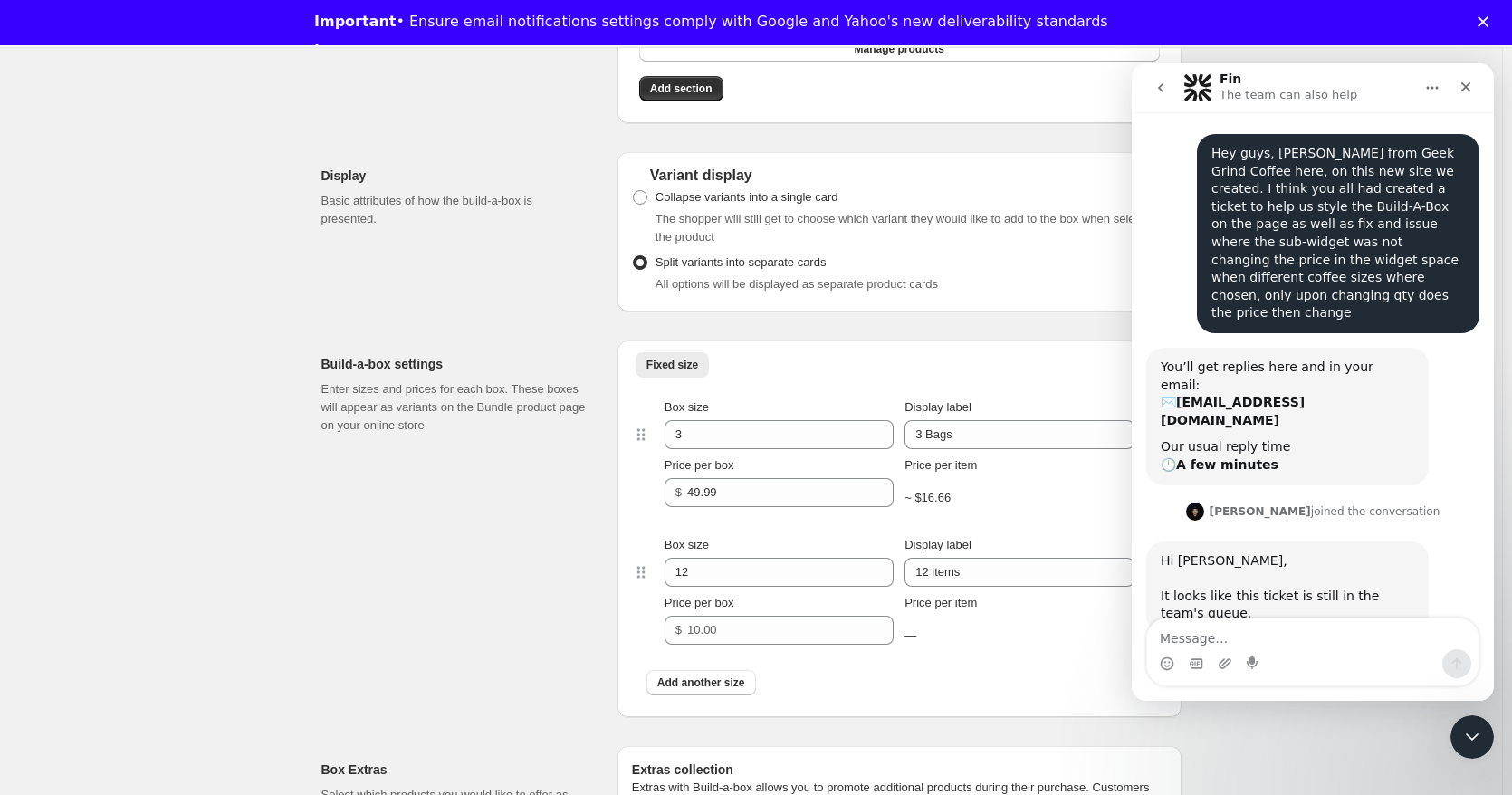
click at [1356, 643] on textarea "Message…" at bounding box center [1312, 634] width 331 height 31
type textarea "OK"
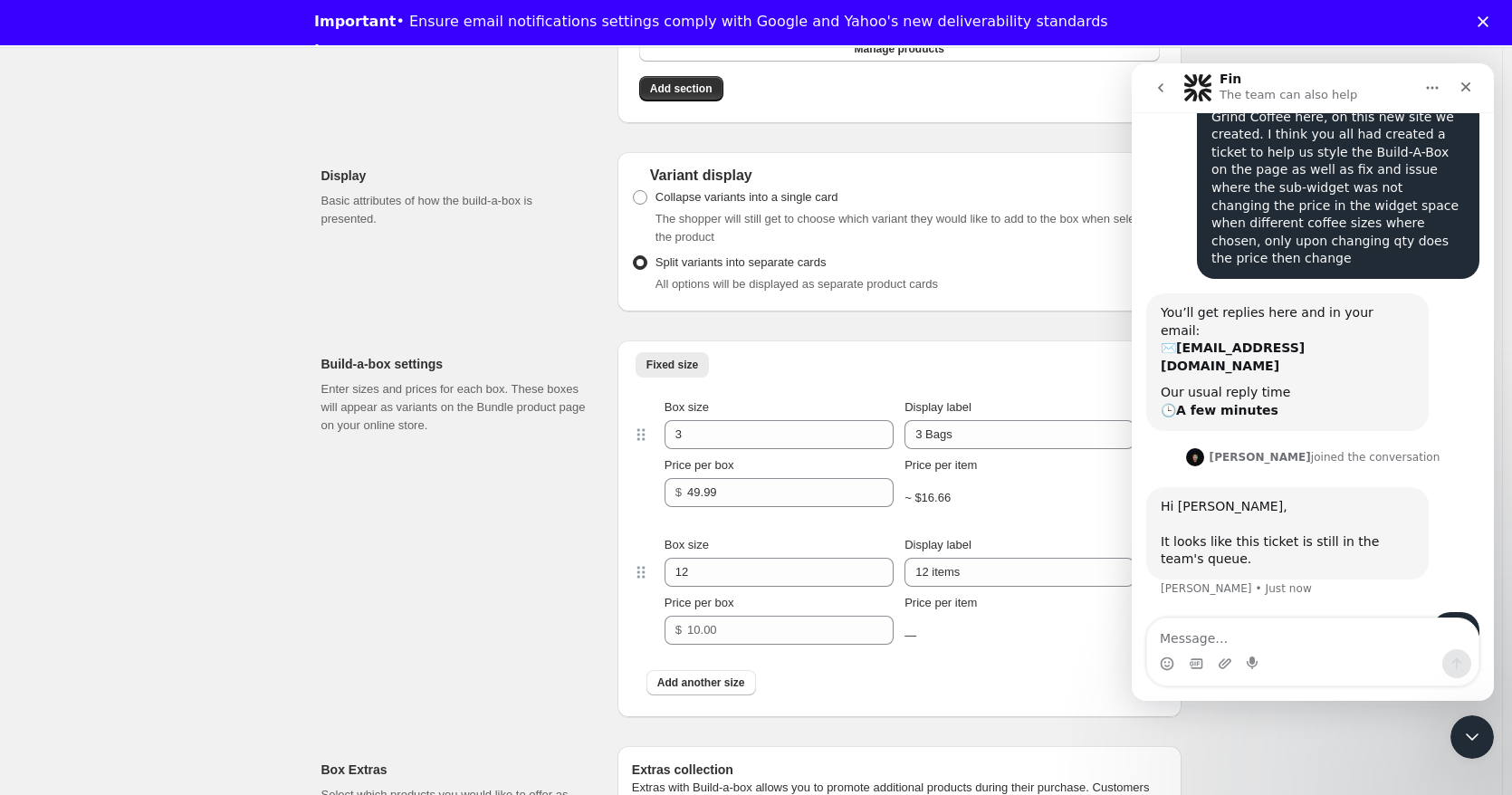
click at [1312, 764] on div "Create Bundle. This page is ready Create Bundle Initial setup Basic Info Name y…" at bounding box center [751, 5] width 1502 height 2844
click at [1480, 736] on div "Close Intercom Messenger" at bounding box center [1469, 735] width 44 height 44
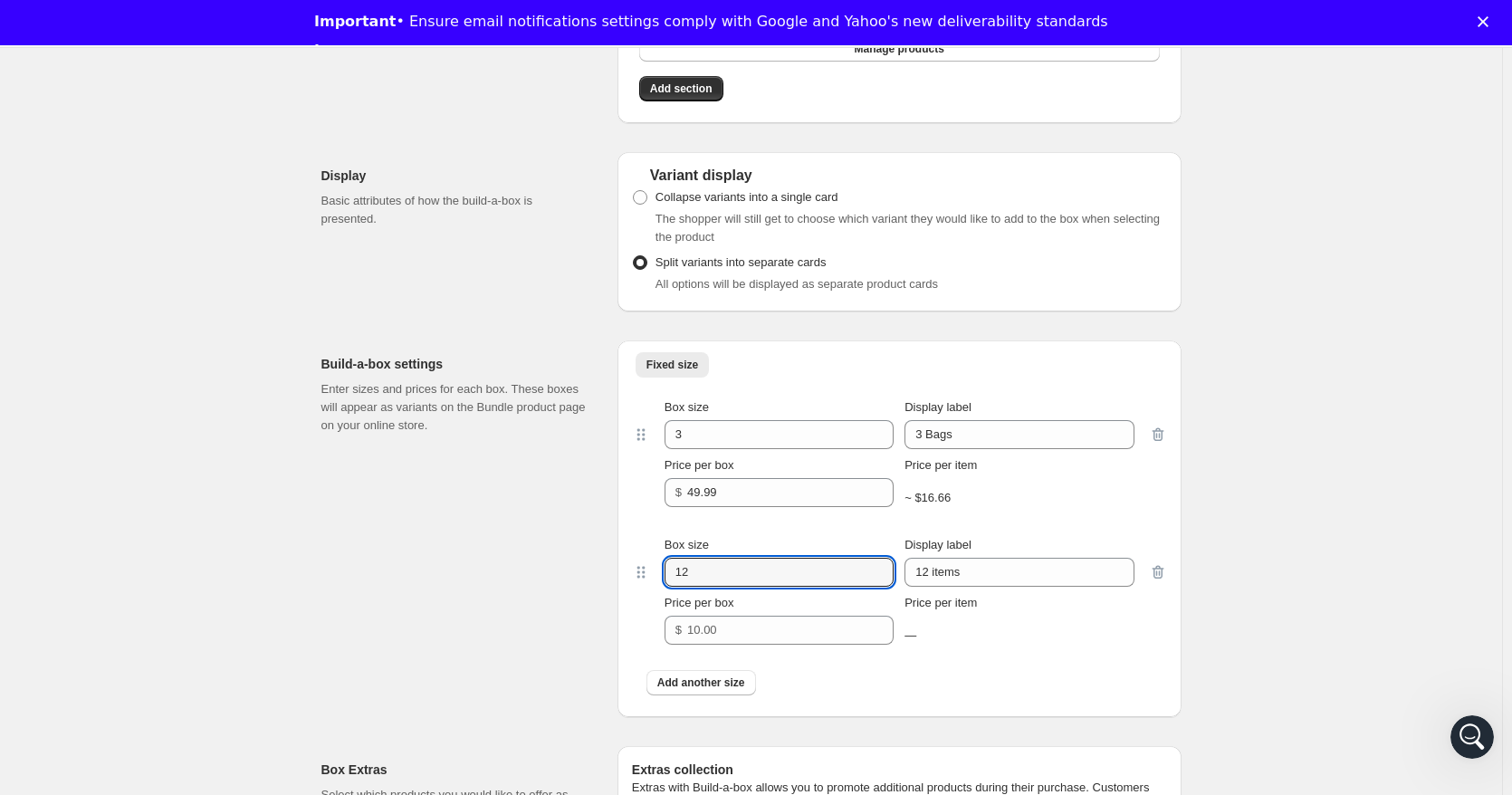
drag, startPoint x: 702, startPoint y: 588, endPoint x: 558, endPoint y: 591, distance: 144.0
click at [558, 591] on div "Build-a-box settings Enter sizes and prices for each box. These boxes will appe…" at bounding box center [751, 521] width 860 height 391
type input "4"
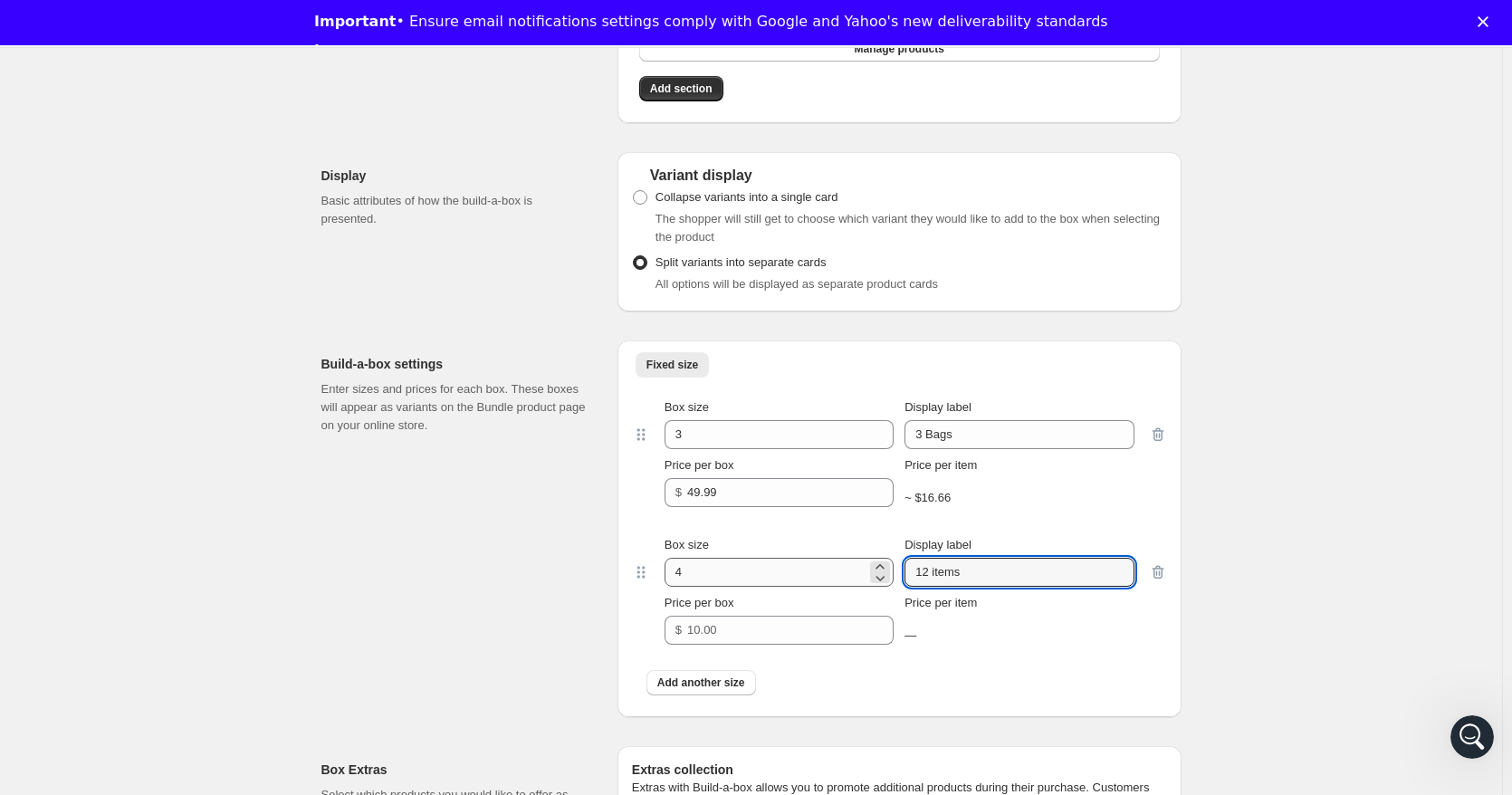
drag, startPoint x: 978, startPoint y: 570, endPoint x: 741, endPoint y: 586, distance: 237.5
click at [741, 586] on div "Box size 4 Display label 12 items" at bounding box center [899, 561] width 470 height 51
type input "4 Bags"
click at [748, 629] on input "Price per box" at bounding box center [776, 630] width 179 height 29
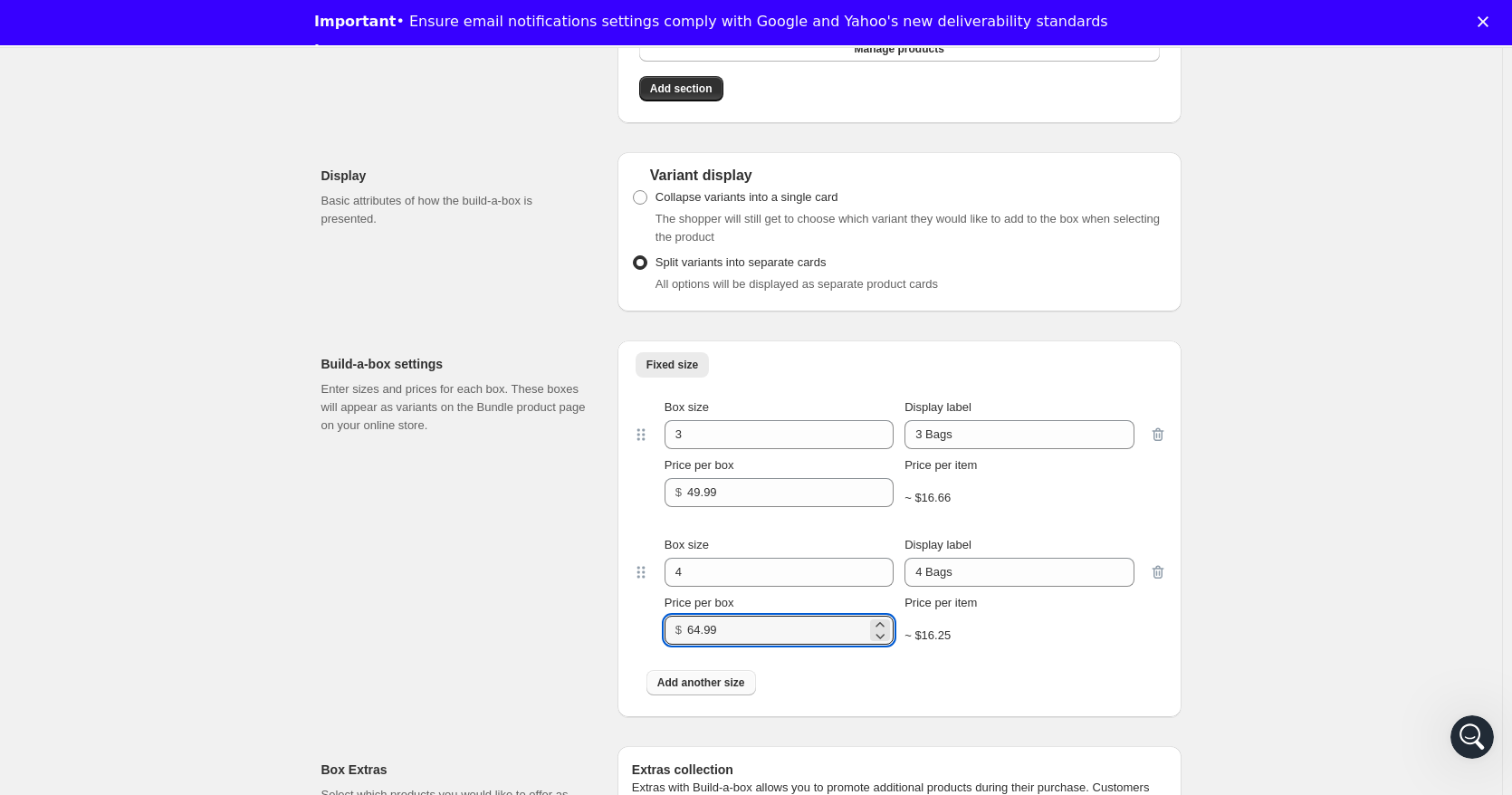
type input "64.99"
click at [717, 689] on span "Add another size" at bounding box center [701, 683] width 88 height 15
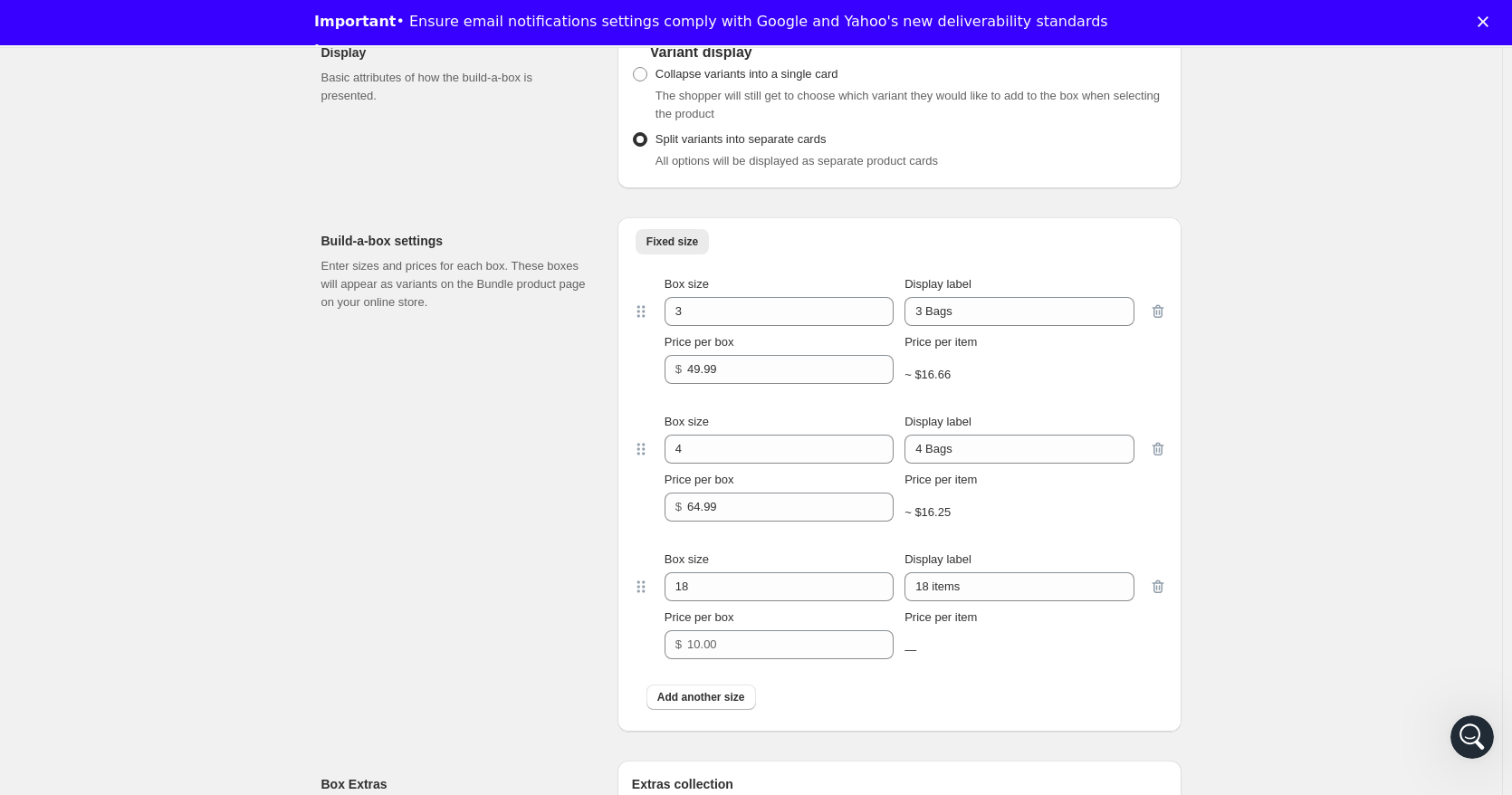
scroll to position [1811, 0]
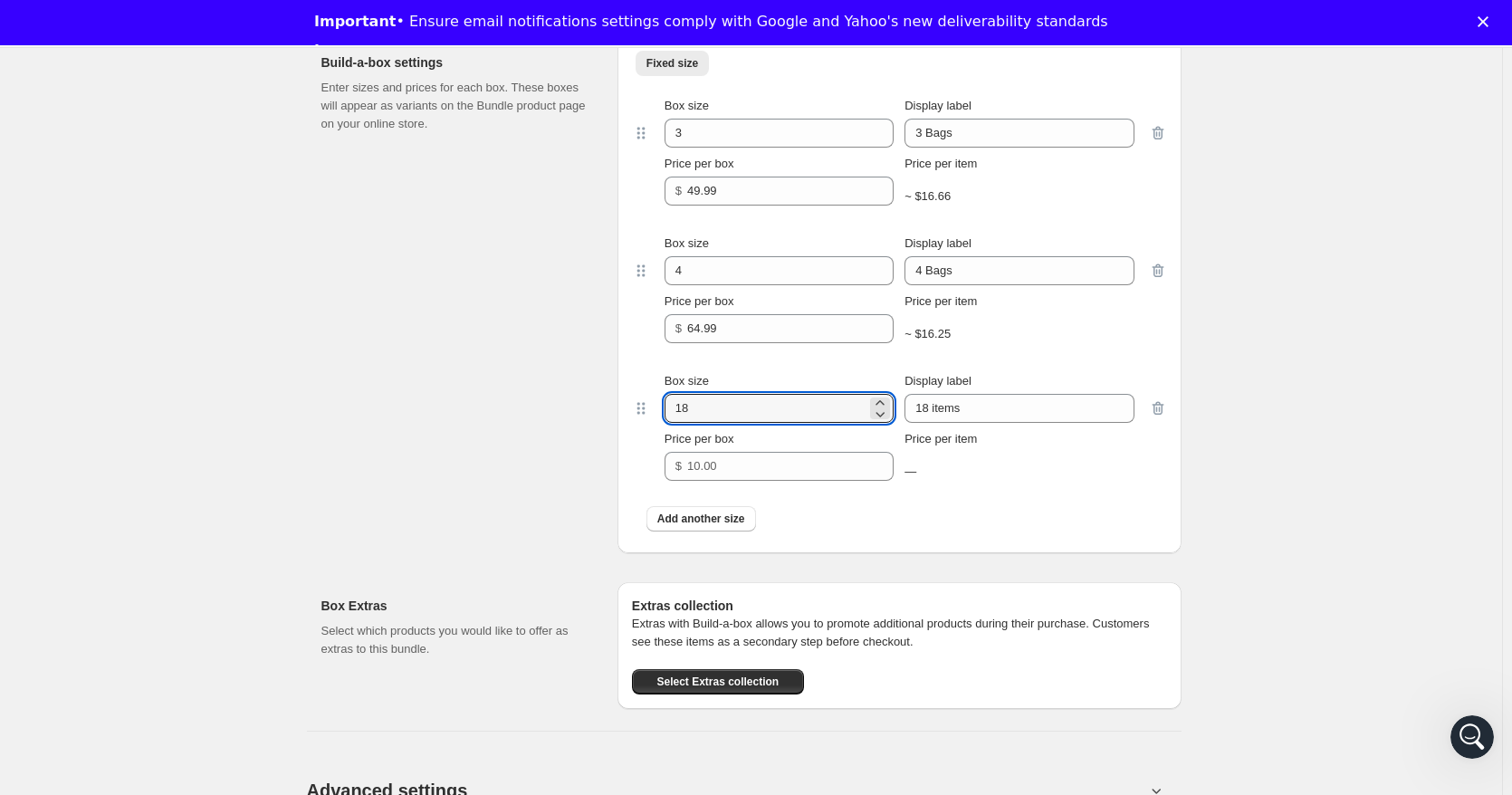
drag, startPoint x: 703, startPoint y: 408, endPoint x: 547, endPoint y: 420, distance: 156.5
click at [547, 420] on div "Build-a-box settings Enter sizes and prices for each box. These boxes will appe…" at bounding box center [751, 288] width 860 height 528
type input "5"
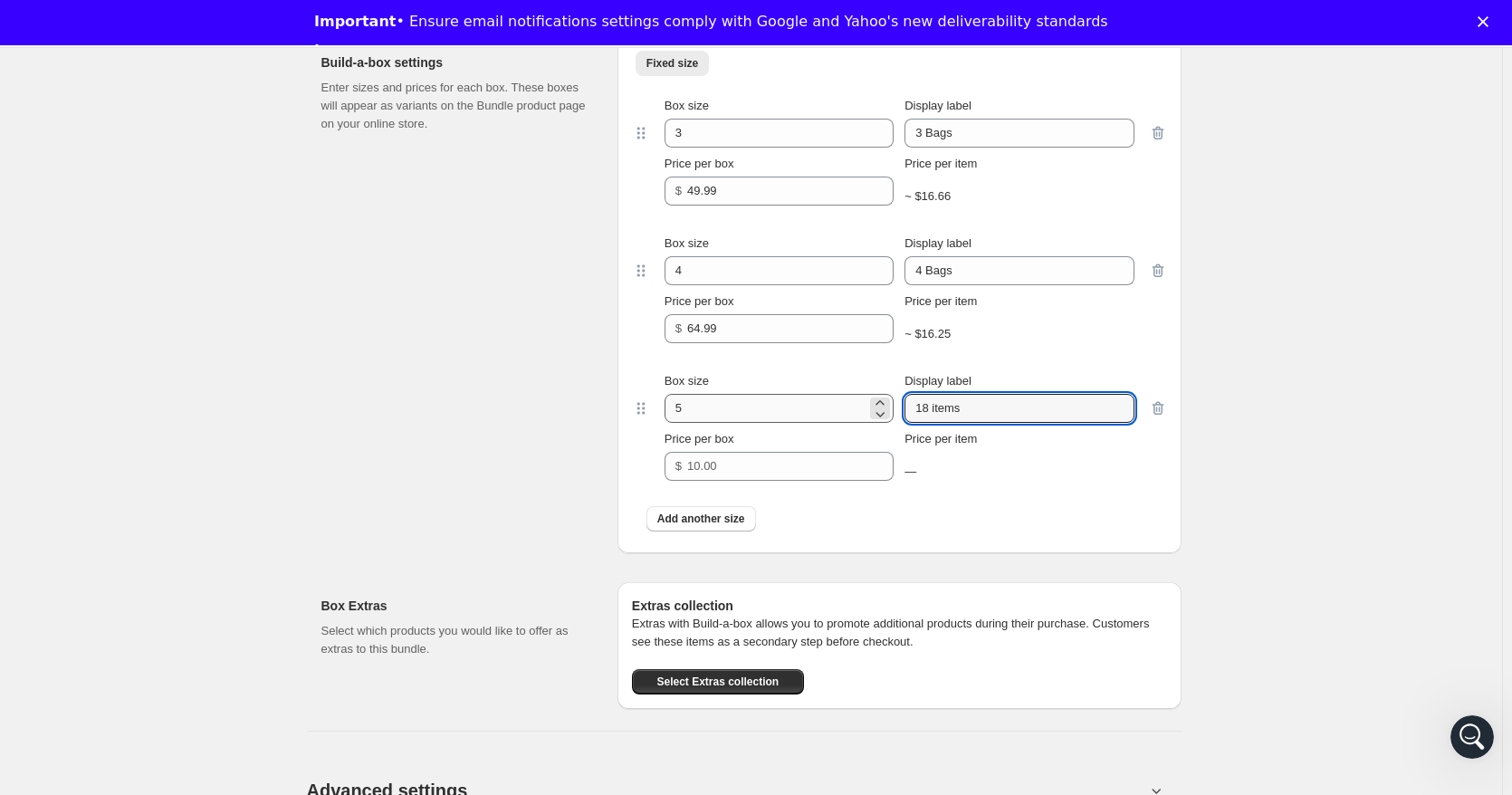
drag, startPoint x: 1029, startPoint y: 409, endPoint x: 690, endPoint y: 412, distance: 339.0
click at [690, 412] on div "Box size 5 Display label 18 items" at bounding box center [899, 398] width 470 height 51
type input "5 Bags"
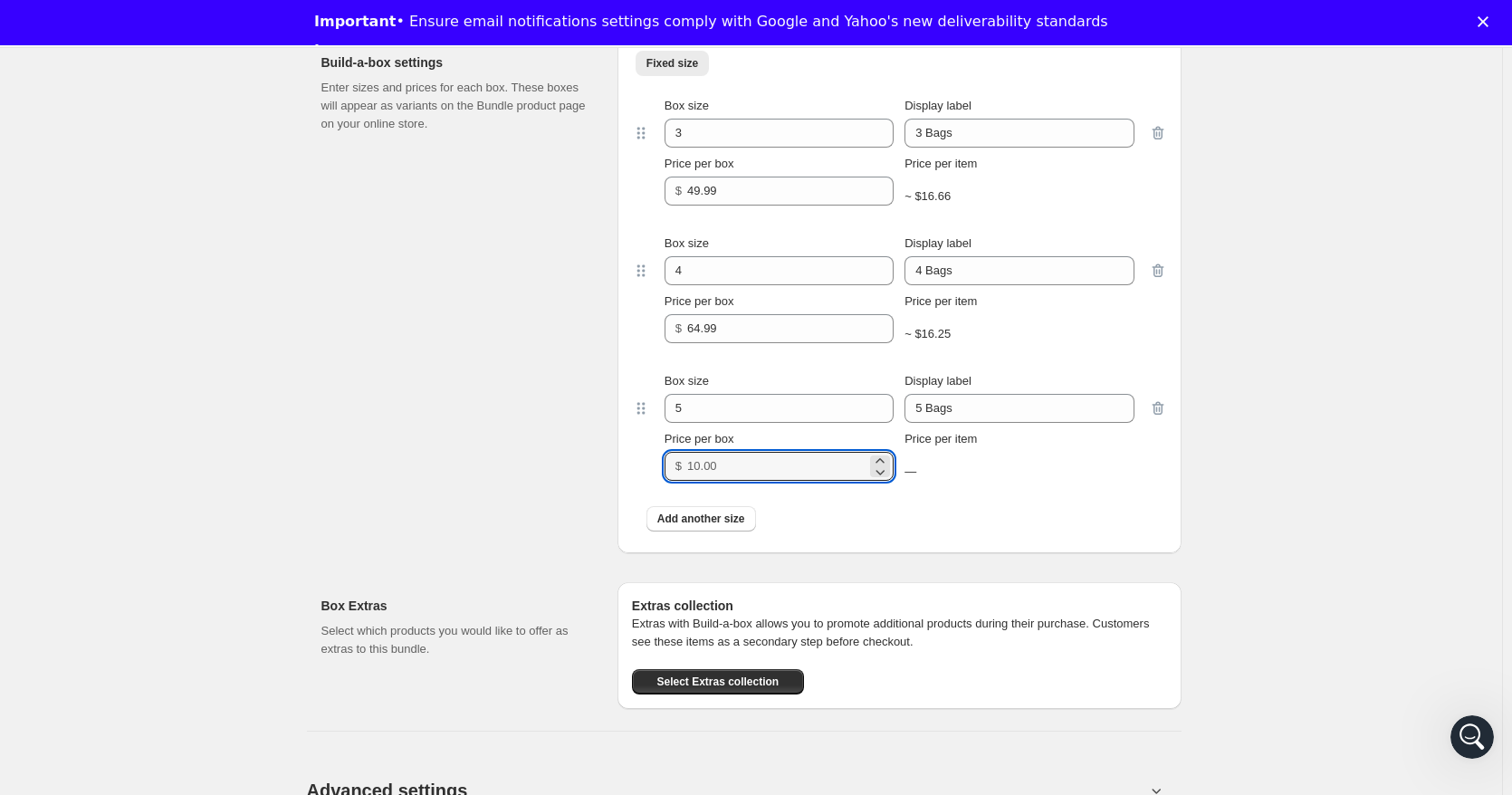
drag, startPoint x: 751, startPoint y: 461, endPoint x: 635, endPoint y: 471, distance: 116.4
click at [635, 471] on div "Fixed size More views Fixed size More views Box size 3 Display label 3 Bags Pri…" at bounding box center [899, 296] width 564 height 514
type input "79.99"
click at [705, 526] on span "Add another size" at bounding box center [701, 519] width 88 height 15
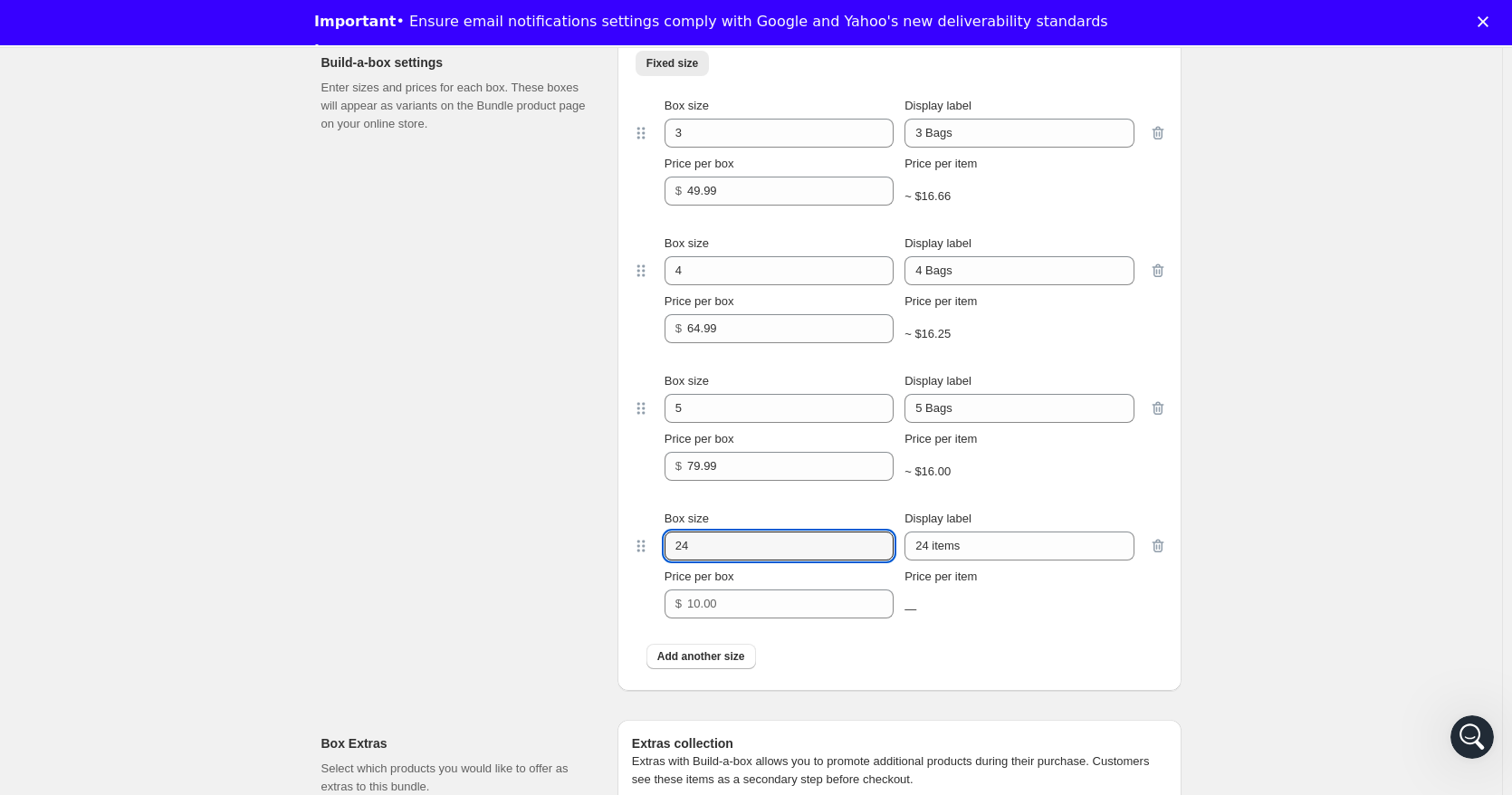
drag, startPoint x: 621, startPoint y: 546, endPoint x: 576, endPoint y: 547, distance: 45.0
click at [579, 547] on div "Build-a-box settings Enter sizes and prices for each box. These boxes will appe…" at bounding box center [751, 357] width 860 height 667
type input "6"
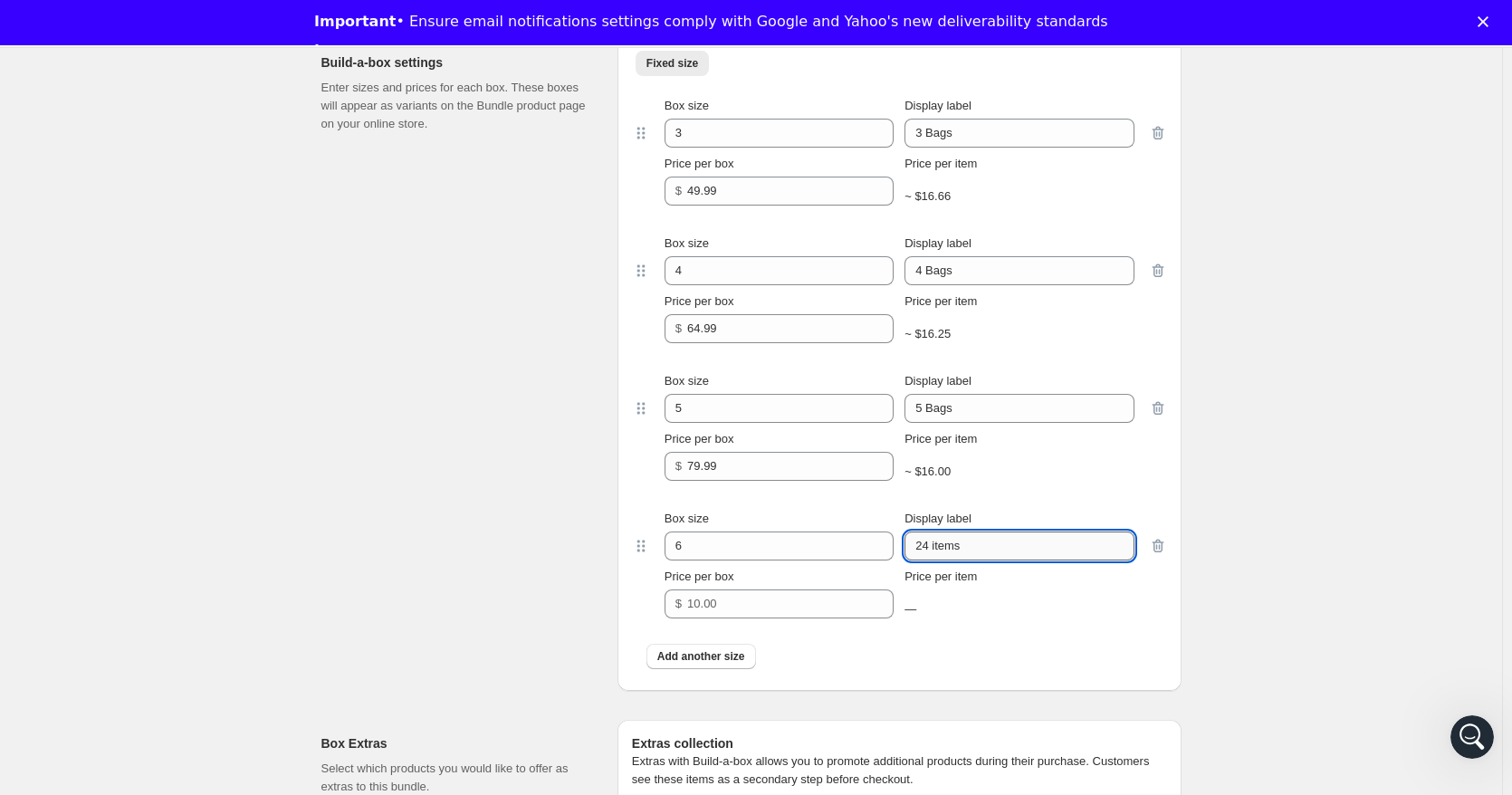
click at [994, 552] on input "24 items" at bounding box center [1019, 546] width 229 height 29
drag, startPoint x: 803, startPoint y: 538, endPoint x: 705, endPoint y: 539, distance: 98.0
click at [705, 539] on div "Box size 6 Display label 24 items" at bounding box center [899, 536] width 470 height 51
type input "6 Bags"
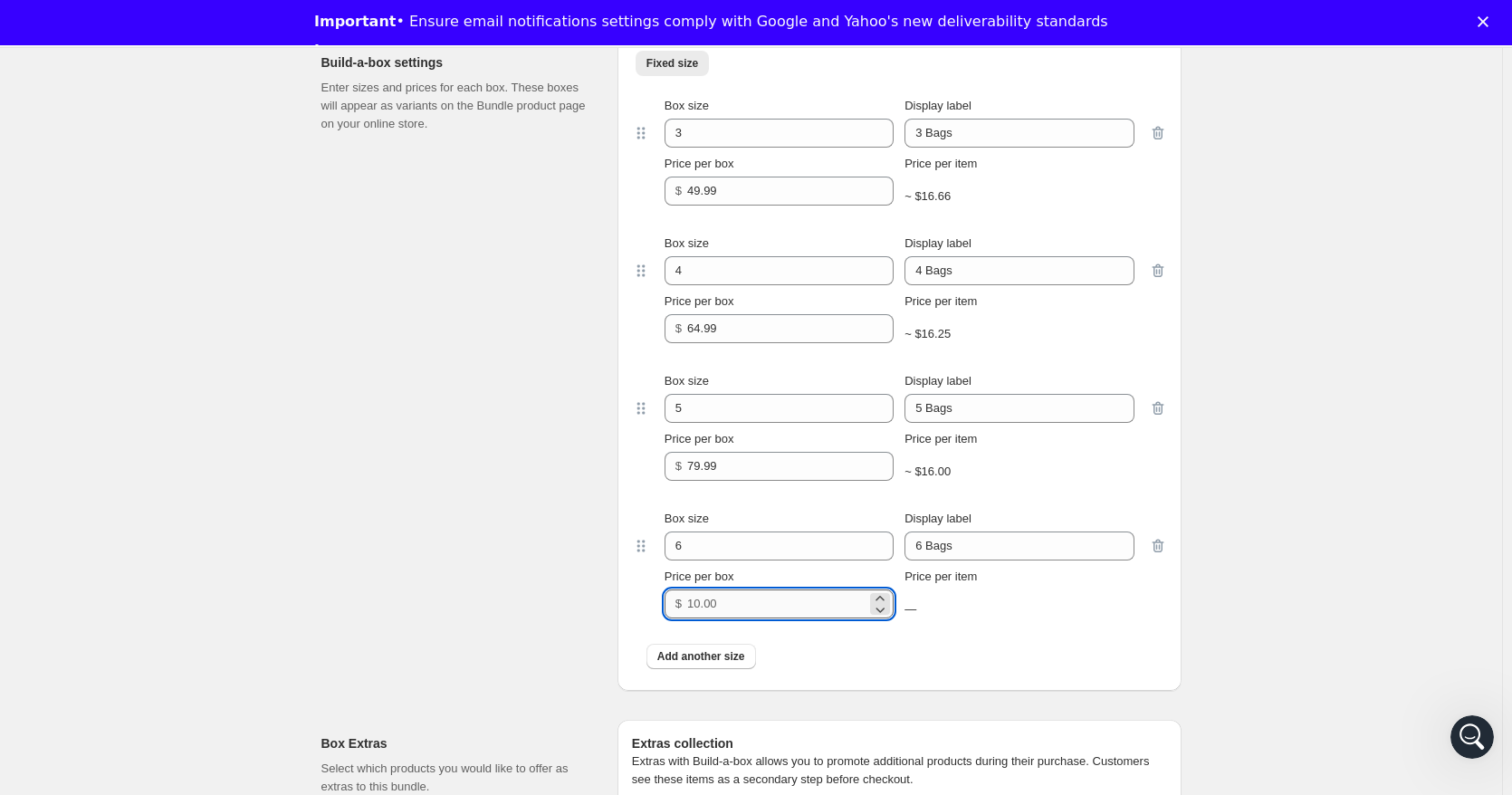
click at [758, 608] on input "Price per box" at bounding box center [776, 604] width 179 height 29
type input "94.99"
click at [694, 663] on span "Add another size" at bounding box center [701, 657] width 88 height 15
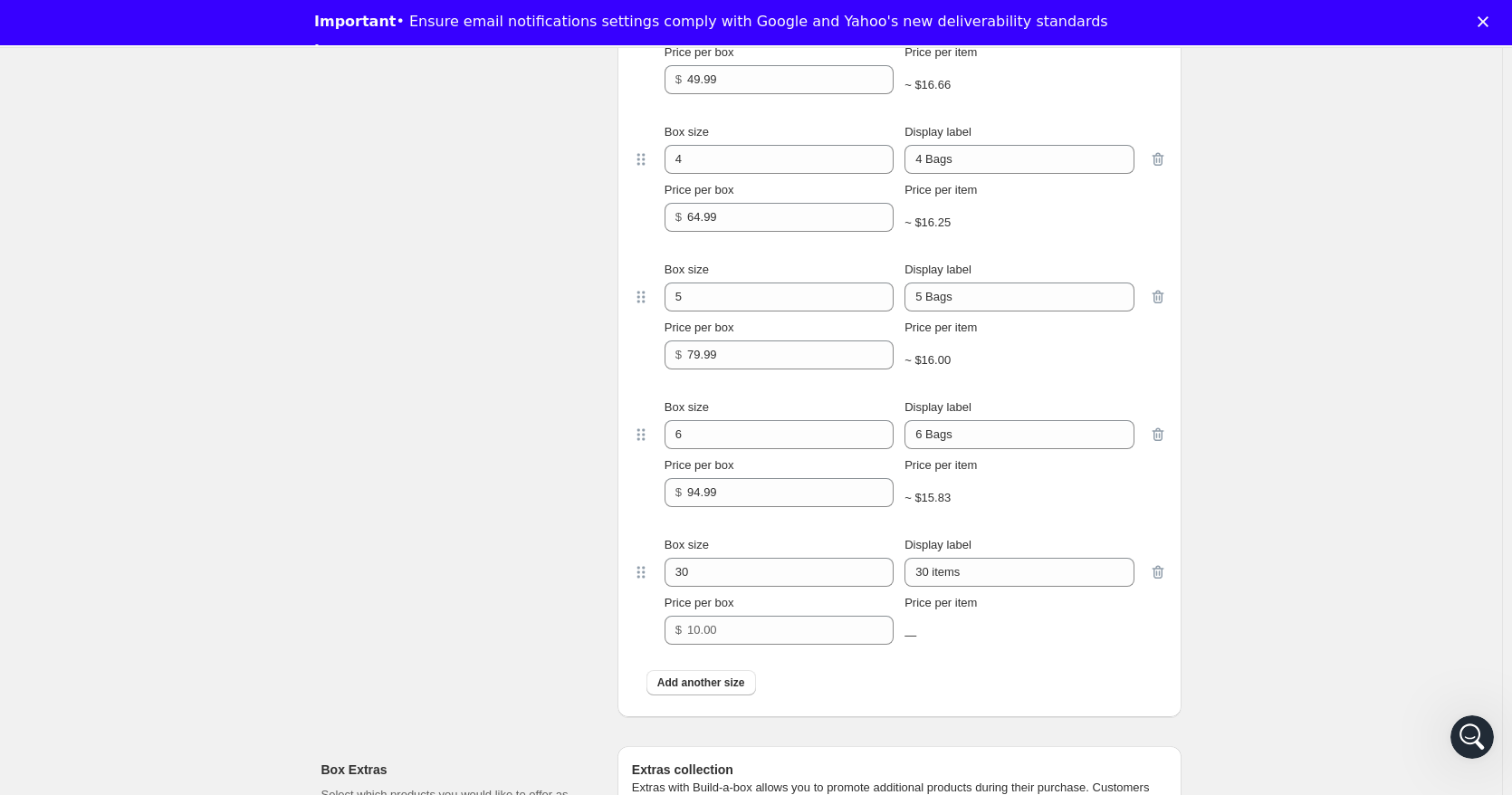
scroll to position [1962, 0]
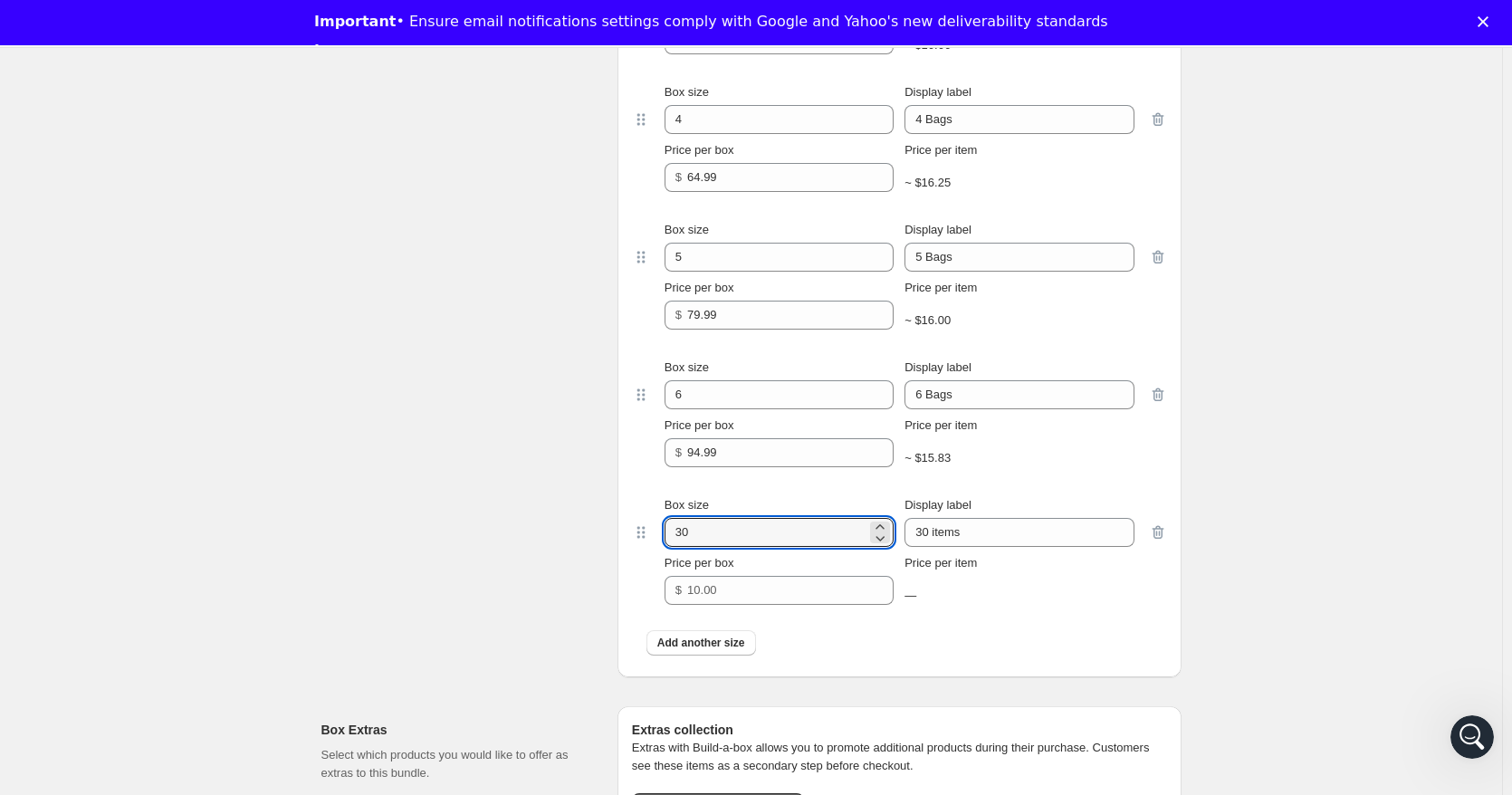
drag, startPoint x: 724, startPoint y: 525, endPoint x: 583, endPoint y: 550, distance: 143.2
click at [583, 550] on div "Build-a-box settings Enter sizes and prices for each box. These boxes will appe…" at bounding box center [751, 276] width 860 height 804
type input "7"
click at [1001, 541] on input "30 items" at bounding box center [1019, 532] width 229 height 29
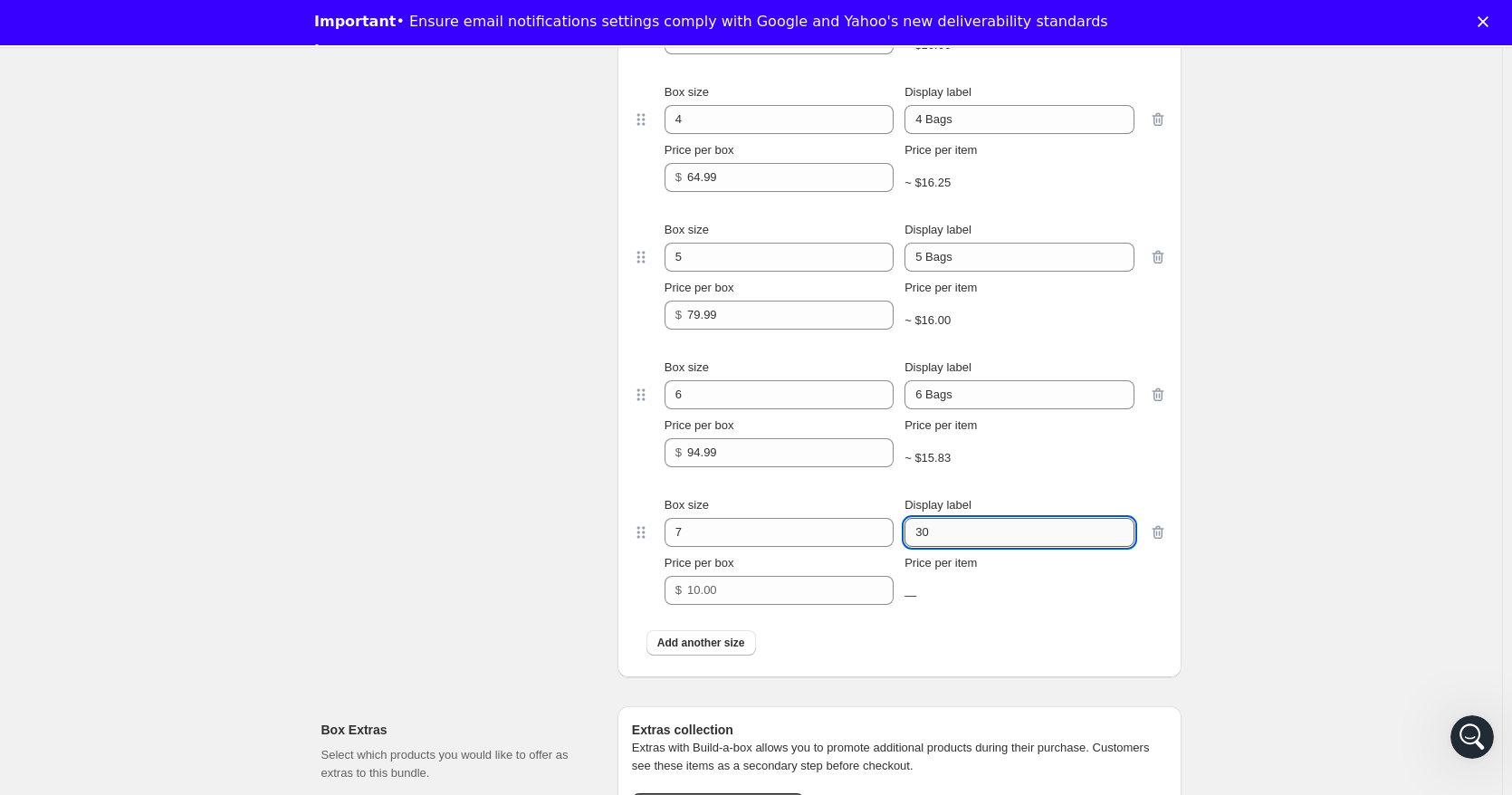
type input "3"
type input "7 Bags"
click at [724, 594] on input "Price per box" at bounding box center [776, 590] width 179 height 29
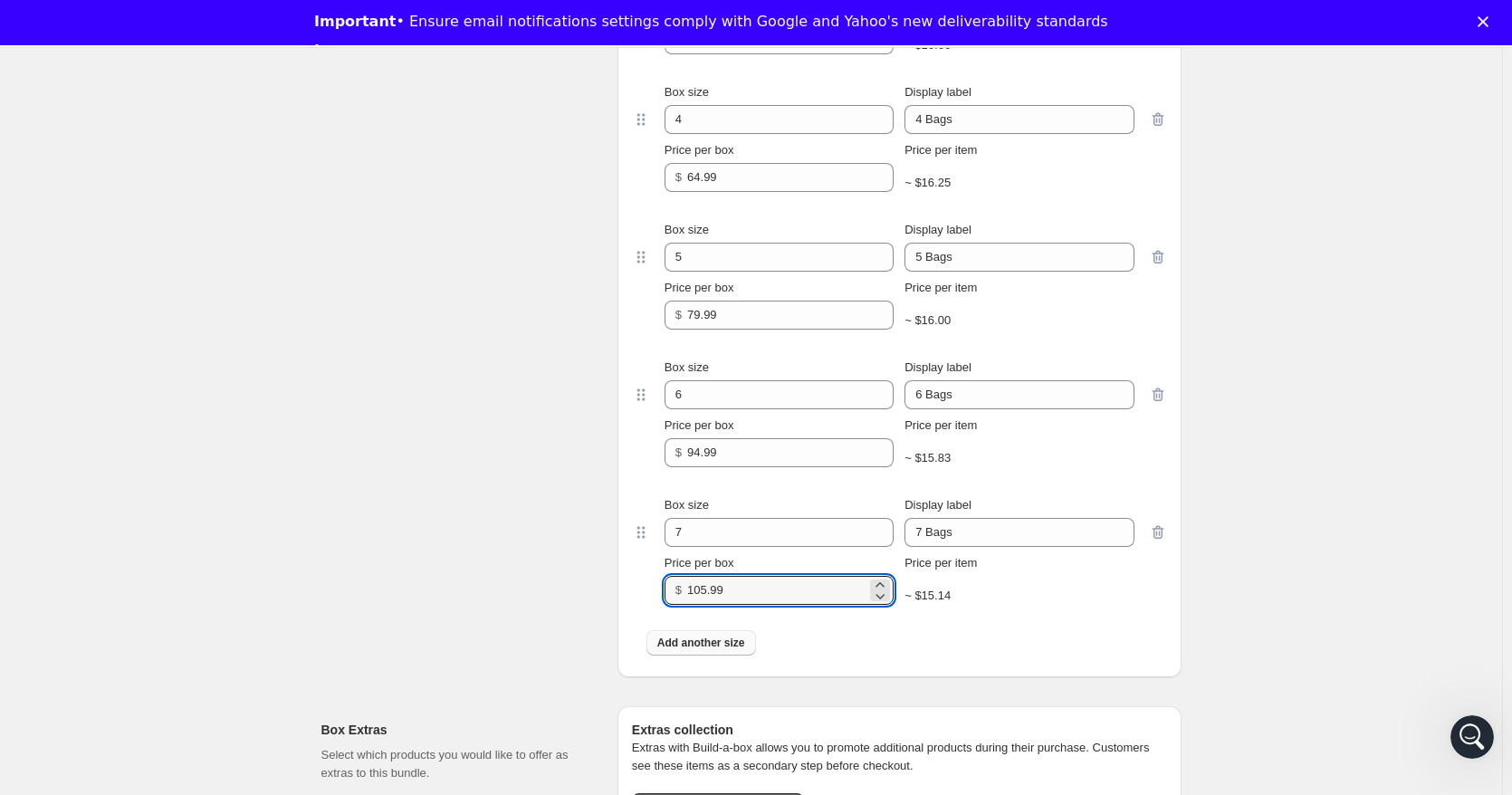
type input "105.99"
click at [696, 650] on span "Add another size" at bounding box center [701, 643] width 88 height 15
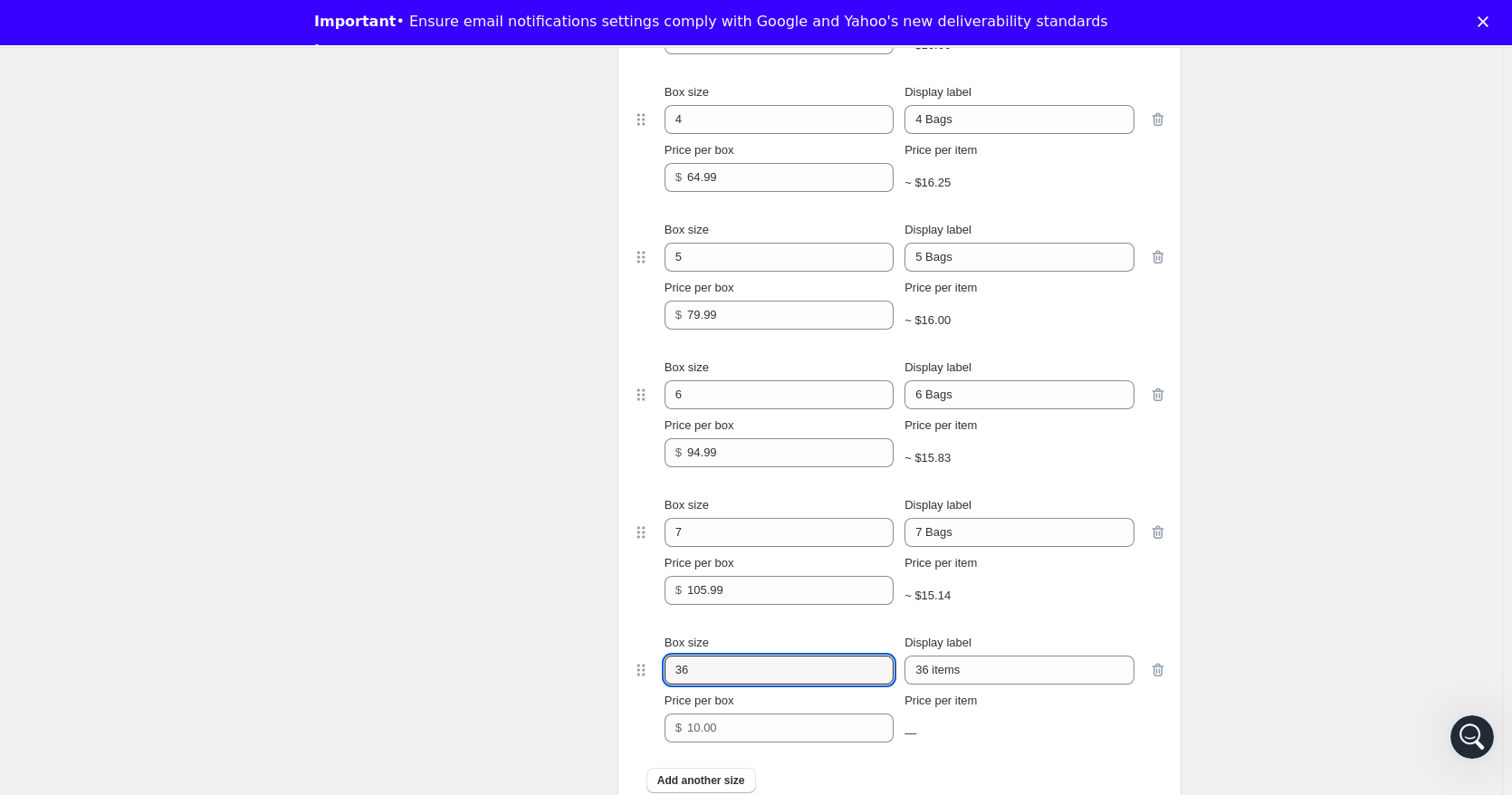
drag, startPoint x: 706, startPoint y: 667, endPoint x: 657, endPoint y: 675, distance: 49.6
click at [658, 675] on div "Box size 36 Display label 36 items Price per box $ Price per item —" at bounding box center [899, 688] width 499 height 108
type input "8"
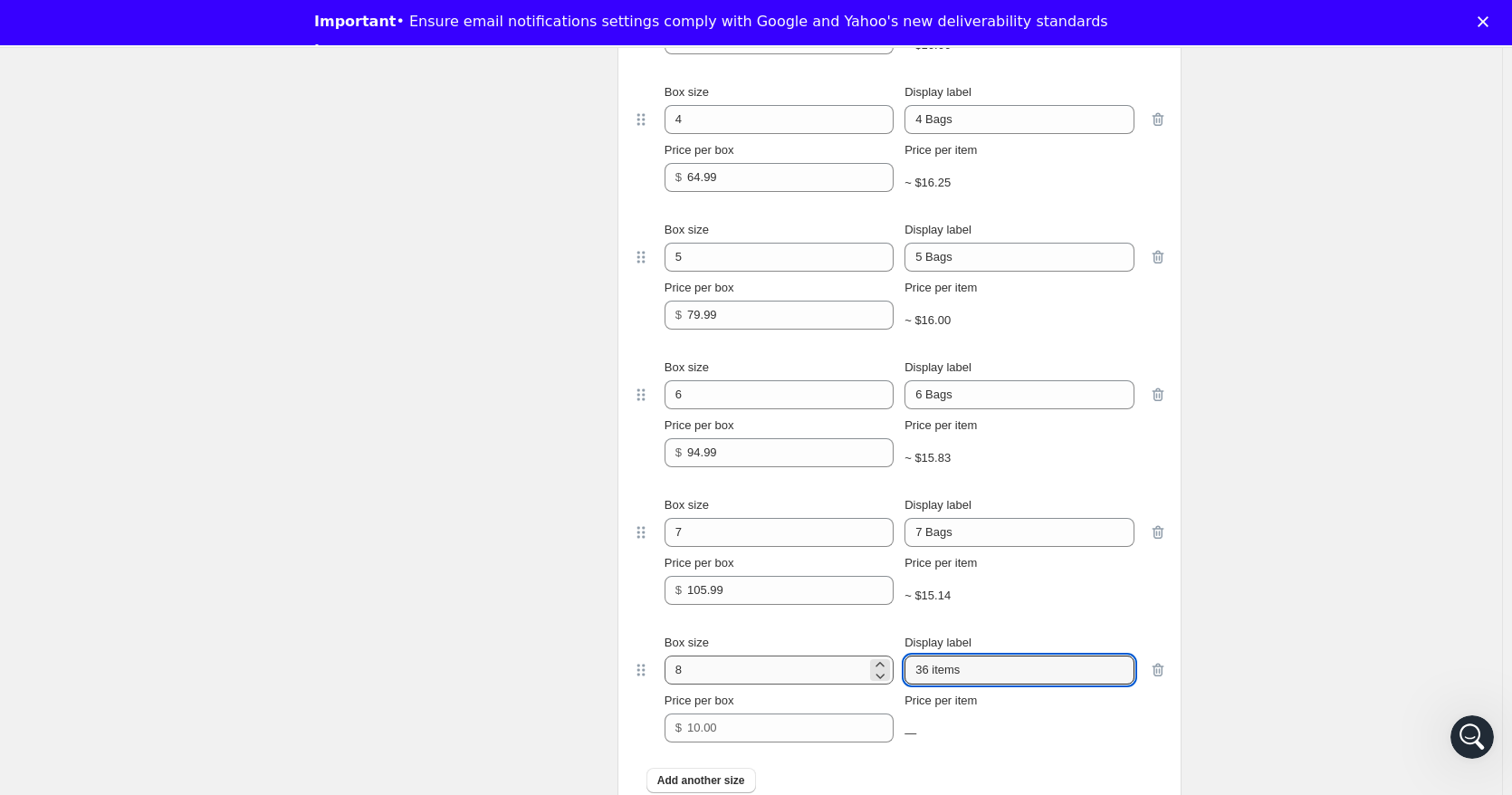
drag, startPoint x: 996, startPoint y: 680, endPoint x: 796, endPoint y: 664, distance: 200.6
click at [796, 666] on div "Box size 8 Display label 36 items" at bounding box center [899, 659] width 470 height 51
type input "8 Bags"
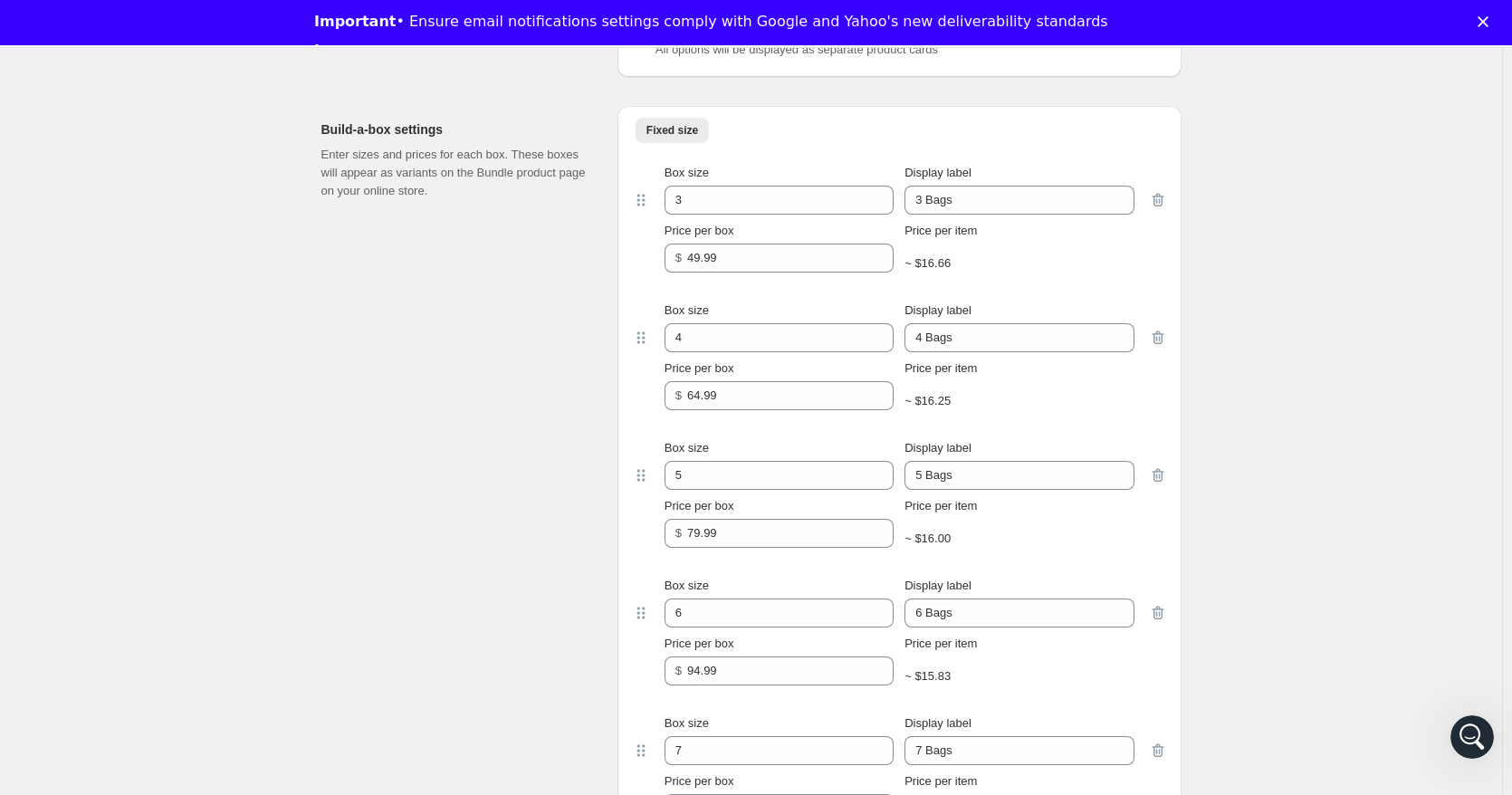
scroll to position [1358, 0]
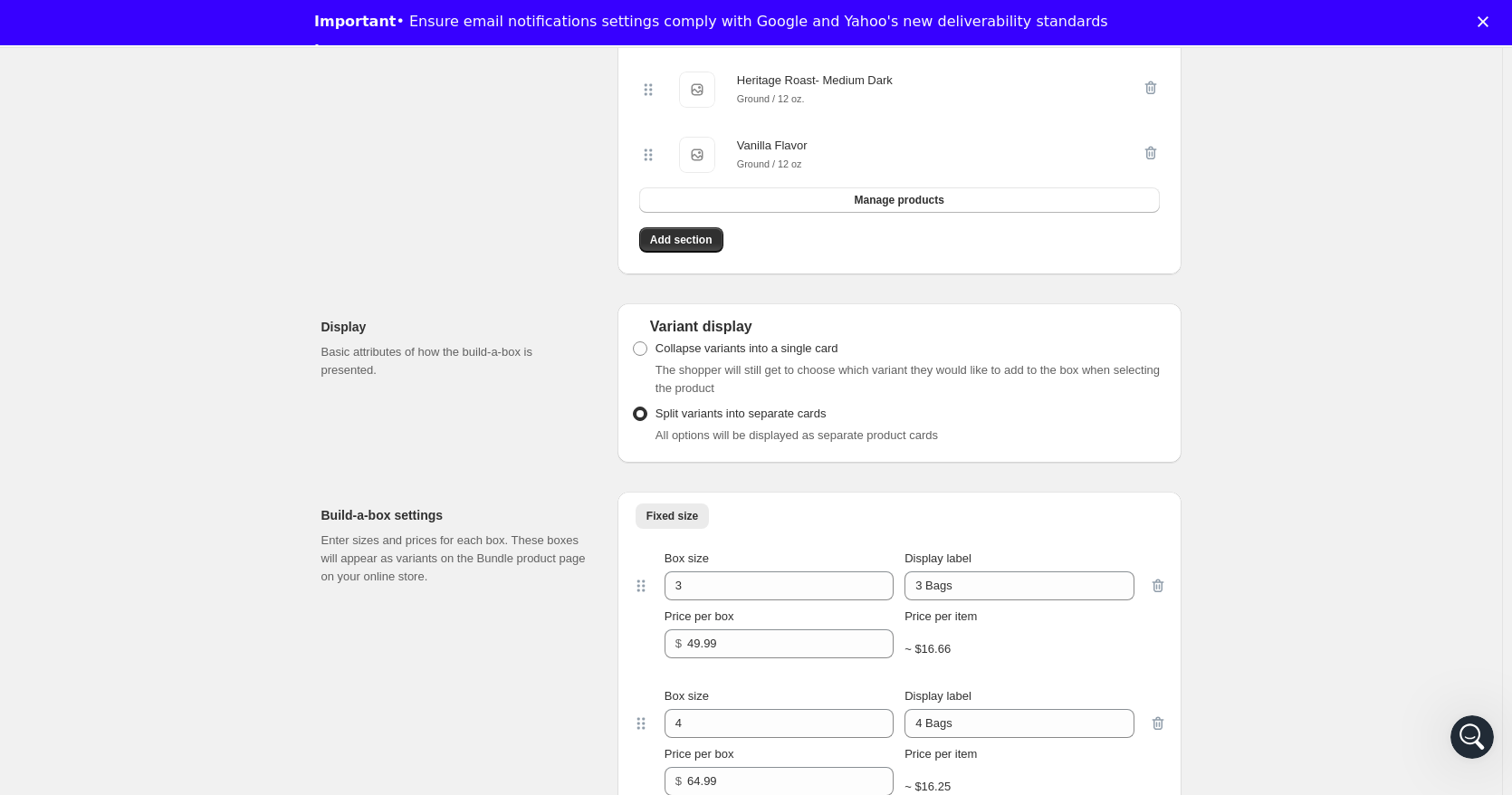
type input "119.99"
click at [1488, 16] on icon "Close" at bounding box center [1483, 22] width 11 height 11
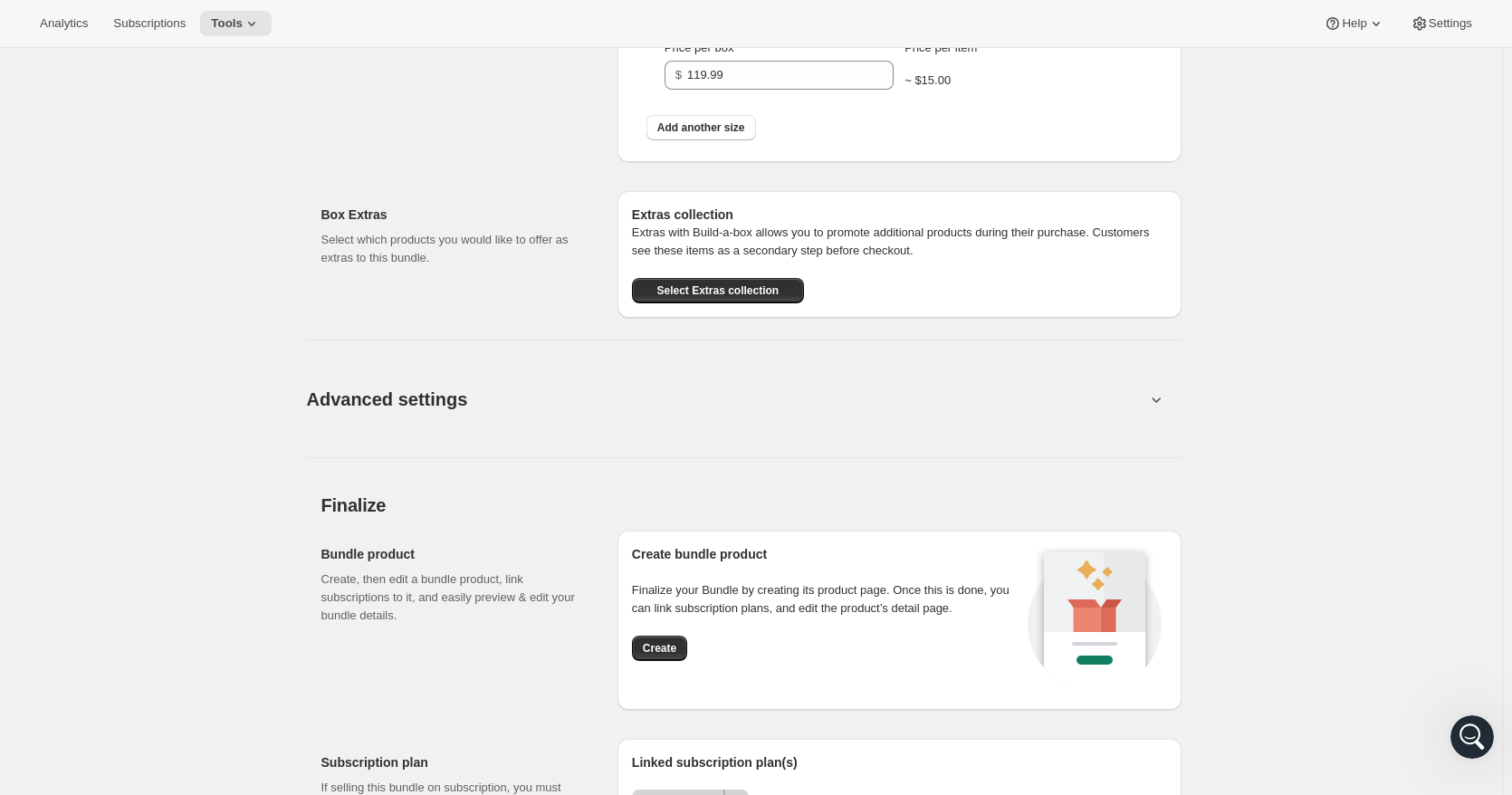
scroll to position [2706, 0]
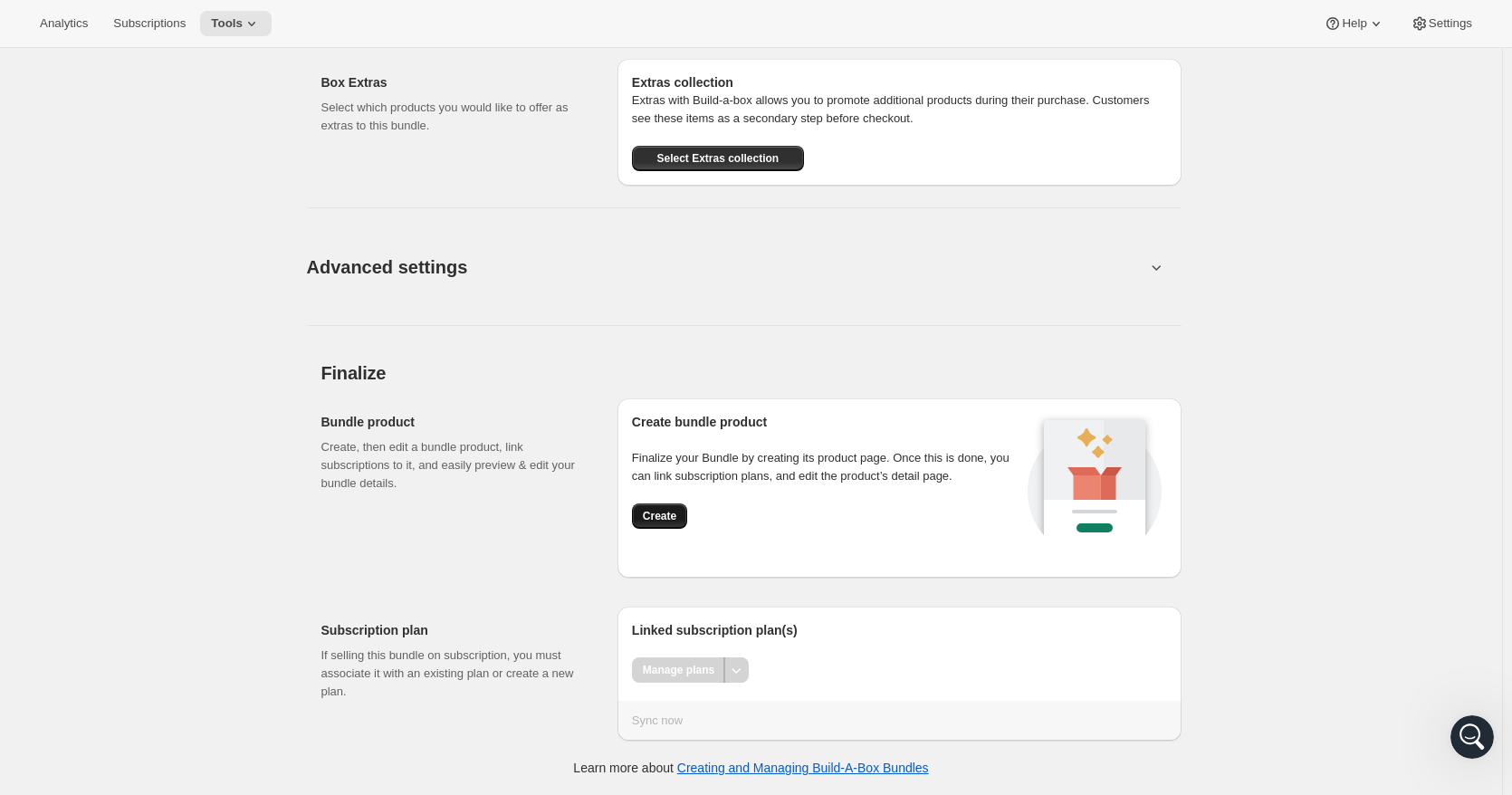
click at [667, 518] on span "Create" at bounding box center [659, 517] width 34 height 15
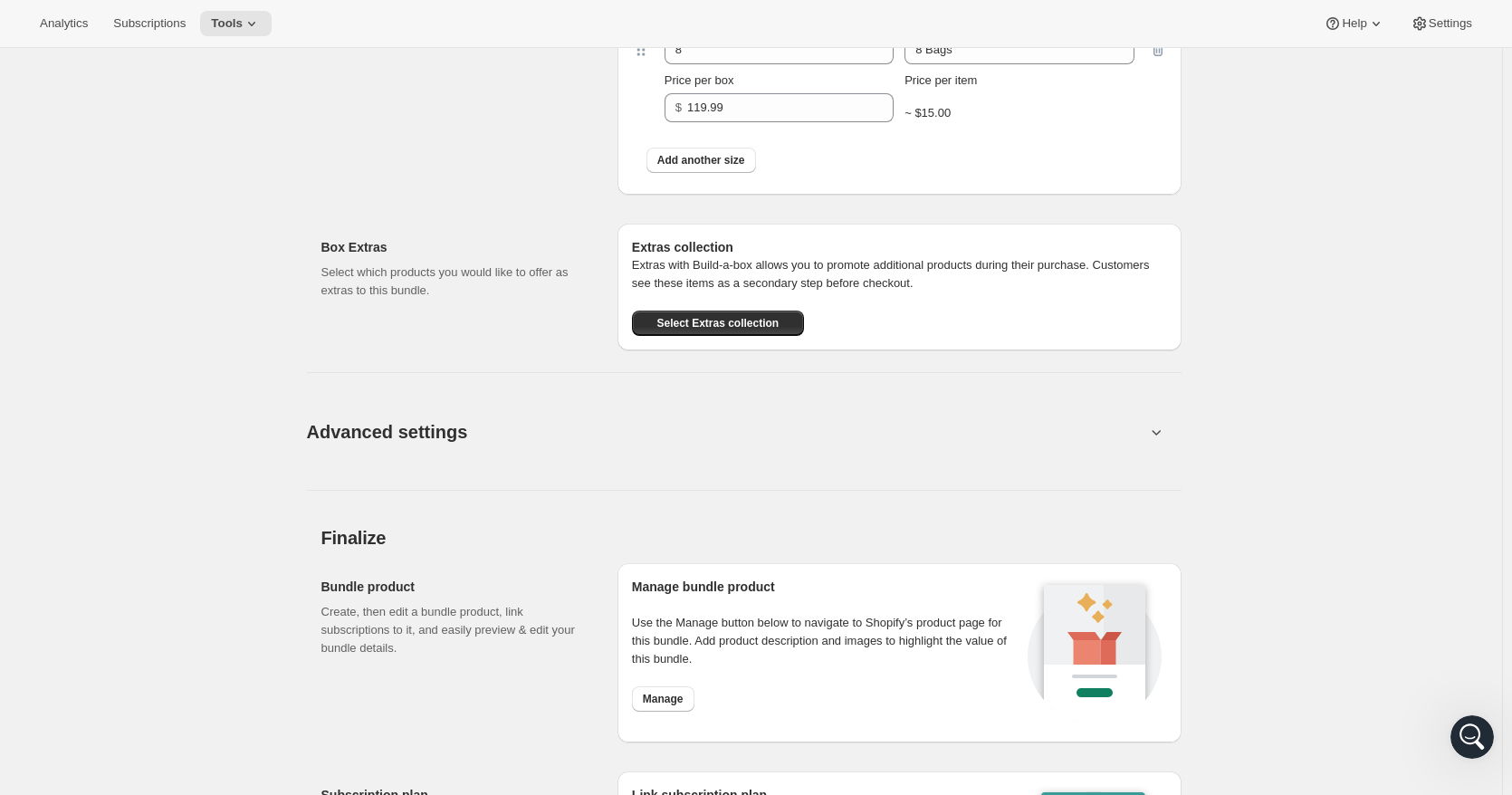
scroll to position [2112, 0]
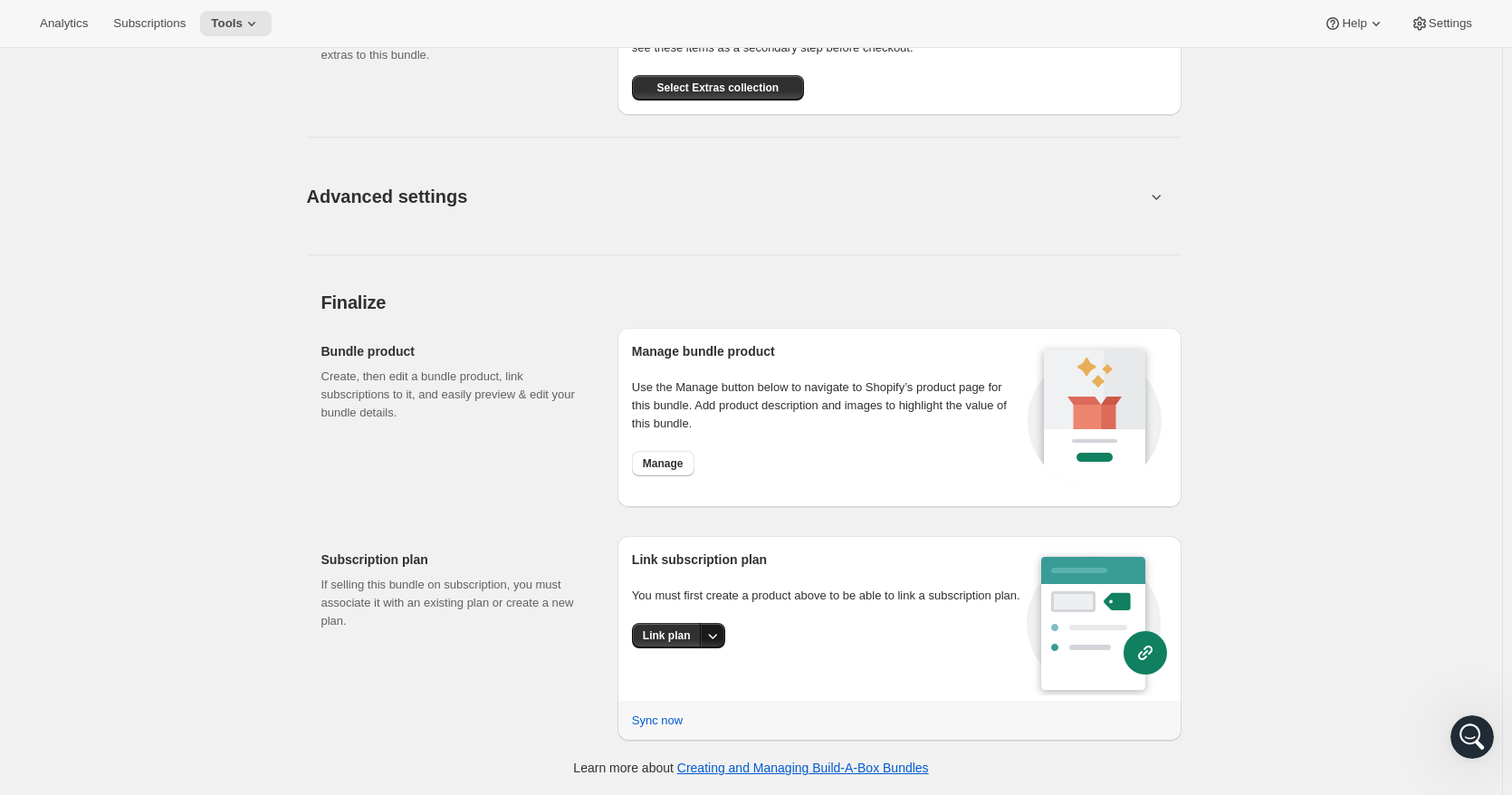
click at [706, 645] on icon "More actions" at bounding box center [713, 636] width 18 height 18
click at [688, 678] on span "Link plan" at bounding box center [672, 678] width 86 height 18
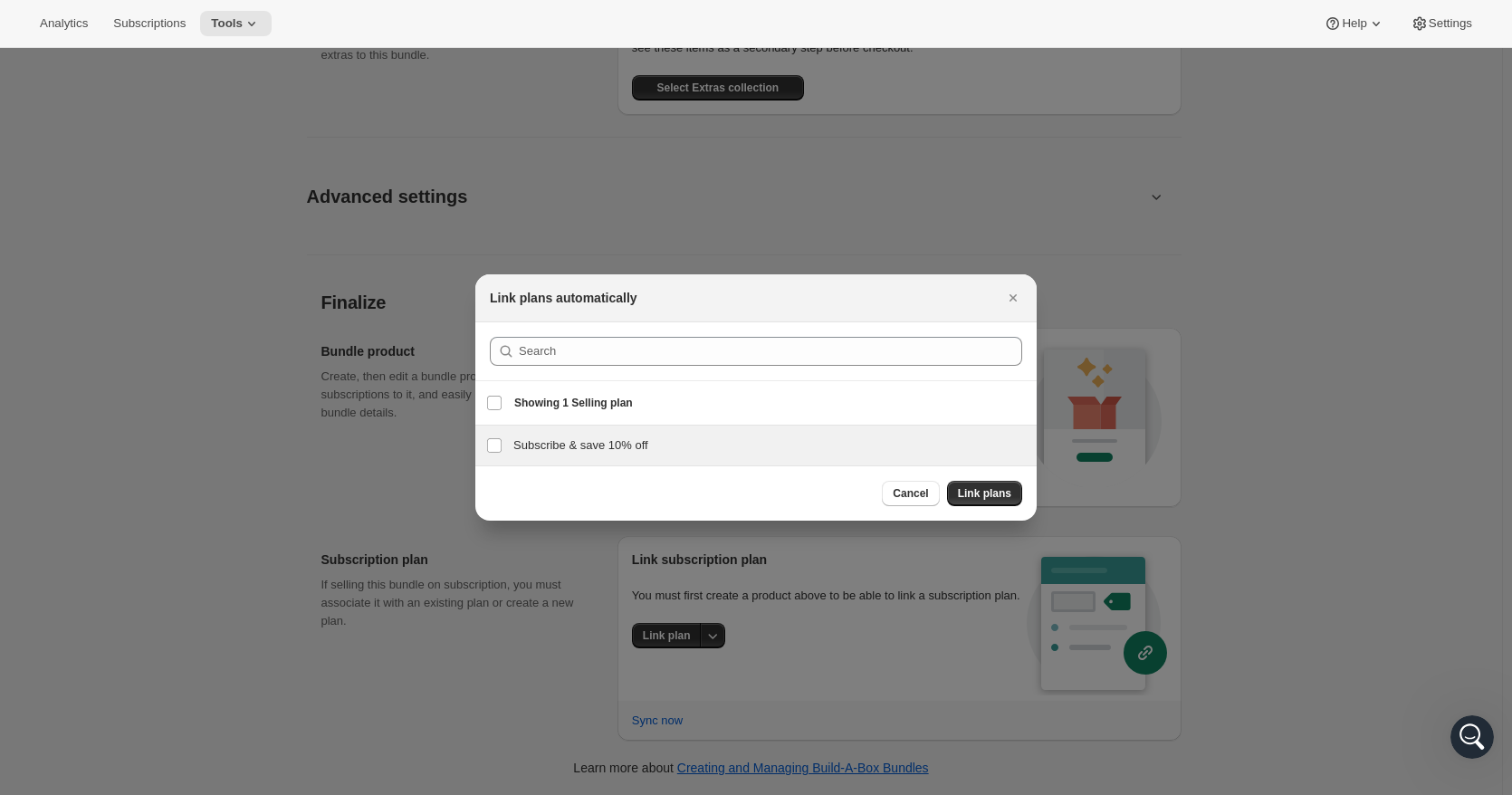
click at [597, 448] on h3 "Subscribe & save 10% off" at bounding box center [769, 446] width 513 height 18
checkbox input "true"
click at [985, 493] on span "Link plans" at bounding box center [984, 494] width 54 height 15
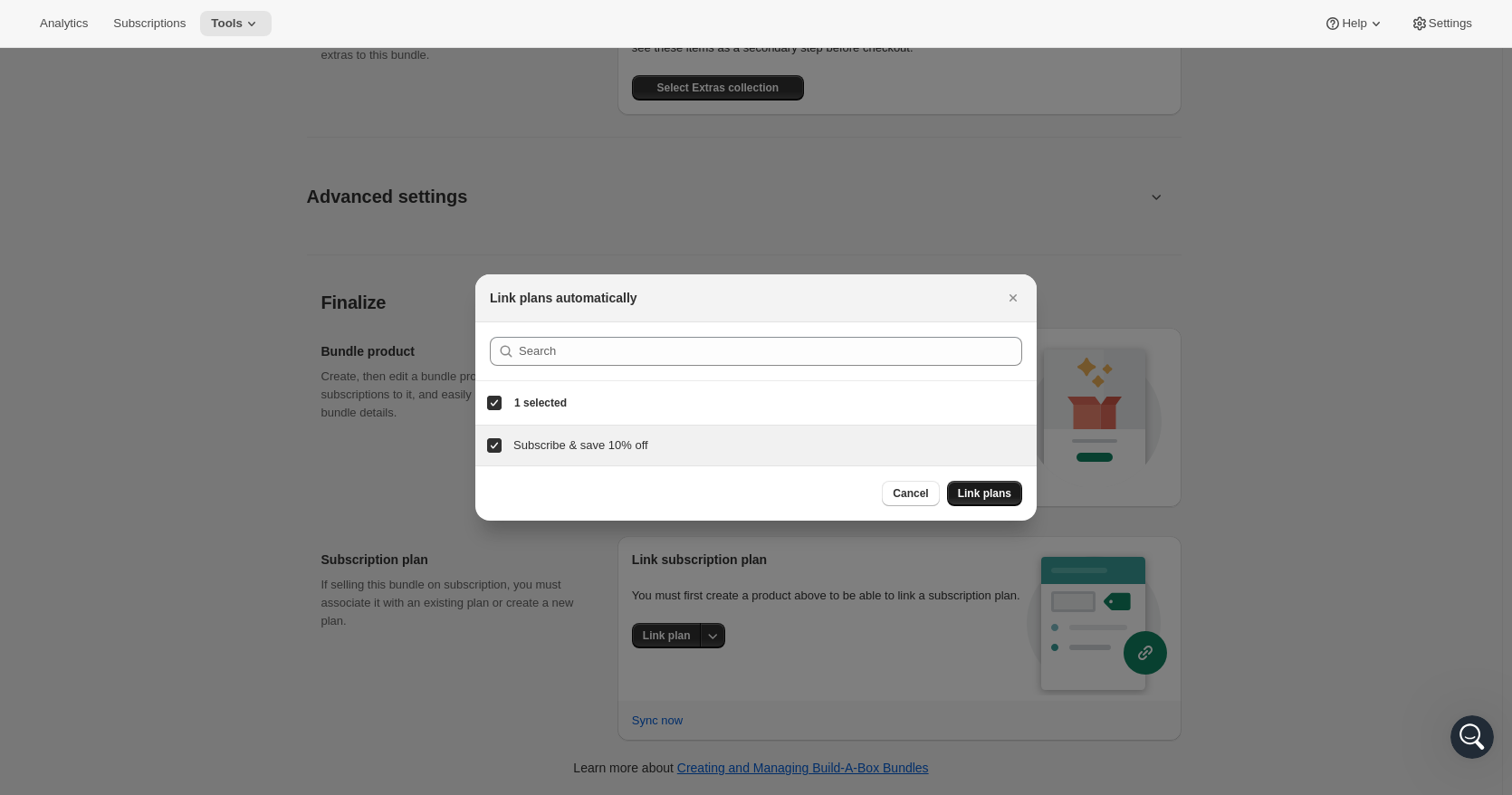
scroll to position [2112, 0]
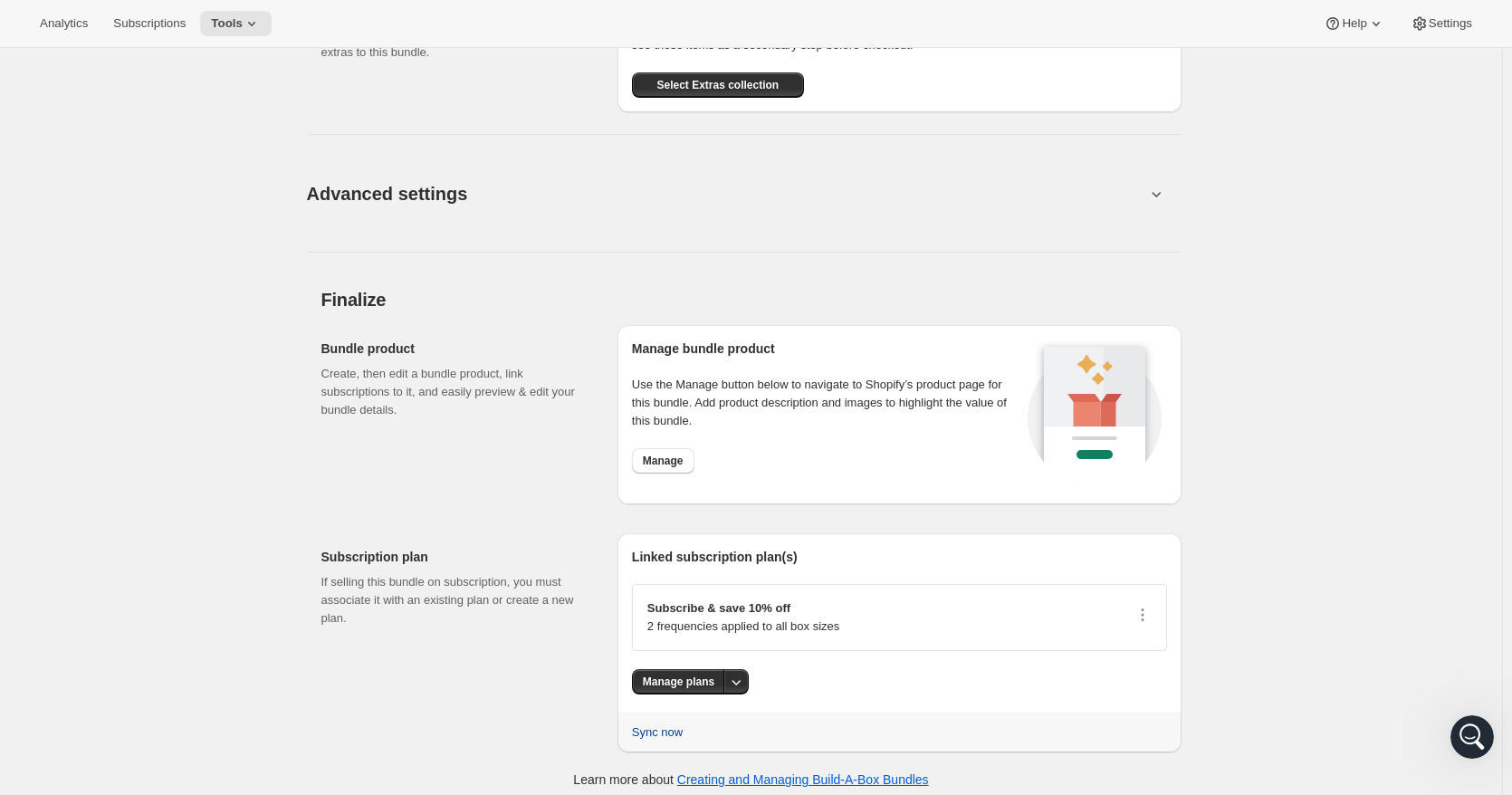
click at [665, 730] on span "Sync now" at bounding box center [657, 732] width 51 height 18
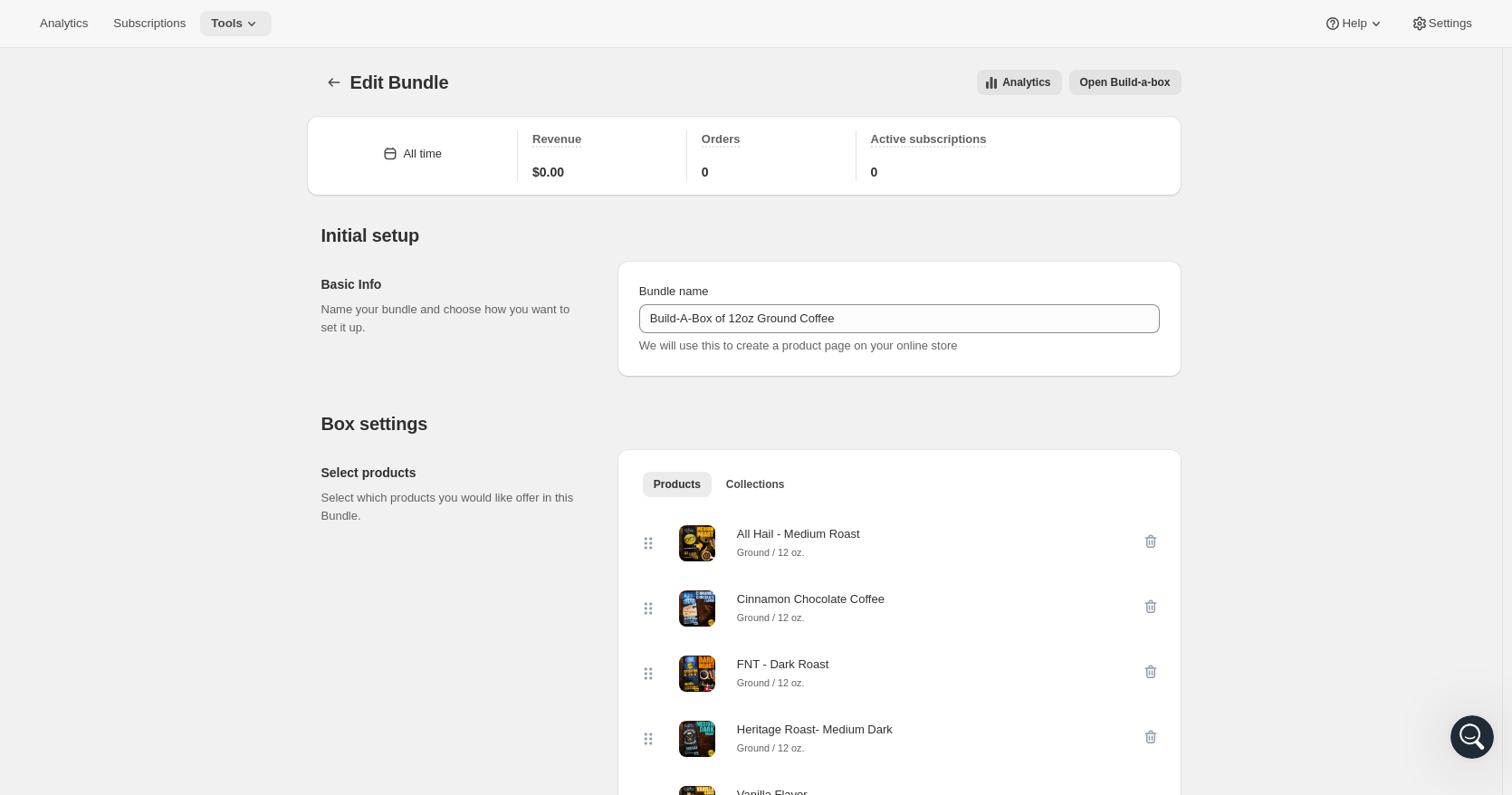
click at [234, 28] on span "Tools" at bounding box center [226, 24] width 32 height 15
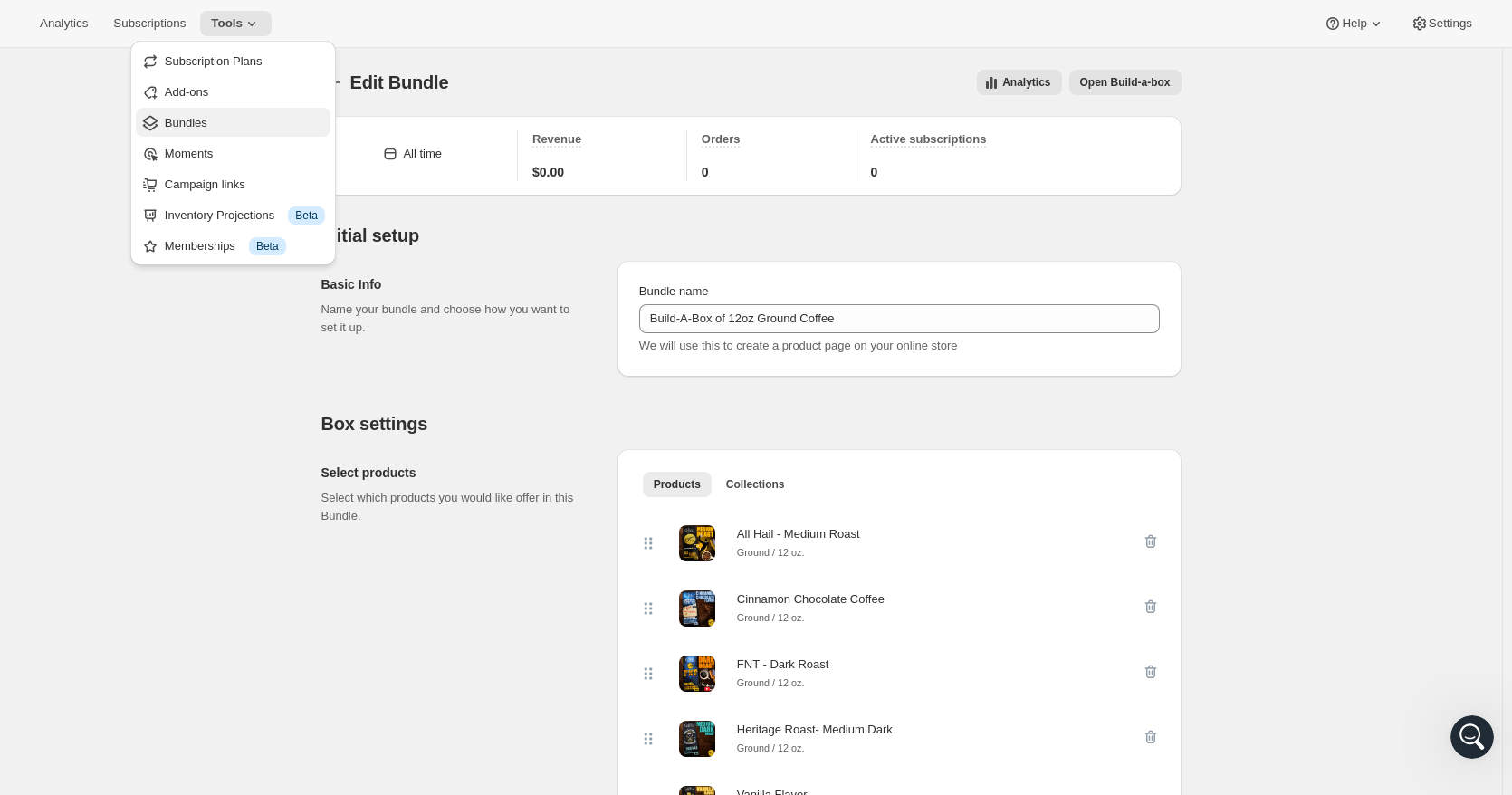
click at [199, 109] on button "Bundles" at bounding box center [233, 122] width 195 height 29
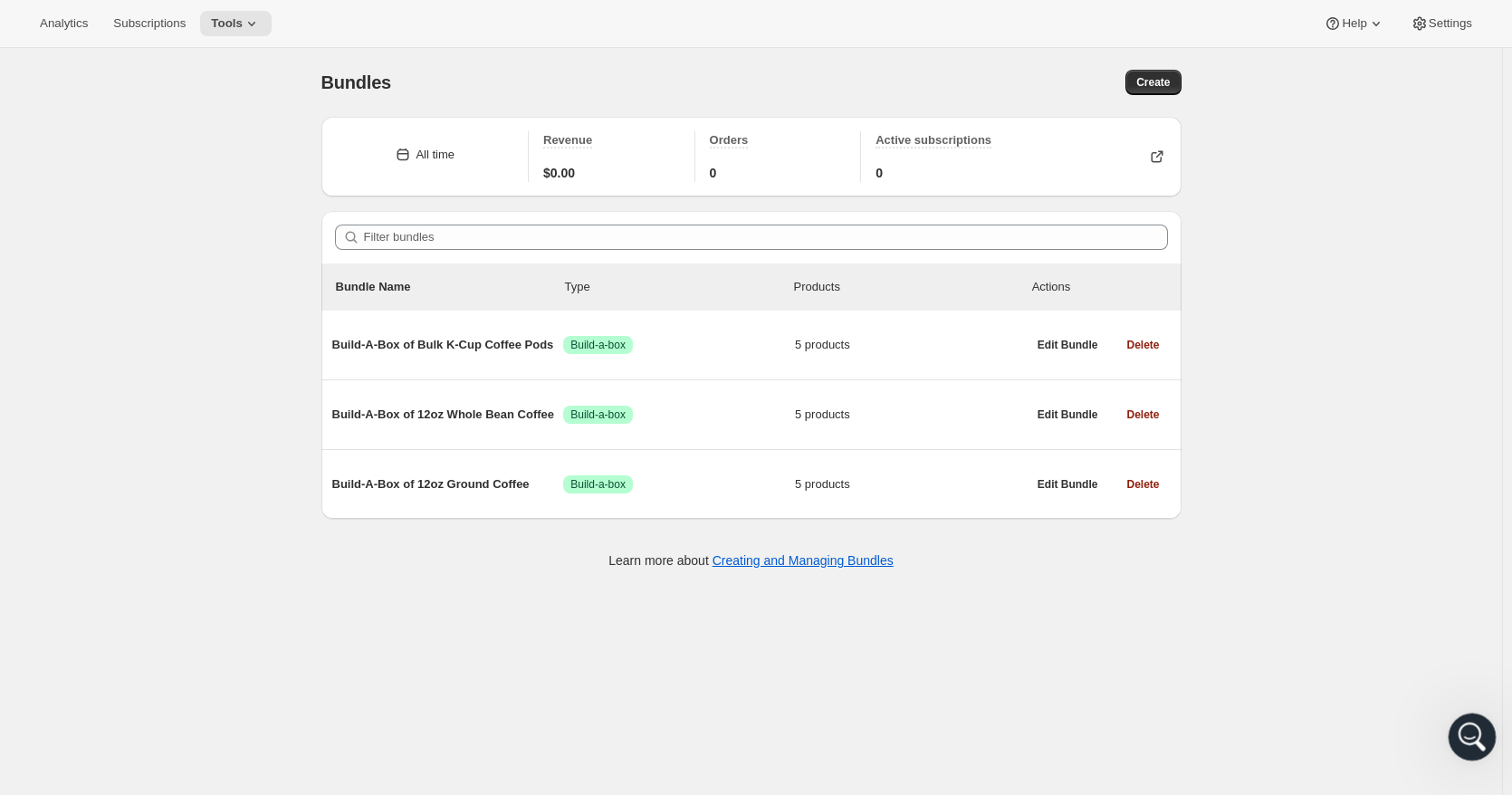
click at [1465, 749] on div "Open Intercom Messenger" at bounding box center [1469, 735] width 60 height 60
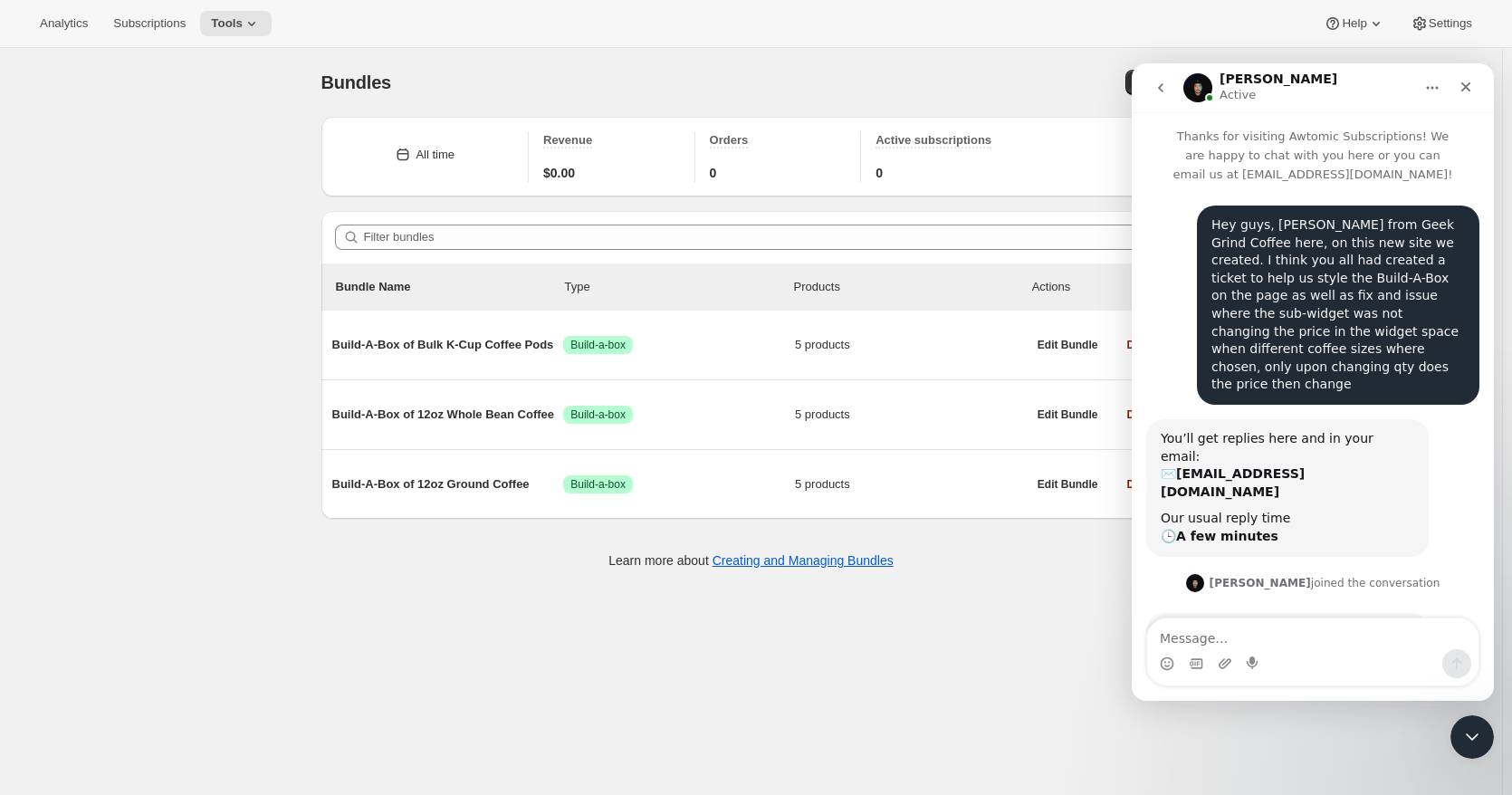
scroll to position [126, 0]
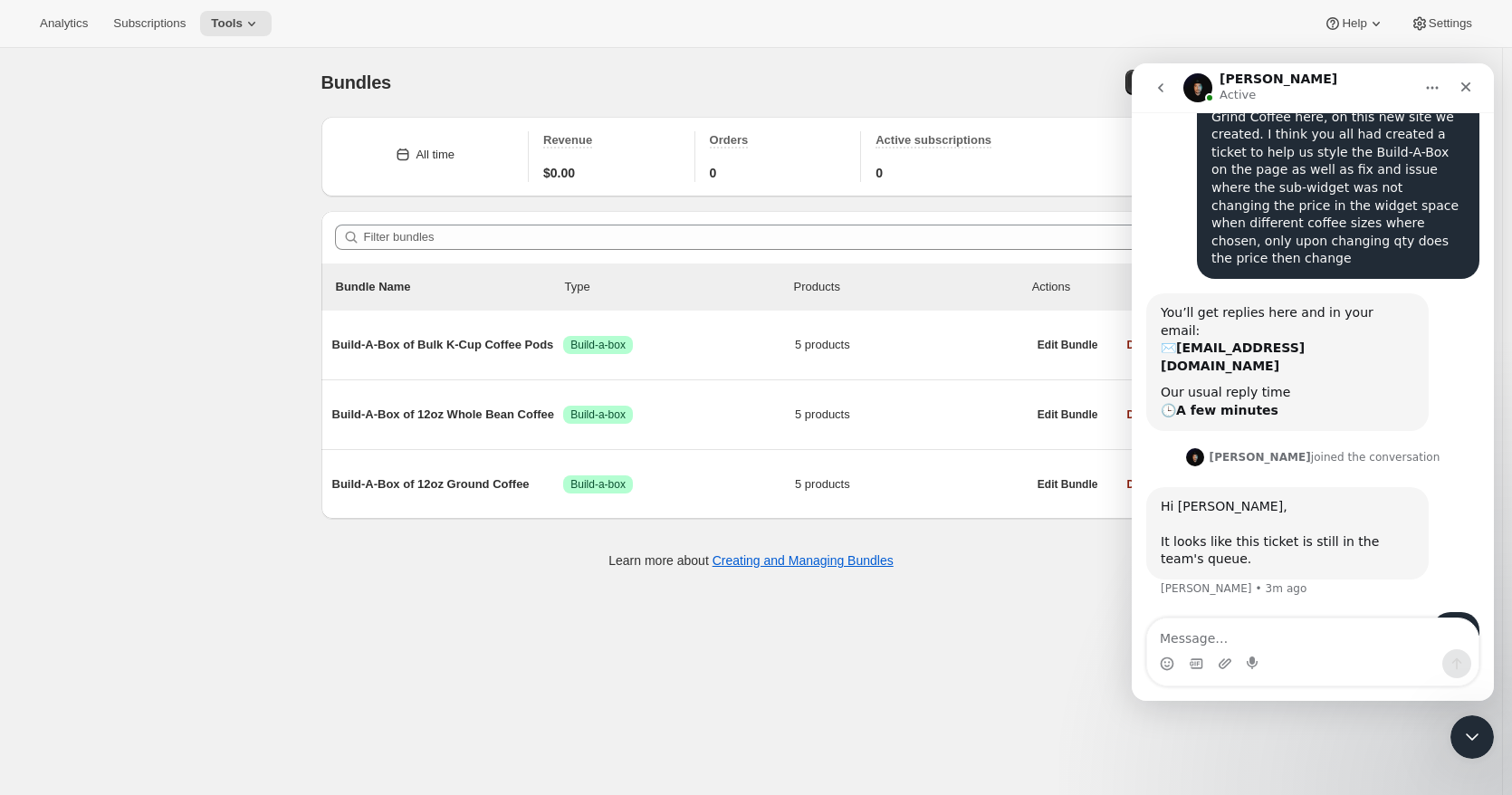
click at [1277, 631] on textarea "Message…" at bounding box center [1312, 634] width 331 height 31
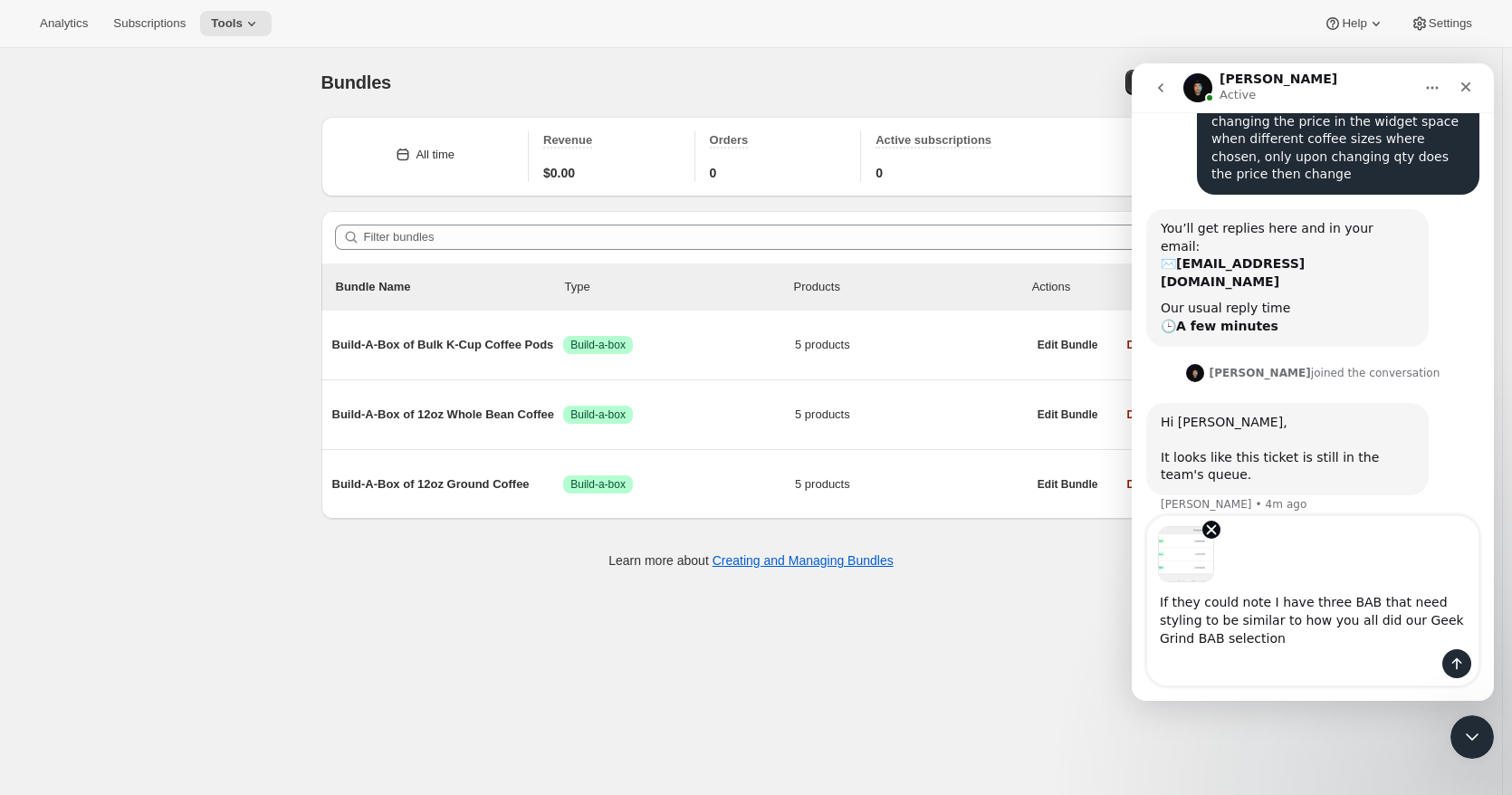
scroll to position [228, 0]
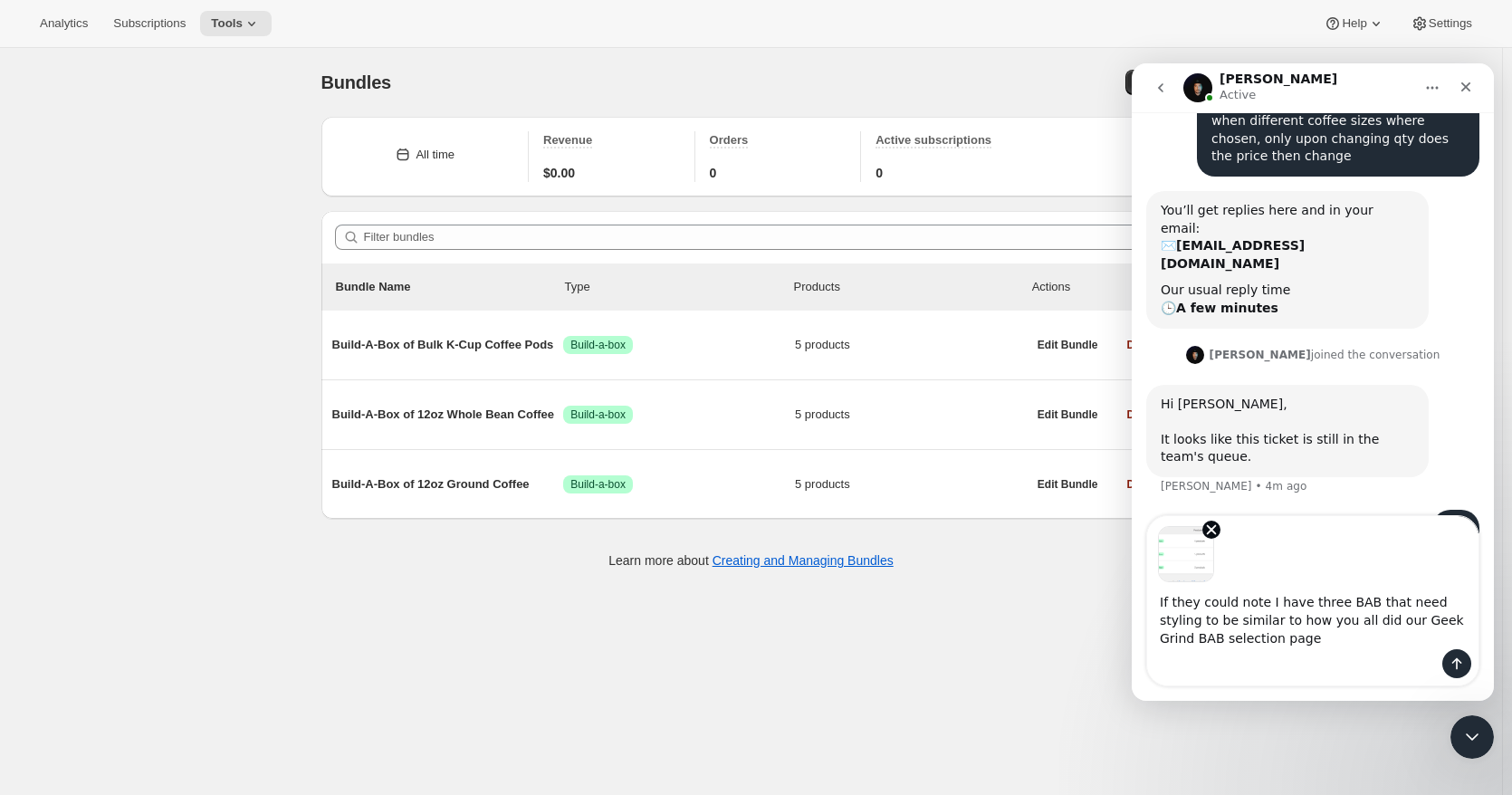
type textarea "If they could note I have three BAB that need styling to be similar to how you …"
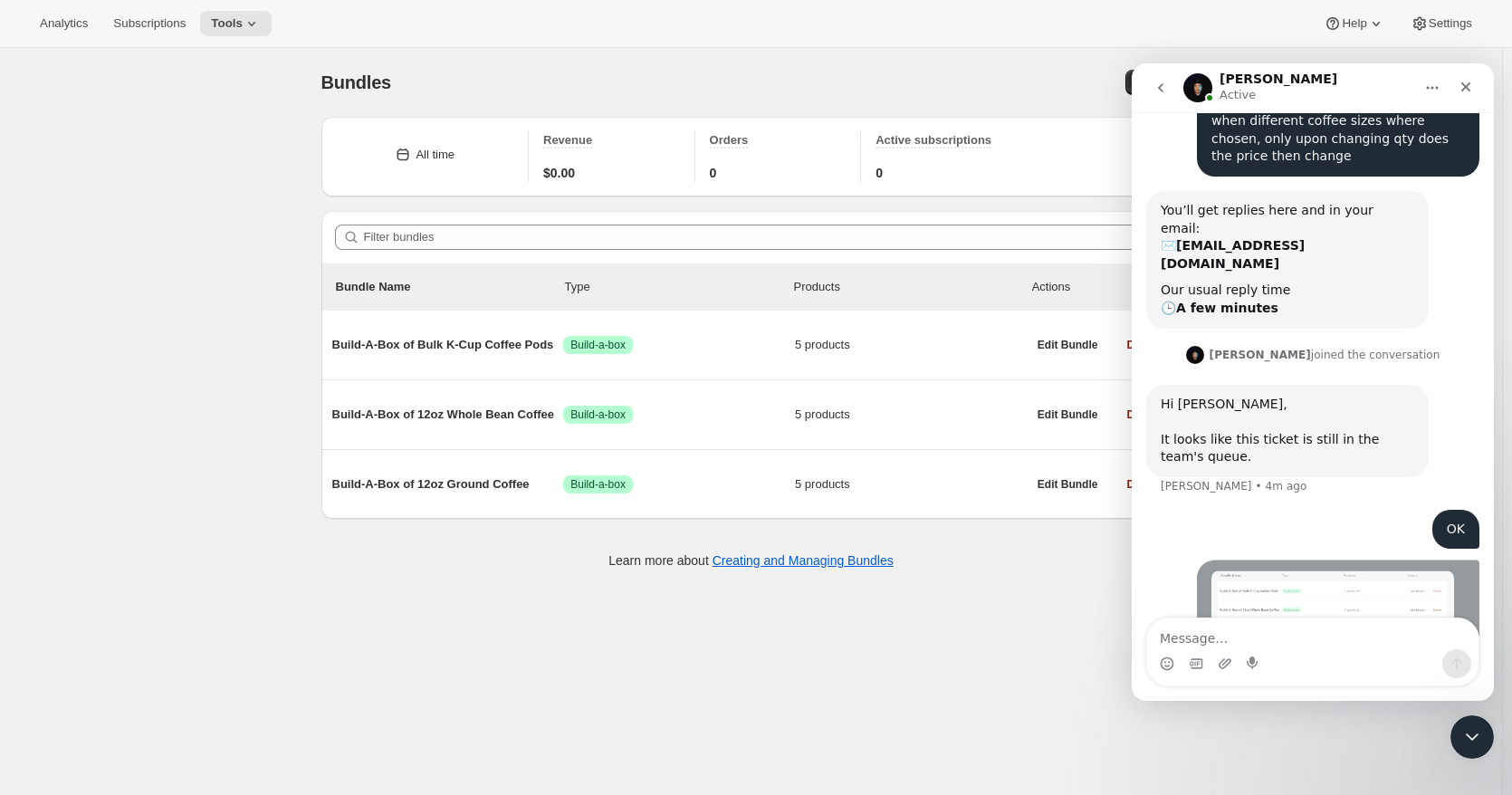
scroll to position [289, 0]
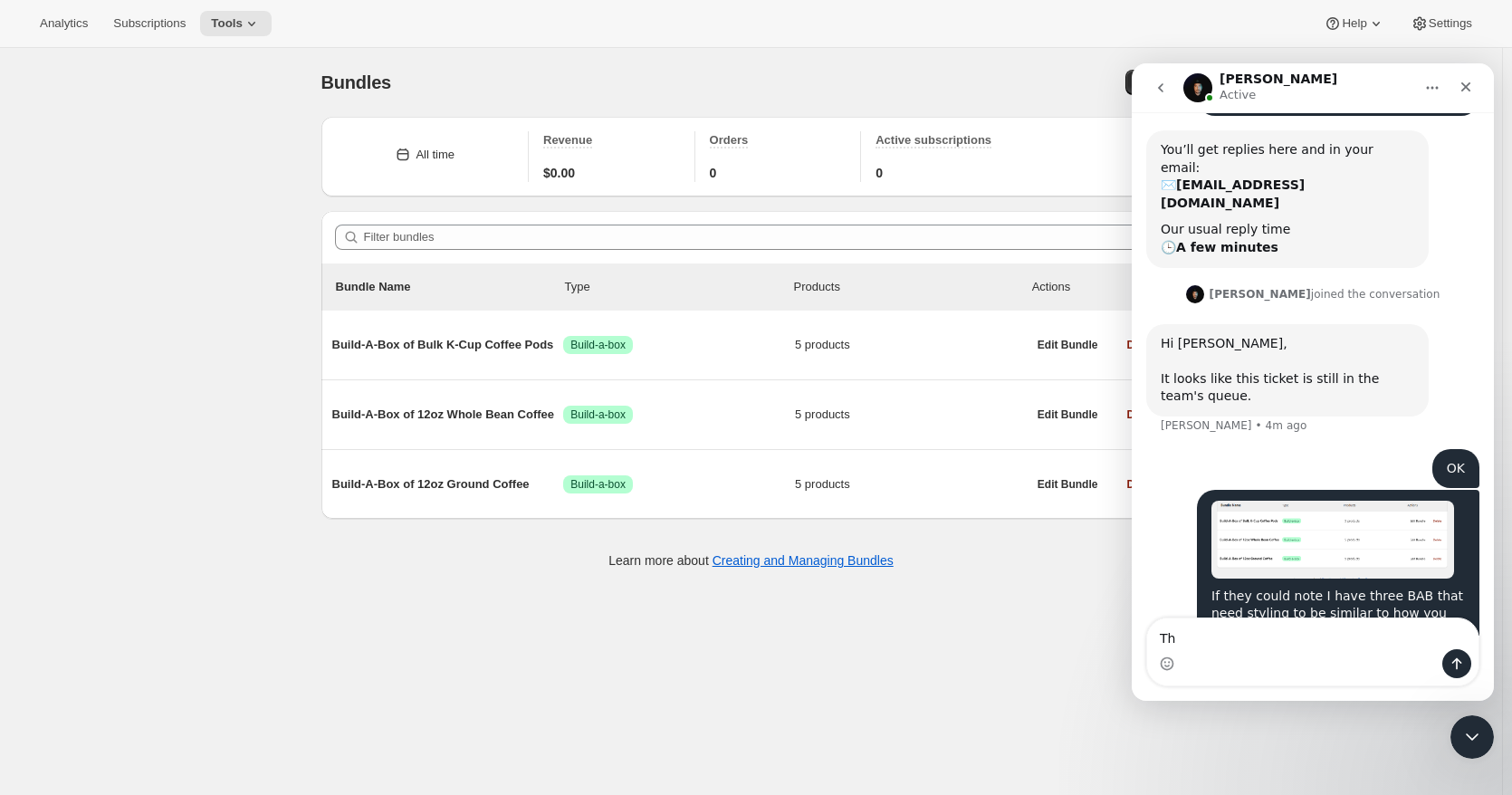
type textarea "T"
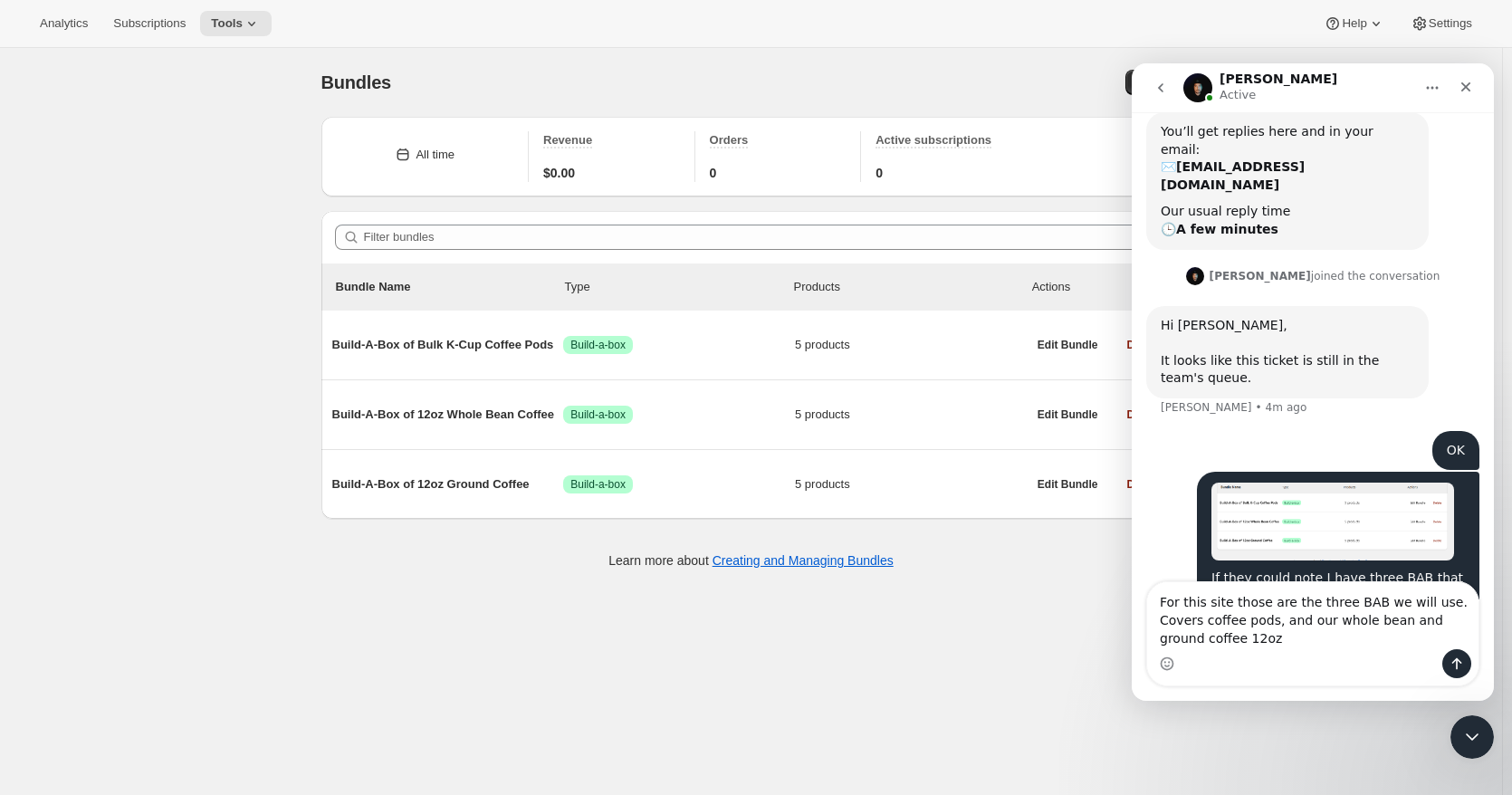
scroll to position [325, 0]
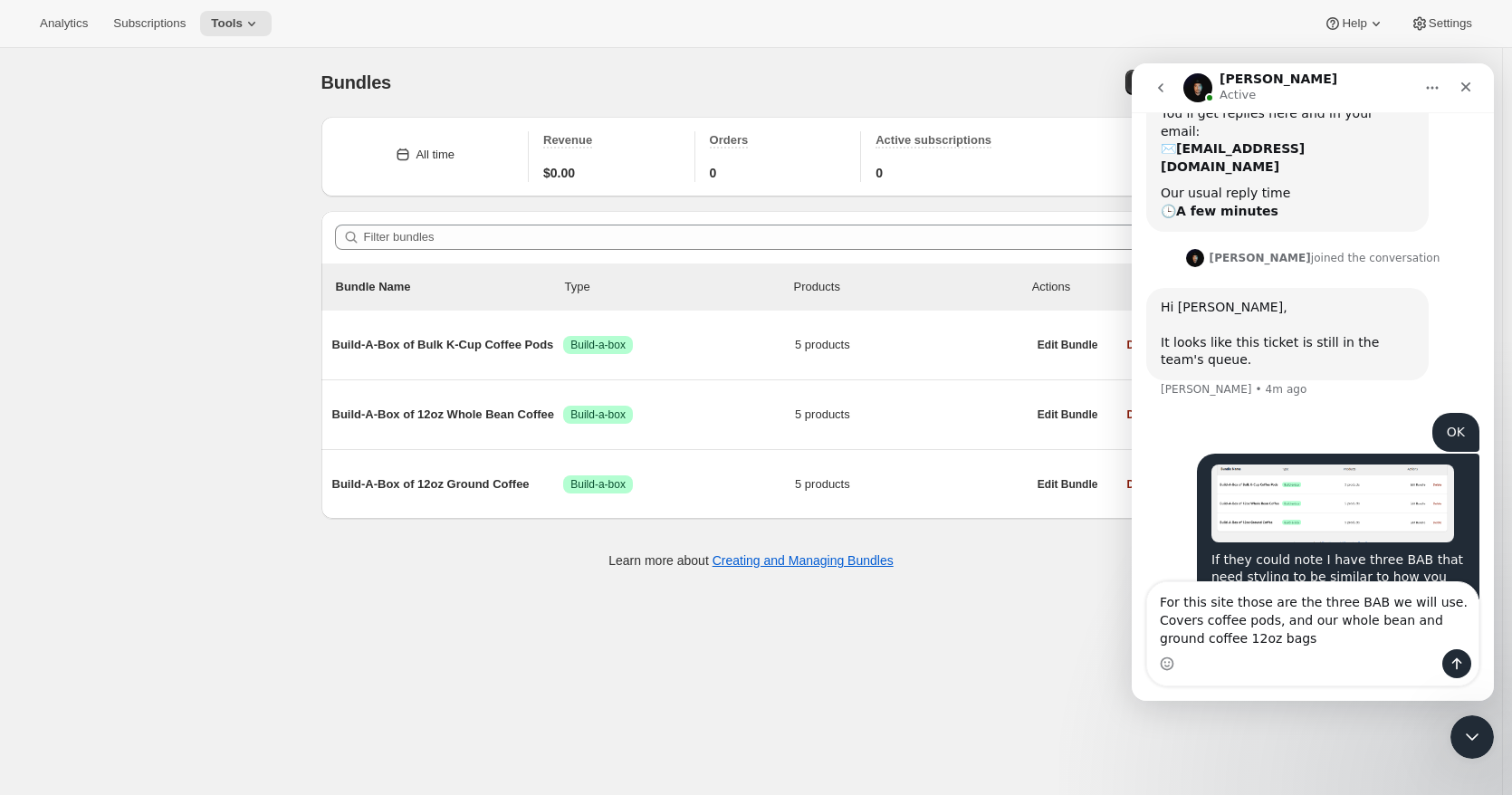
type textarea "For this site those are the three BAB we will use. Covers coffee pods, and our …"
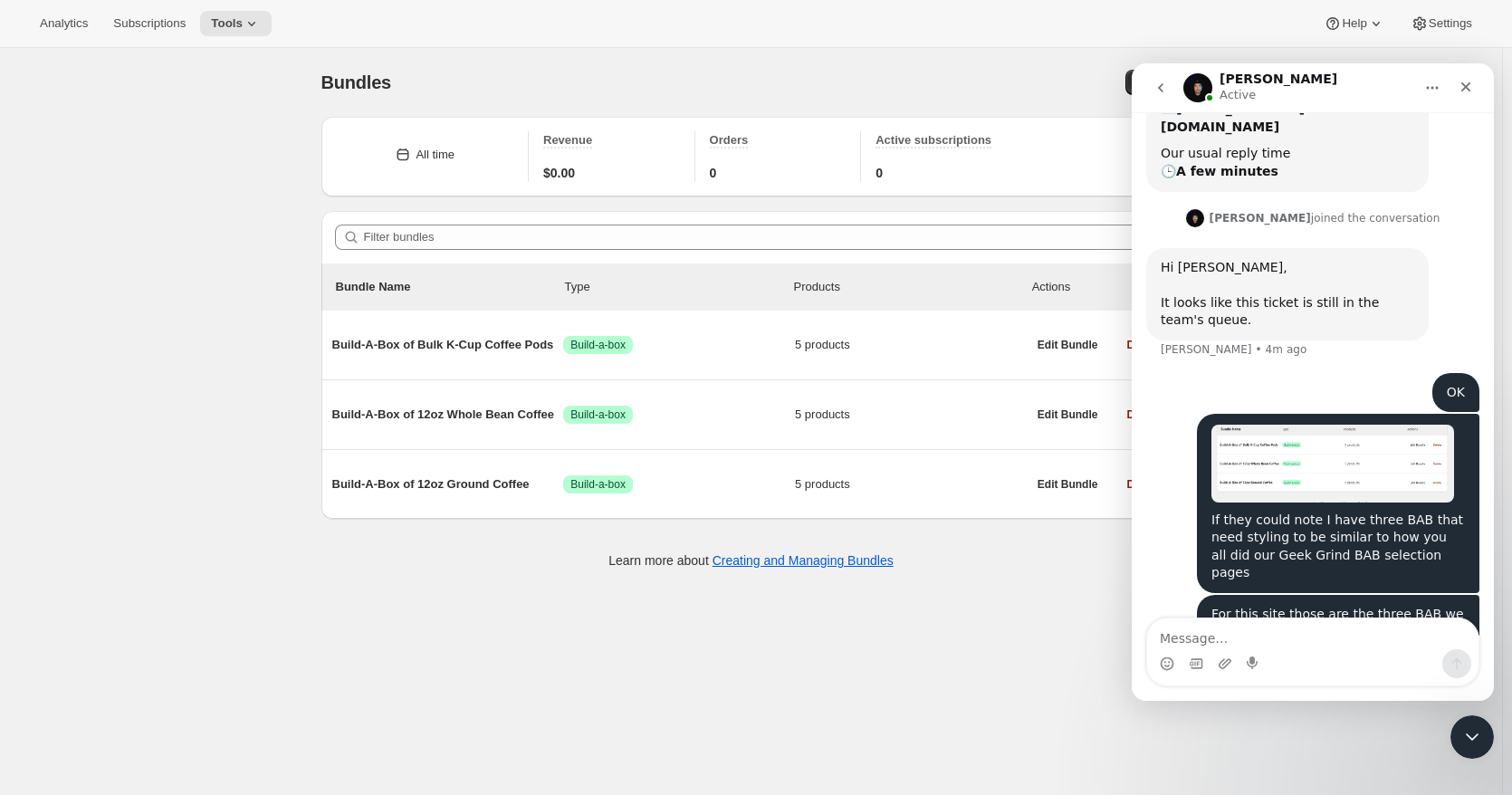
scroll to position [0, 0]
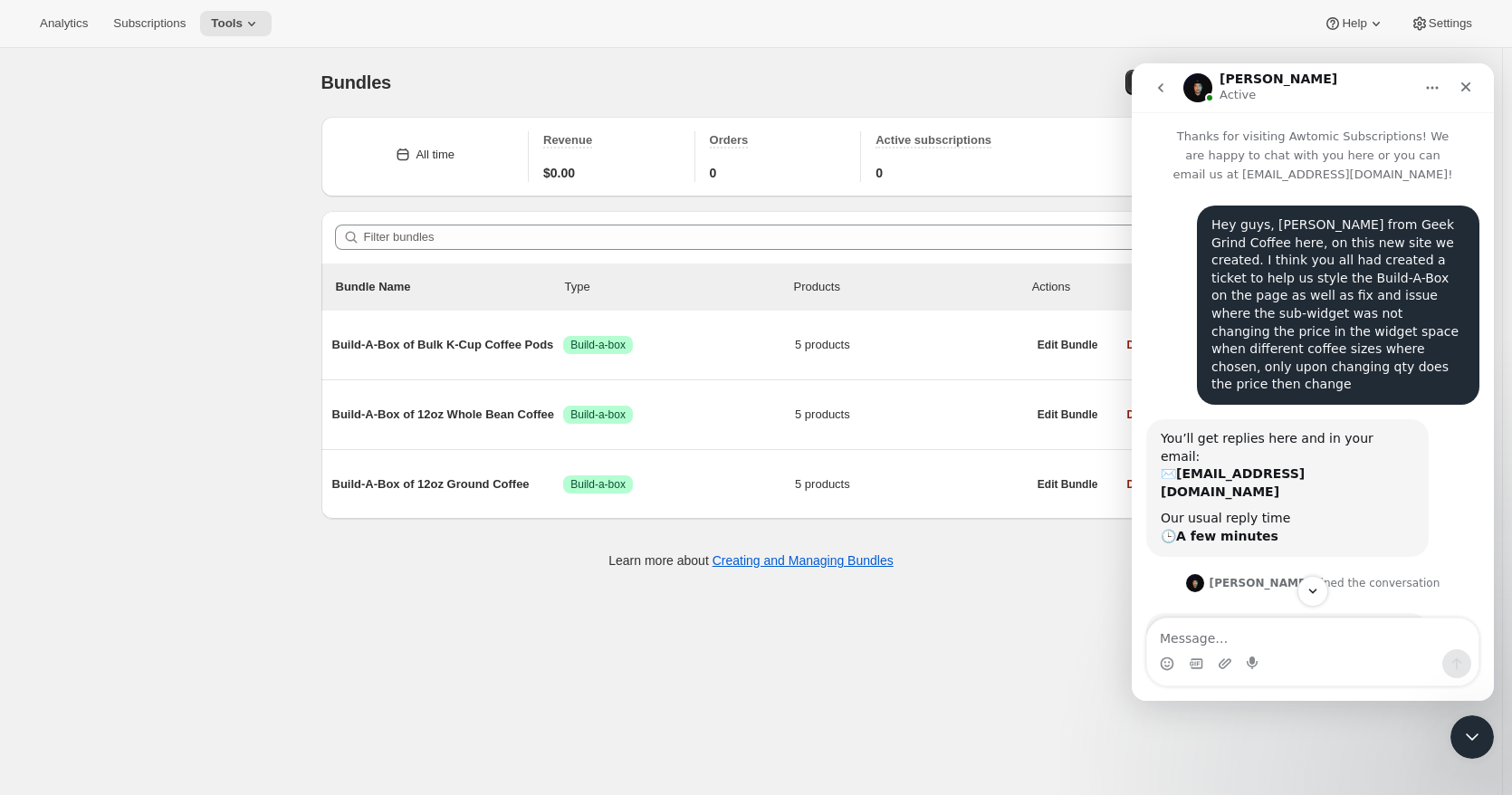
click at [834, 86] on div "Create" at bounding box center [973, 83] width 416 height 25
click at [1470, 730] on icon "Close Intercom Messenger" at bounding box center [1469, 734] width 22 height 22
